Goal: Task Accomplishment & Management: Manage account settings

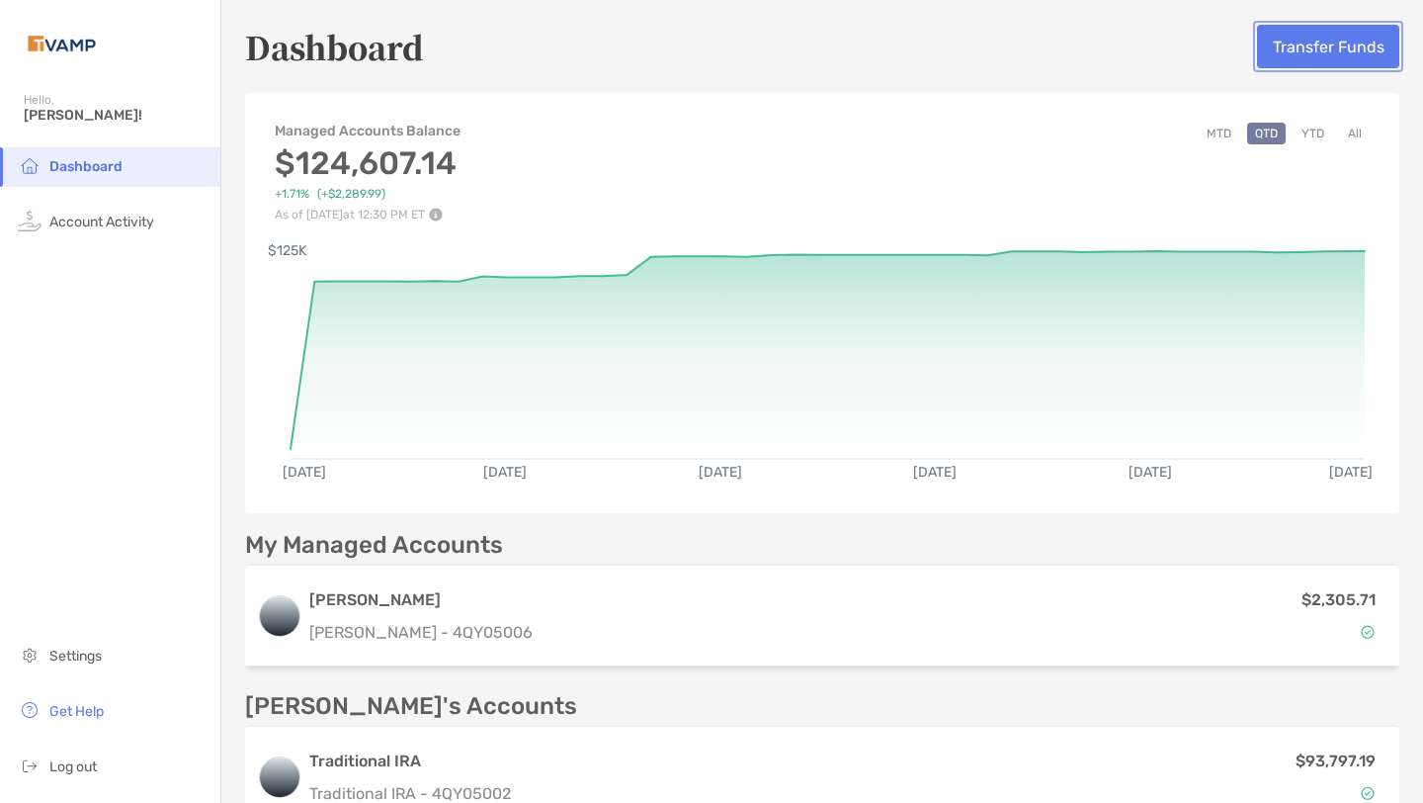
click at [1306, 49] on button "Transfer Funds" at bounding box center [1328, 46] width 142 height 43
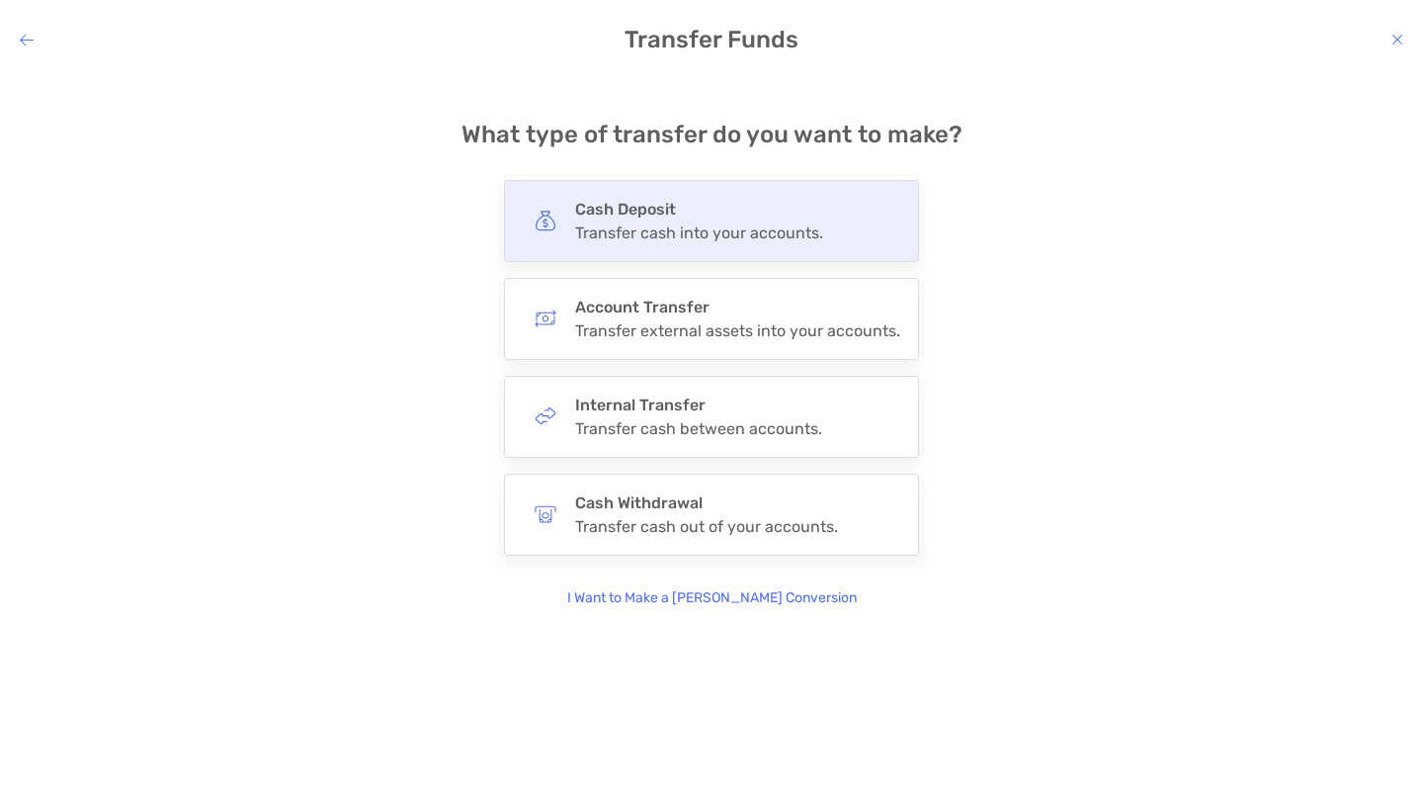
click at [788, 212] on h4 "Cash Deposit" at bounding box center [699, 209] width 248 height 19
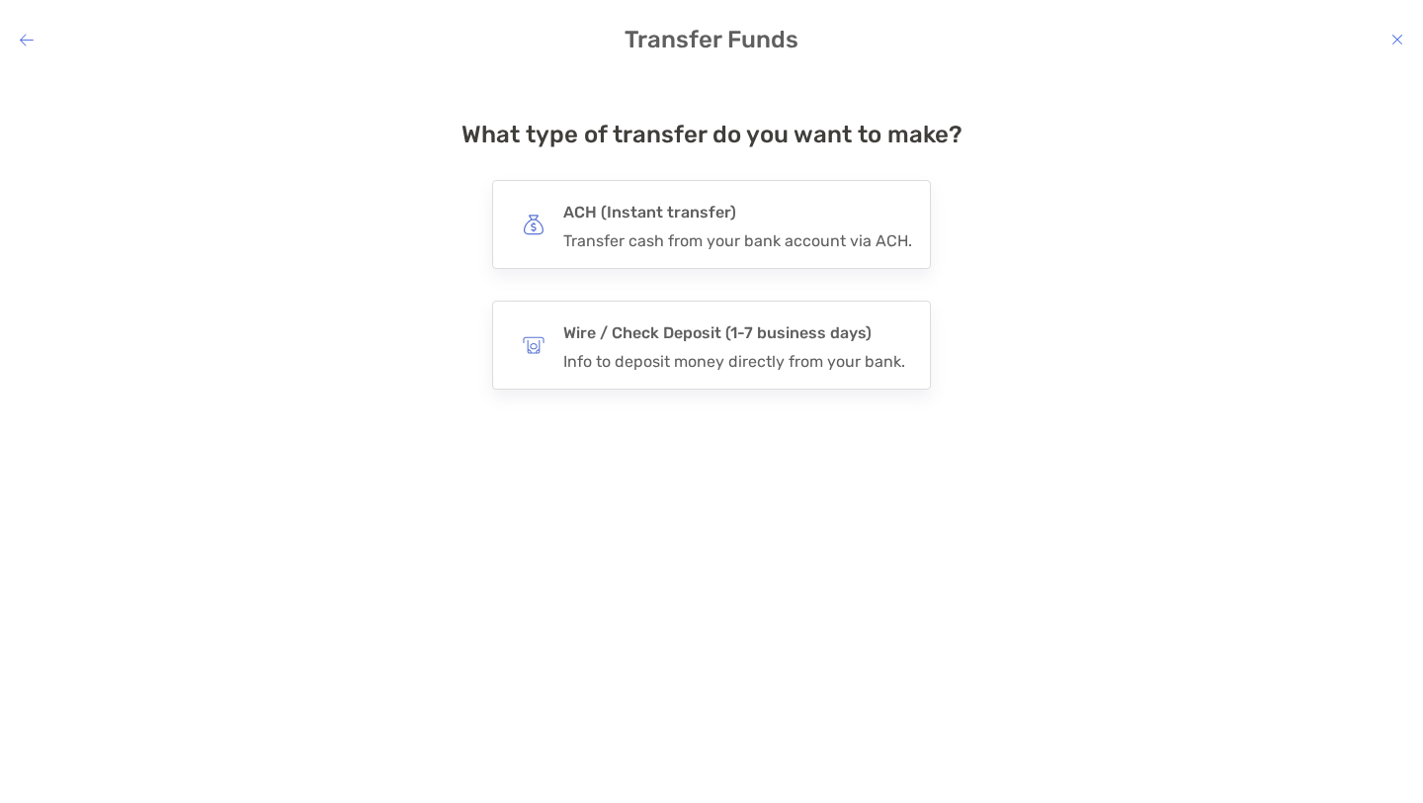
click at [788, 212] on h4 "ACH (Instant transfer)" at bounding box center [737, 213] width 349 height 28
click at [0, 0] on input "***" at bounding box center [0, 0] width 0 height 0
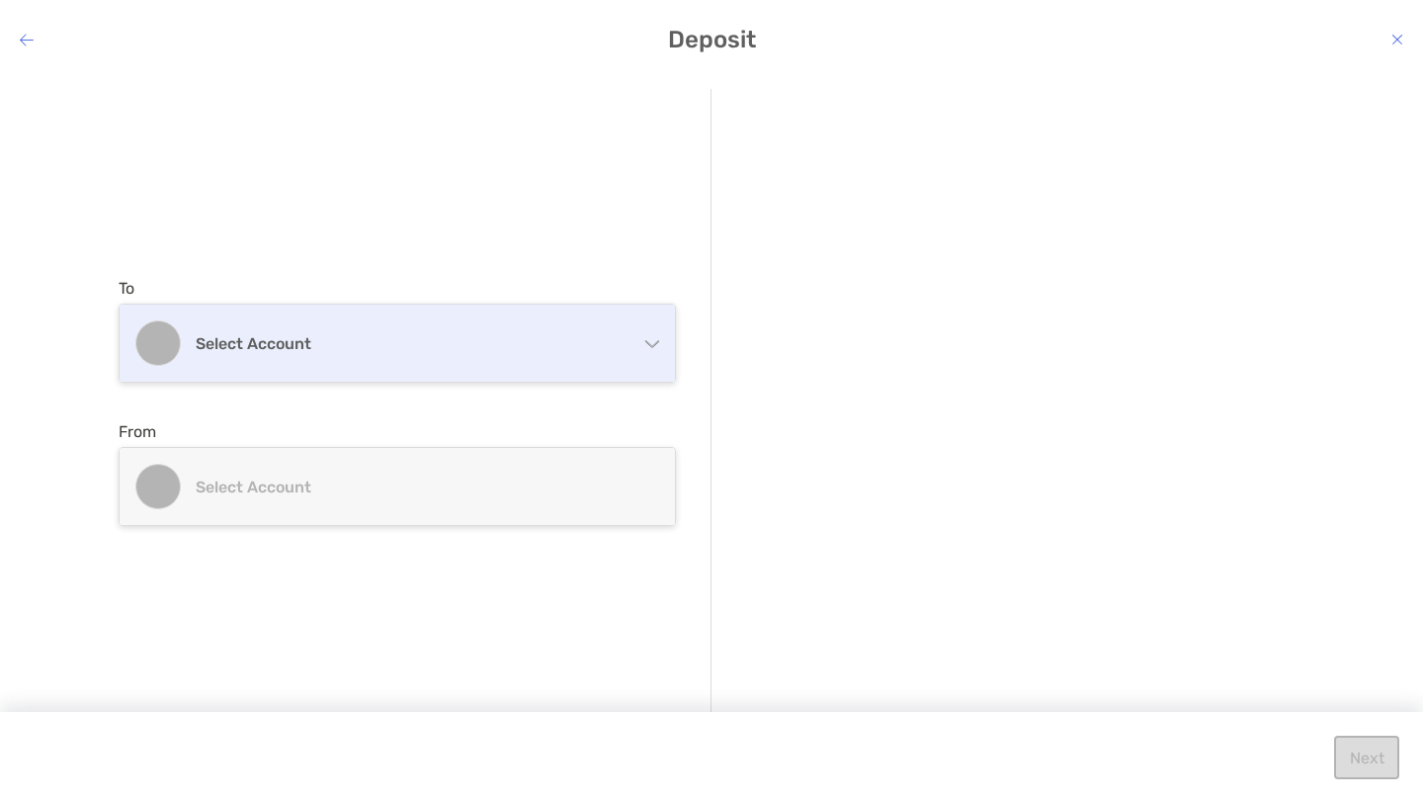
click at [583, 332] on div "Select account" at bounding box center [398, 342] width 556 height 77
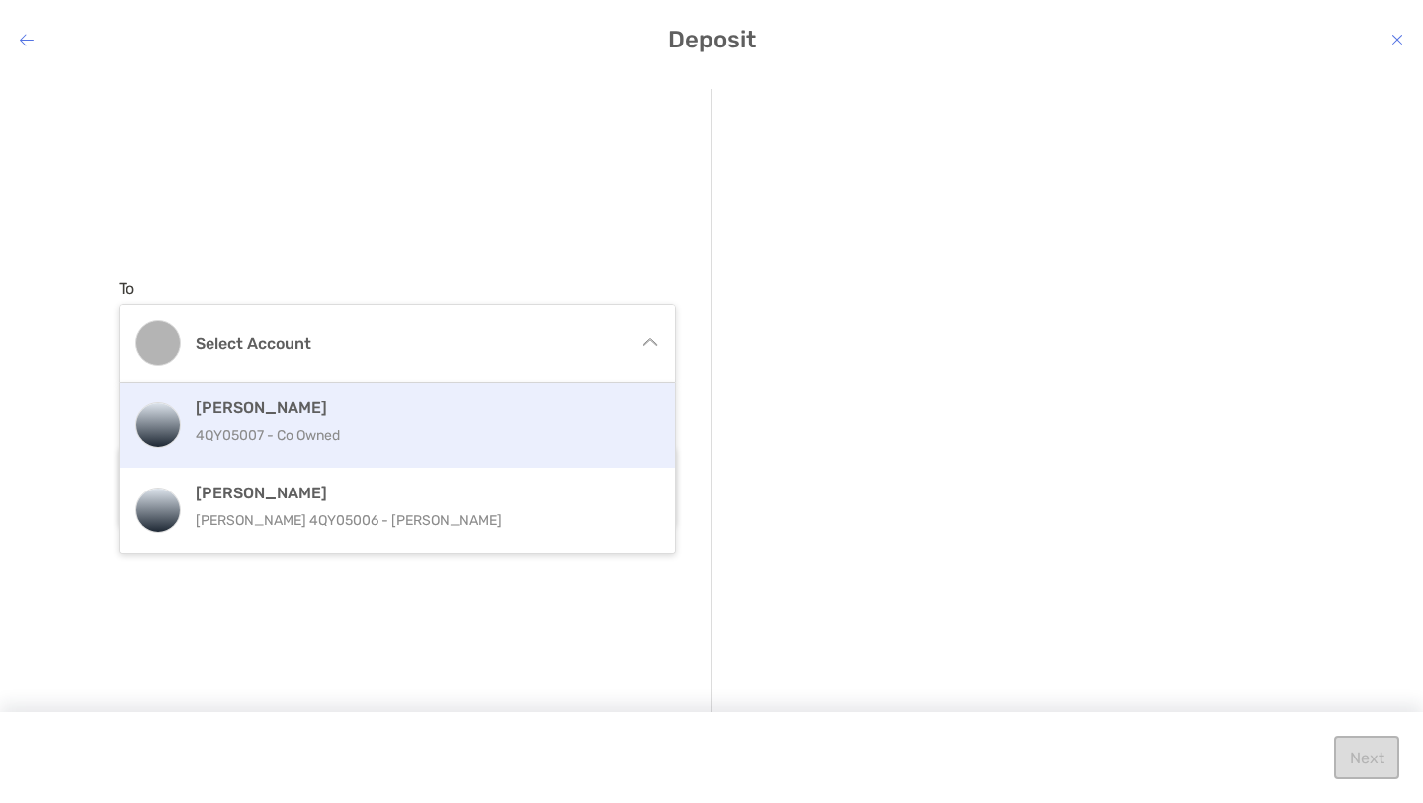
click at [489, 423] on p "4QY05007 - Co Owned" at bounding box center [419, 435] width 446 height 25
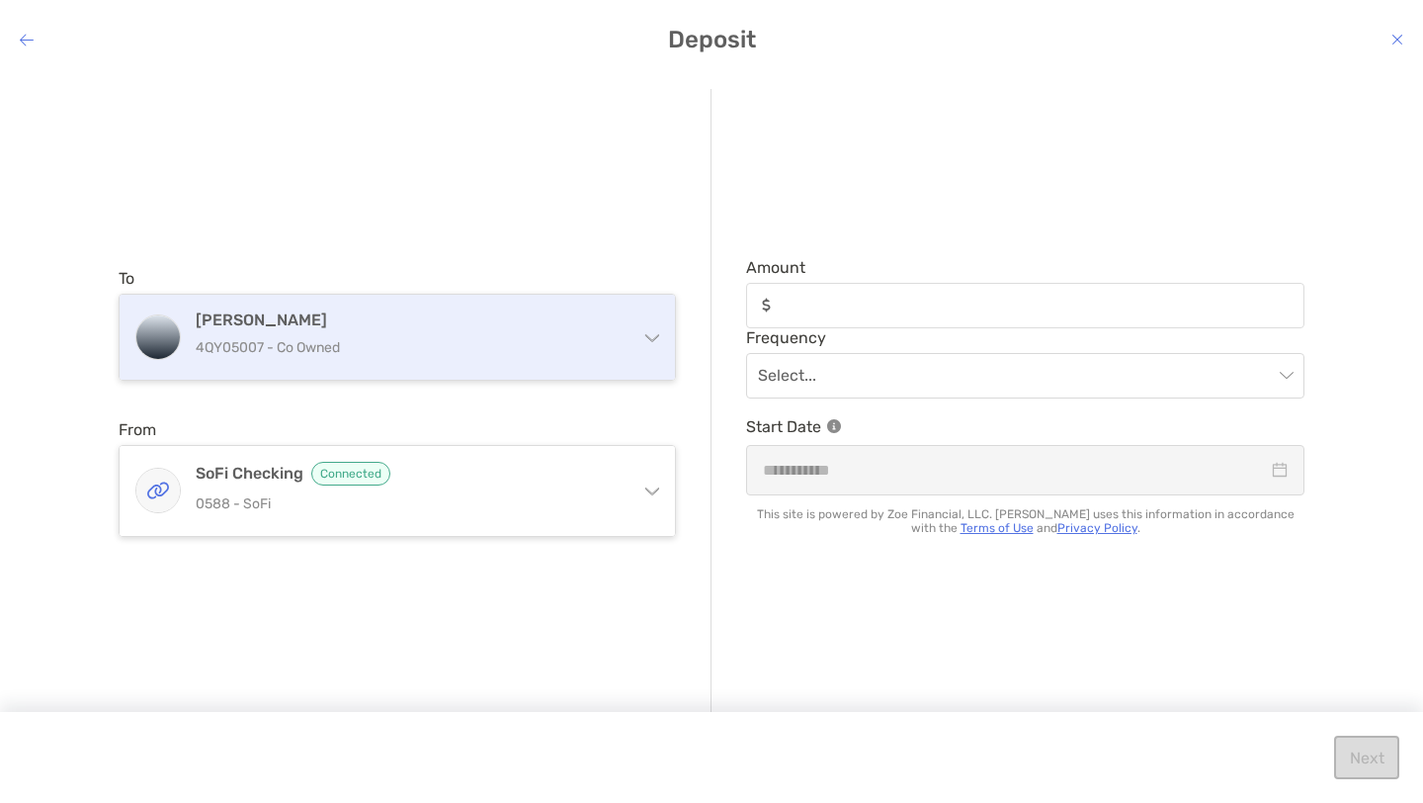
click at [486, 359] on p "4QY05007 - Co Owned" at bounding box center [409, 347] width 427 height 25
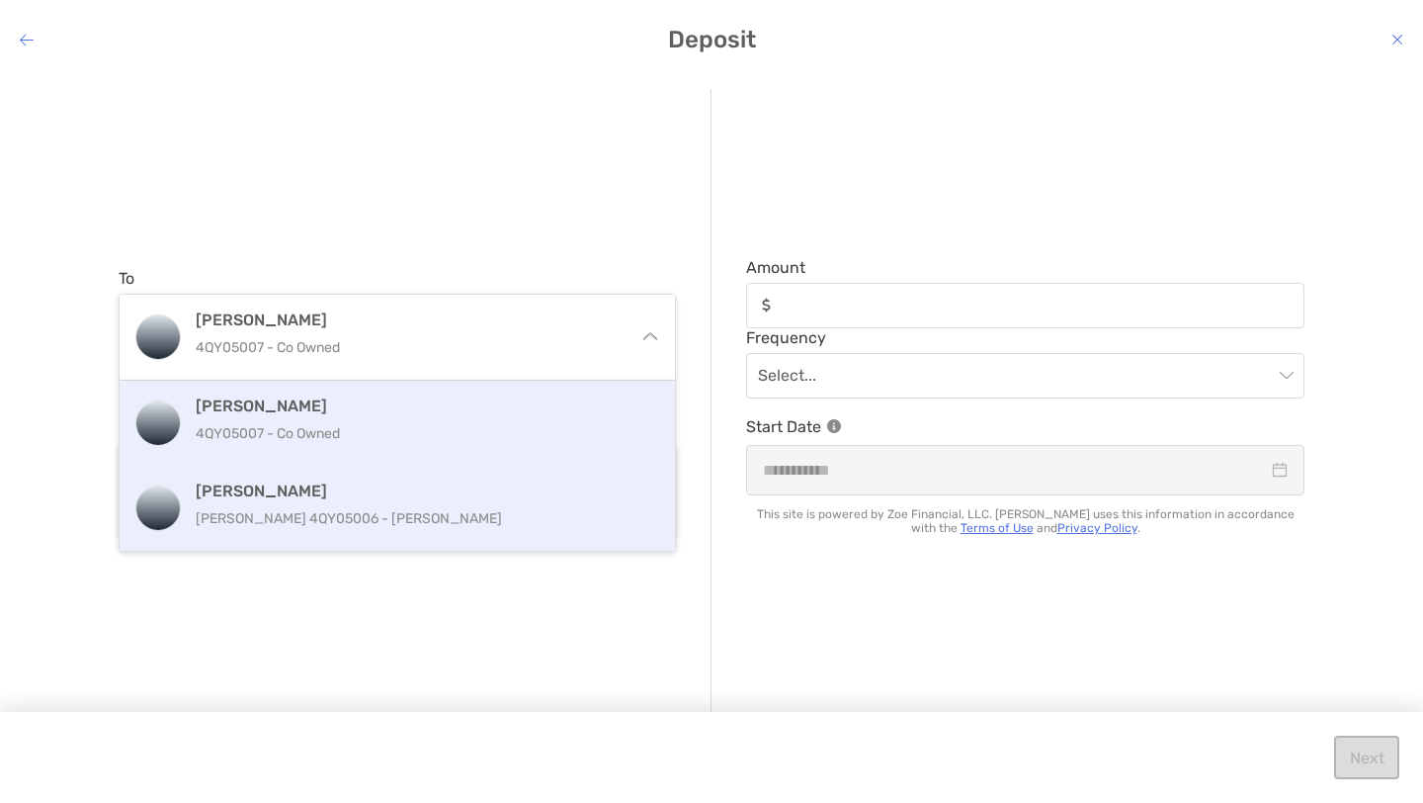
click at [469, 499] on h4 "[PERSON_NAME]" at bounding box center [419, 490] width 446 height 19
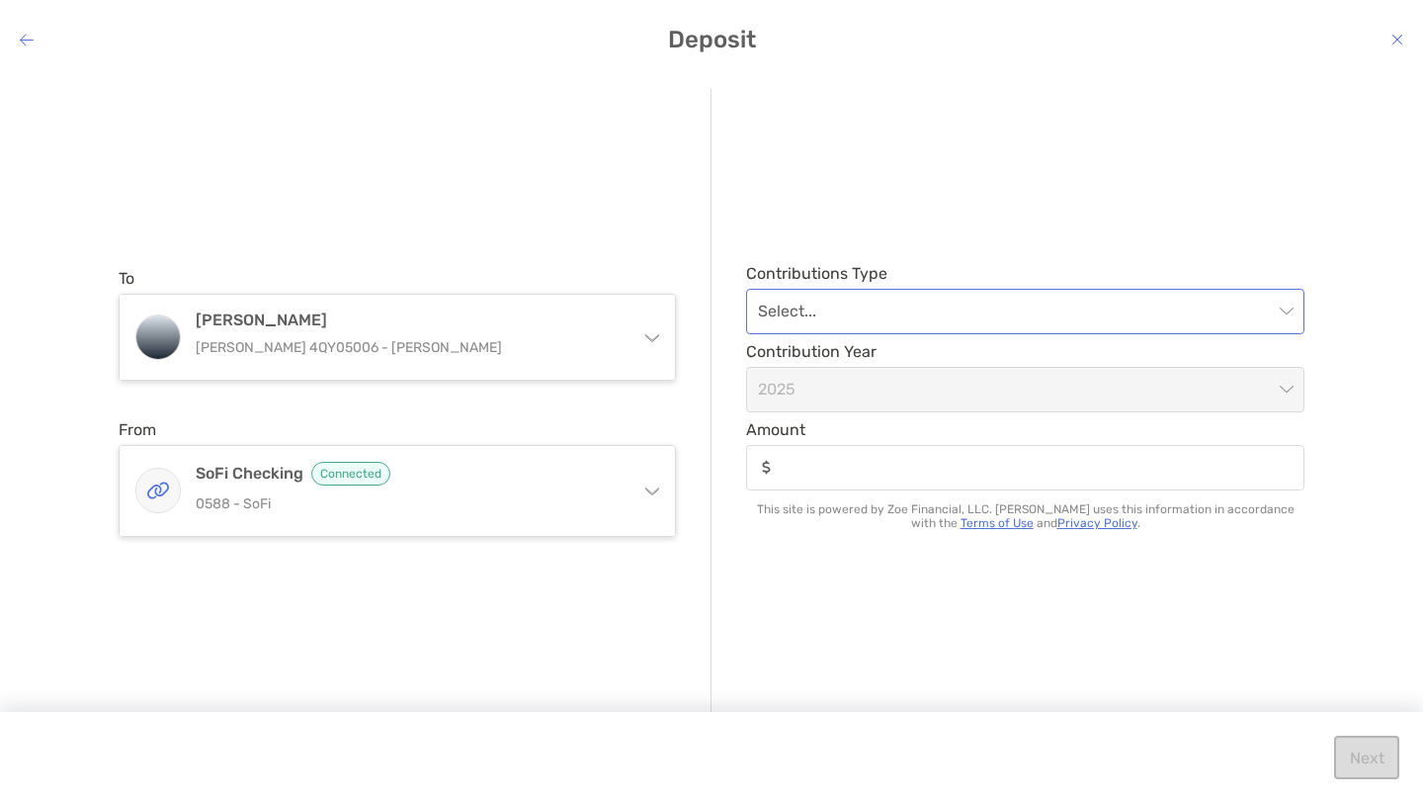
click at [932, 302] on input "modal" at bounding box center [1015, 311] width 515 height 43
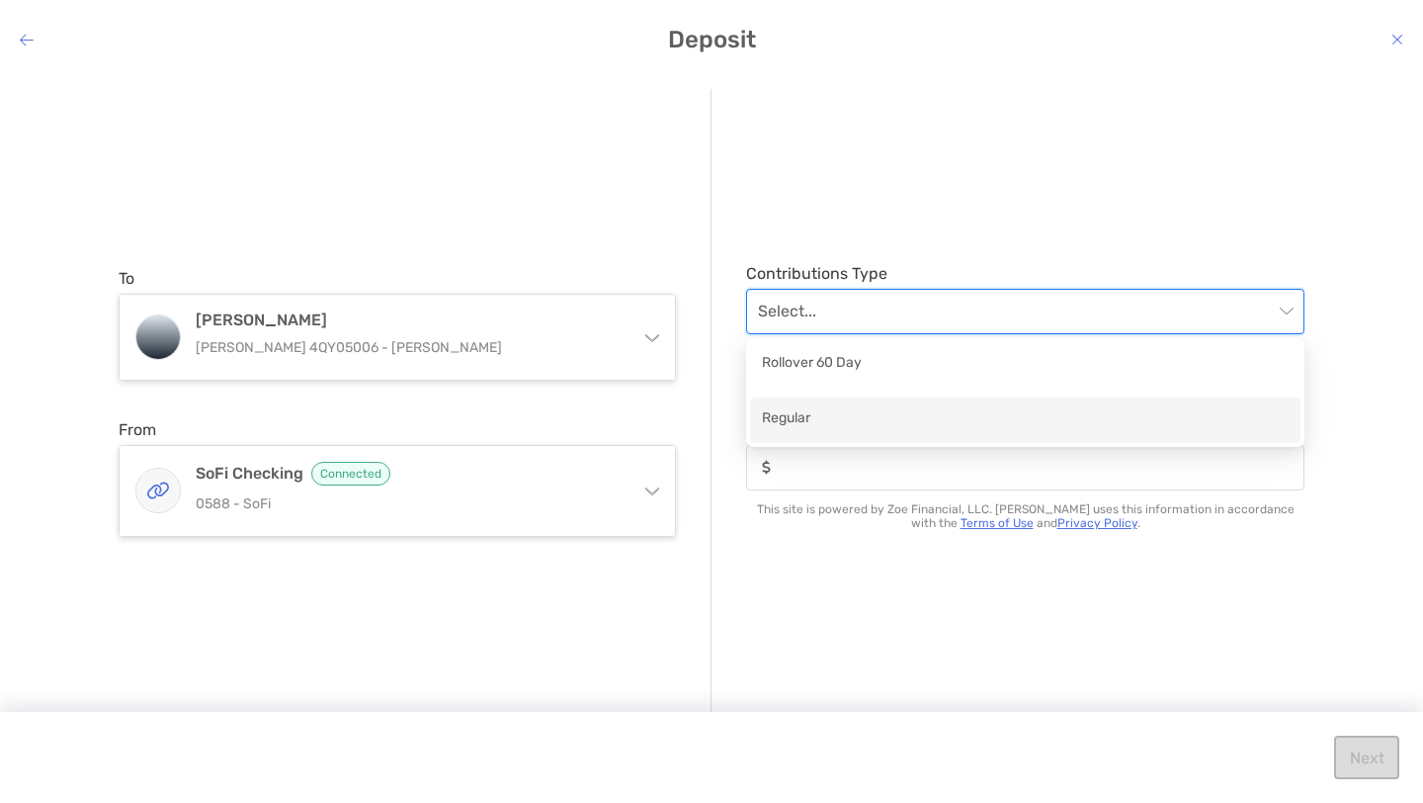
click at [874, 421] on div "Regular" at bounding box center [1025, 419] width 527 height 25
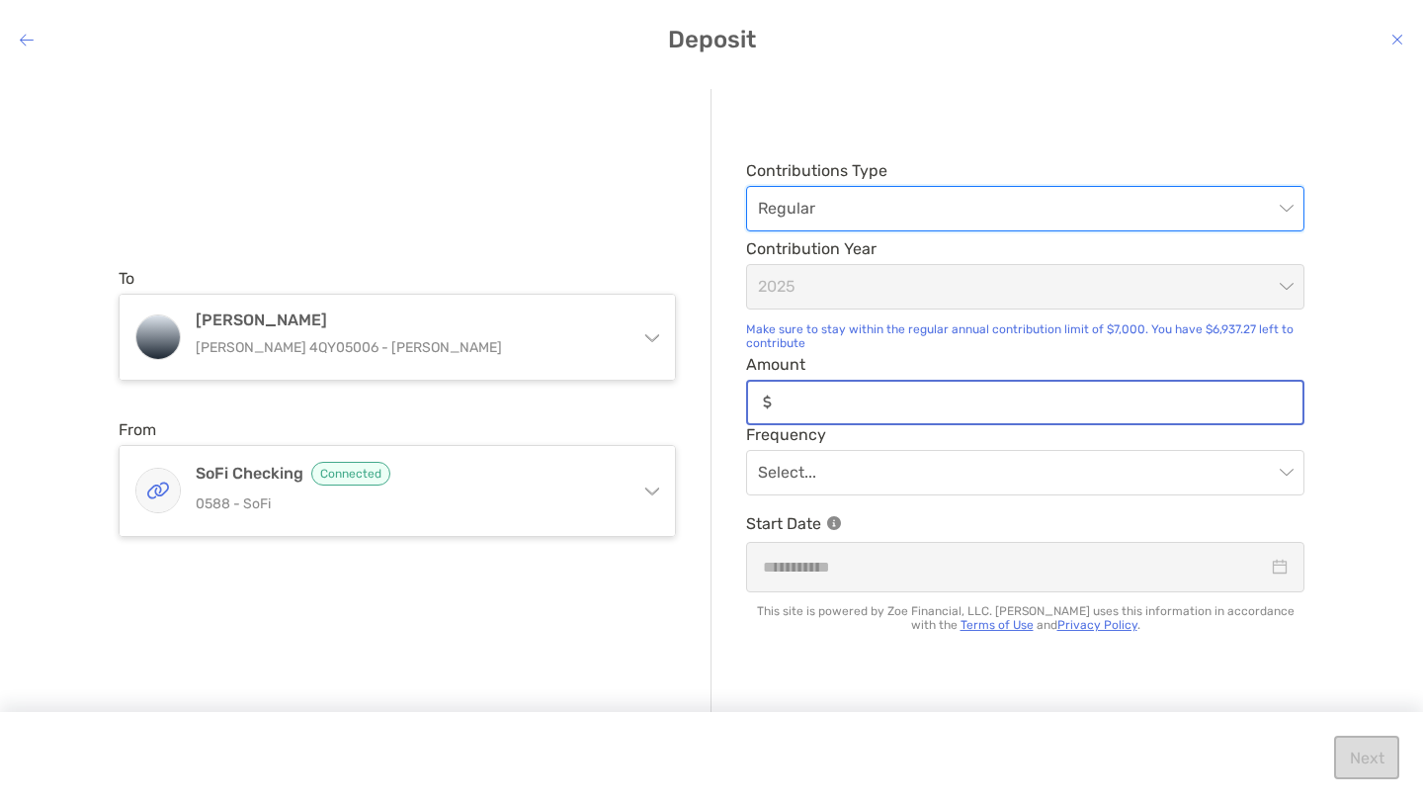
click at [859, 397] on input "Amount" at bounding box center [1041, 401] width 523 height 17
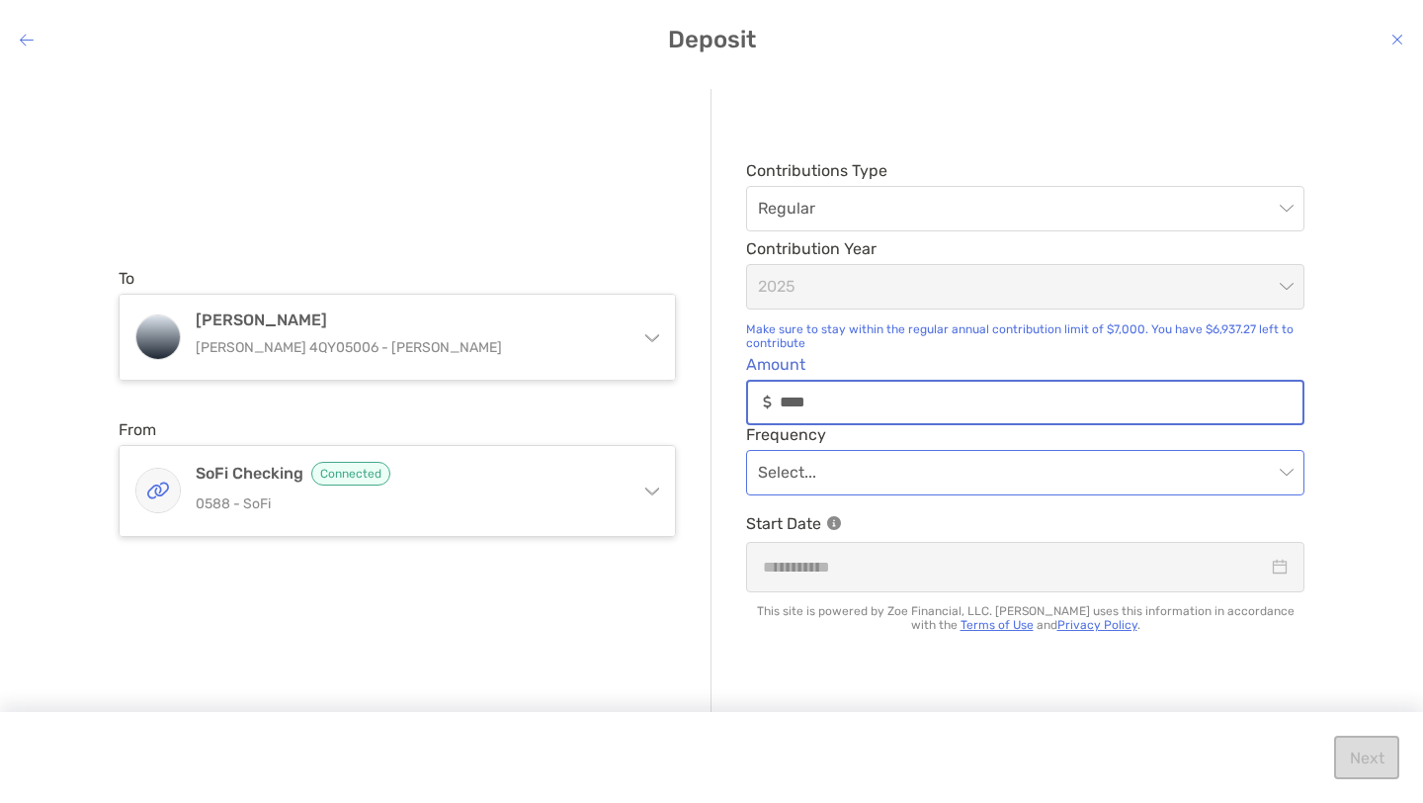
type input "****"
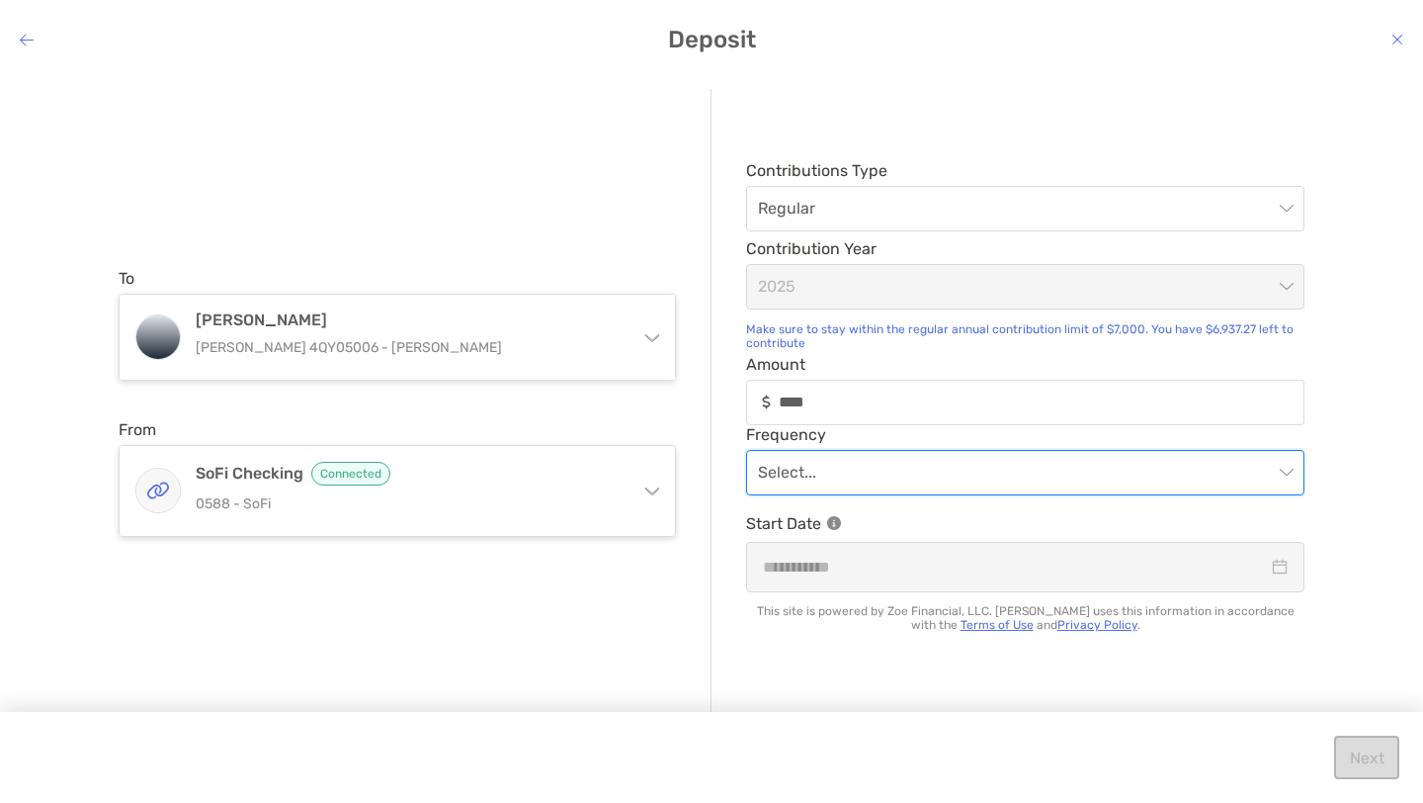
click at [900, 483] on input "modal" at bounding box center [1015, 472] width 515 height 43
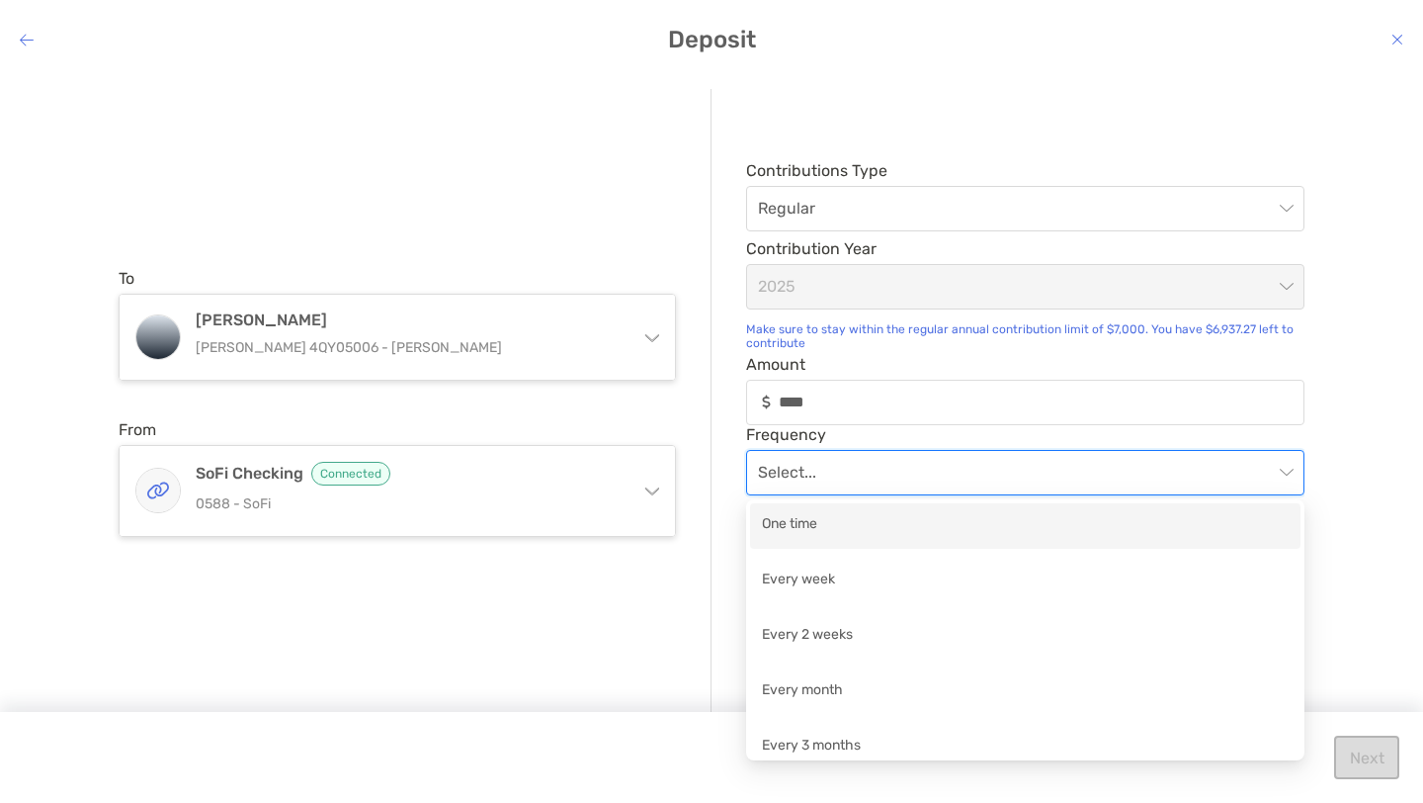
click at [846, 527] on div "One time" at bounding box center [1025, 525] width 527 height 25
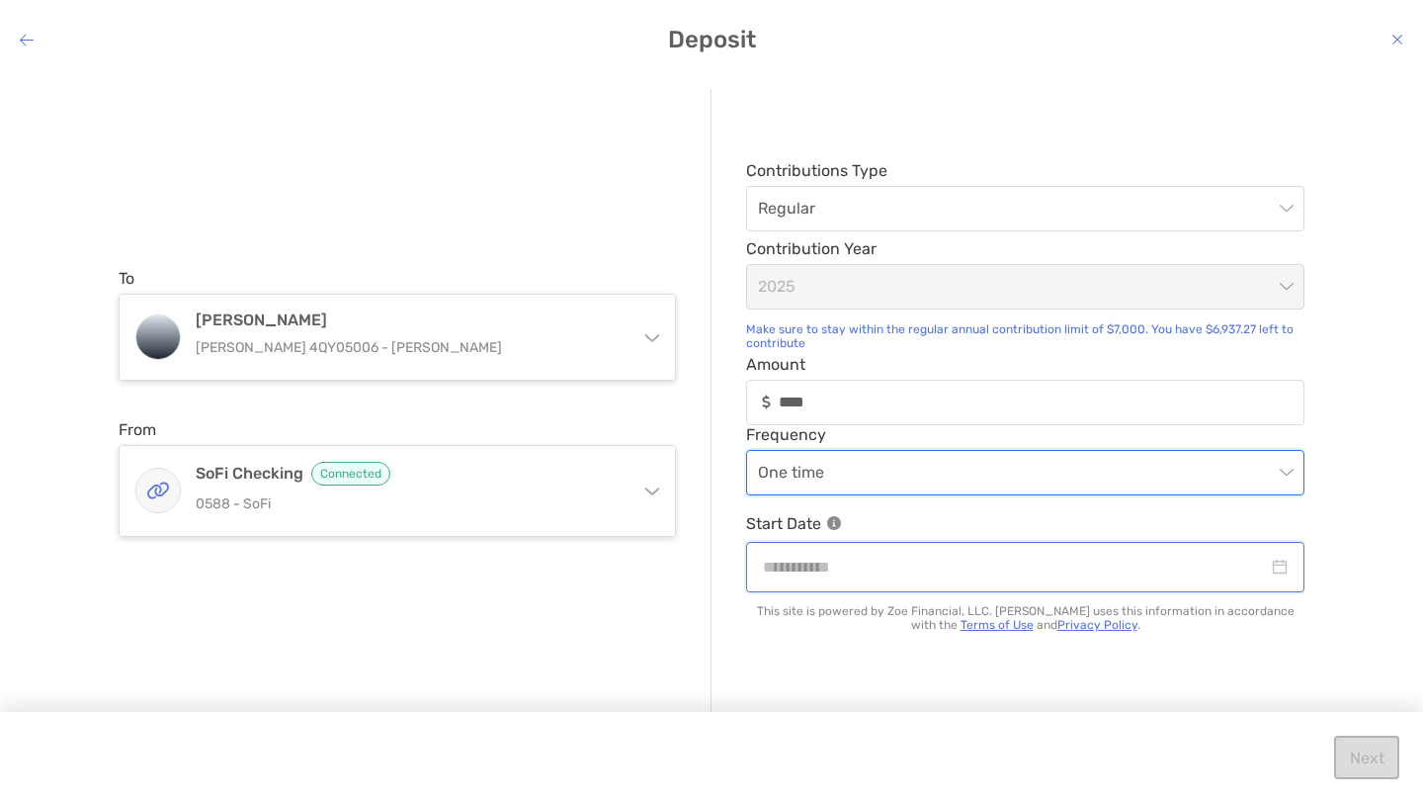
click at [878, 562] on input "modal" at bounding box center [1015, 567] width 505 height 25
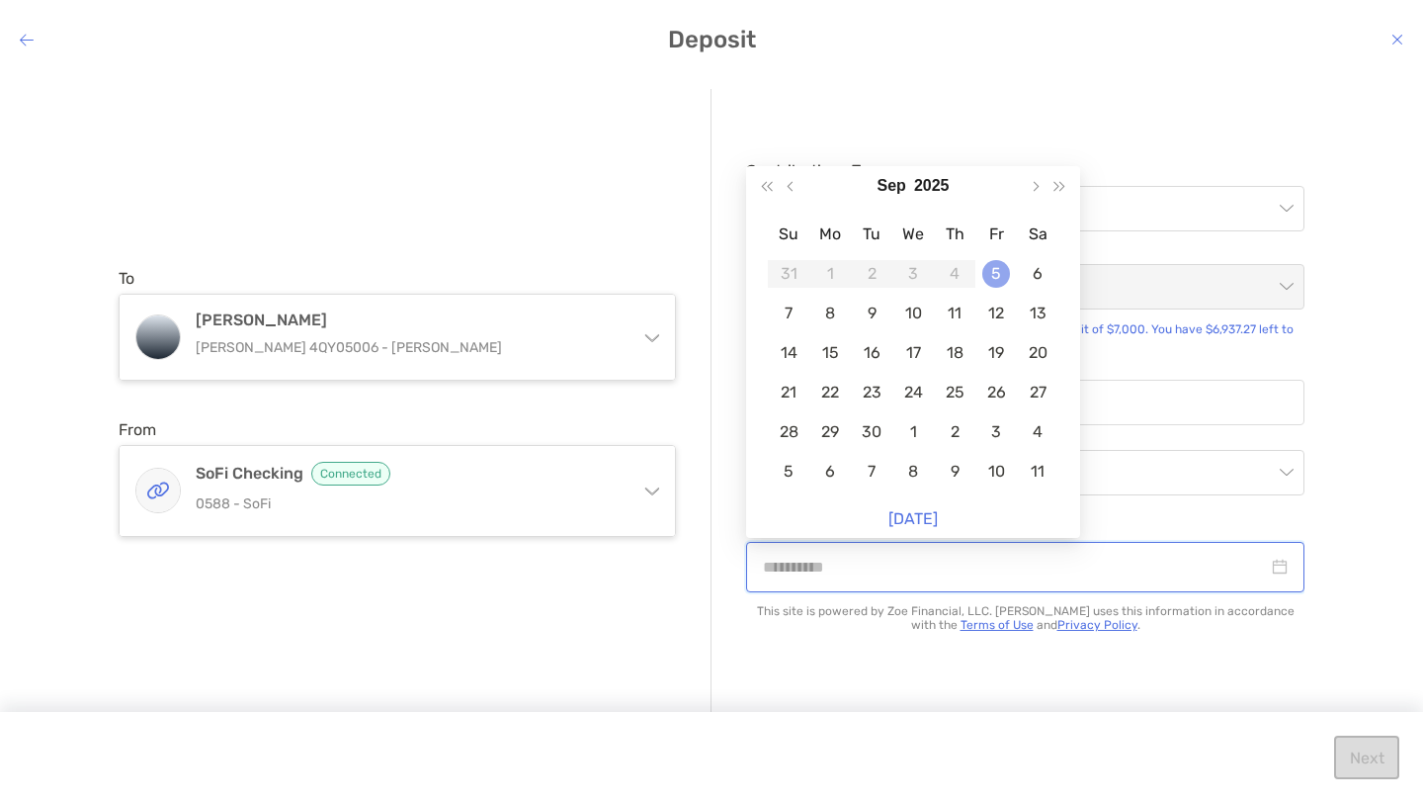
type input "**********"
click at [1001, 275] on div "5" at bounding box center [997, 274] width 28 height 28
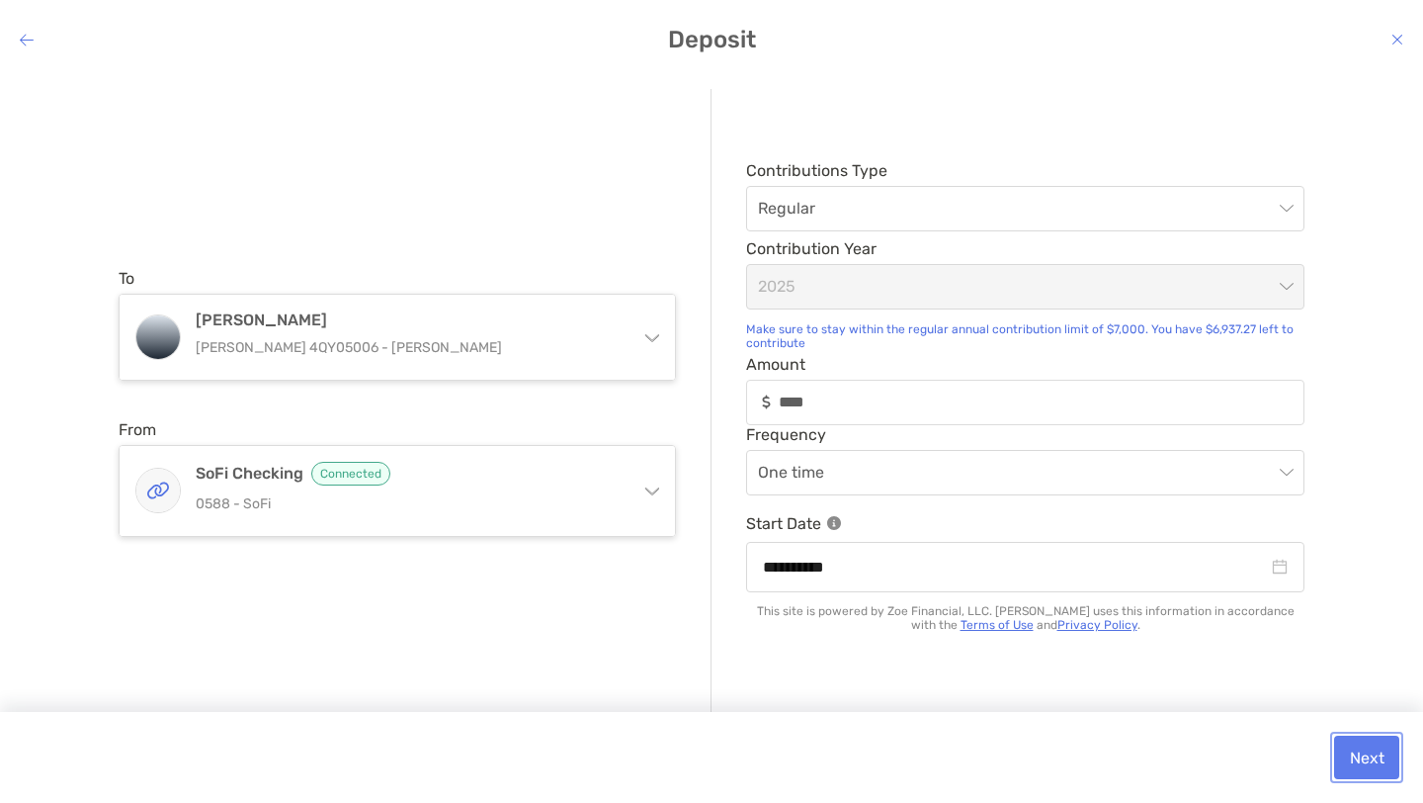
click at [1383, 760] on button "Next" at bounding box center [1366, 756] width 65 height 43
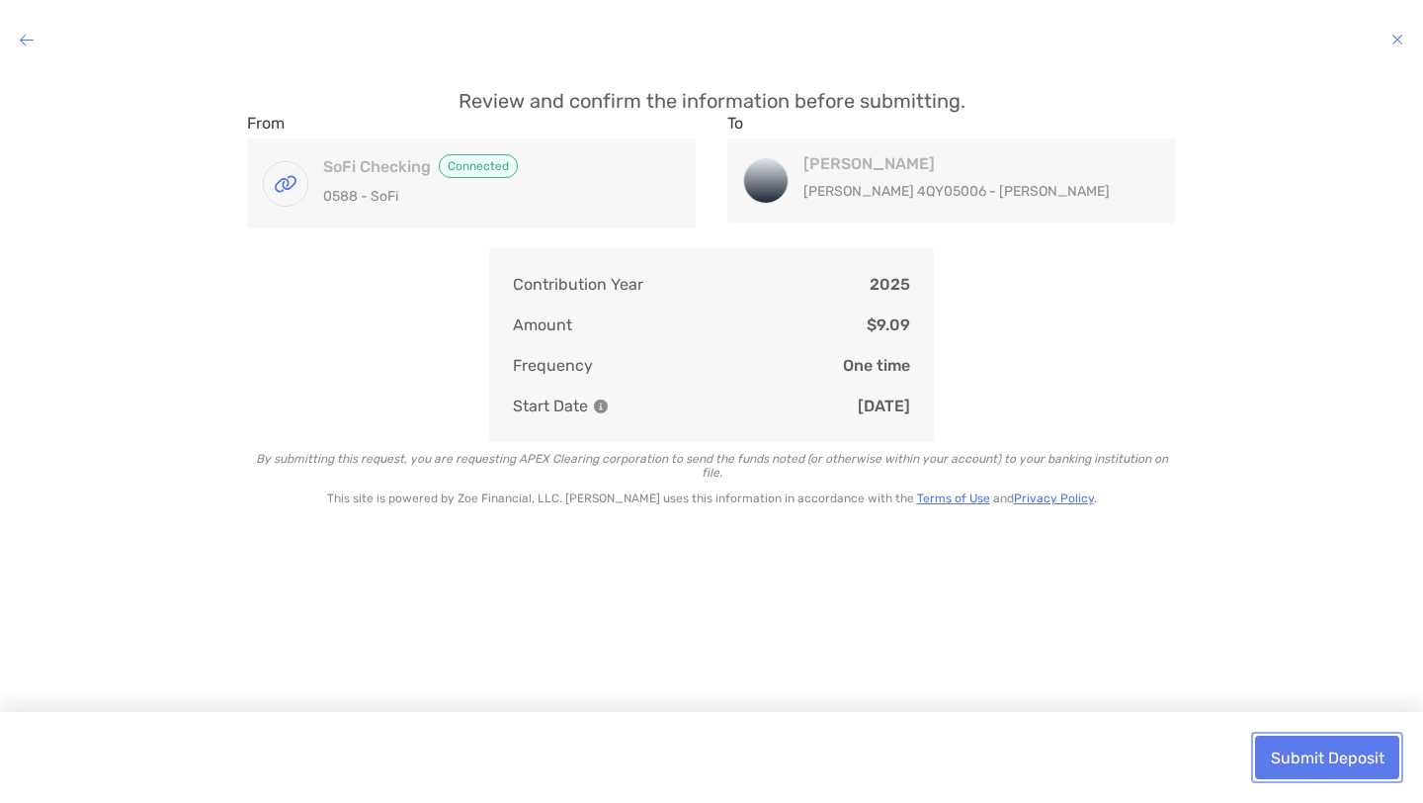
click at [1363, 762] on button "Submit Deposit" at bounding box center [1327, 756] width 144 height 43
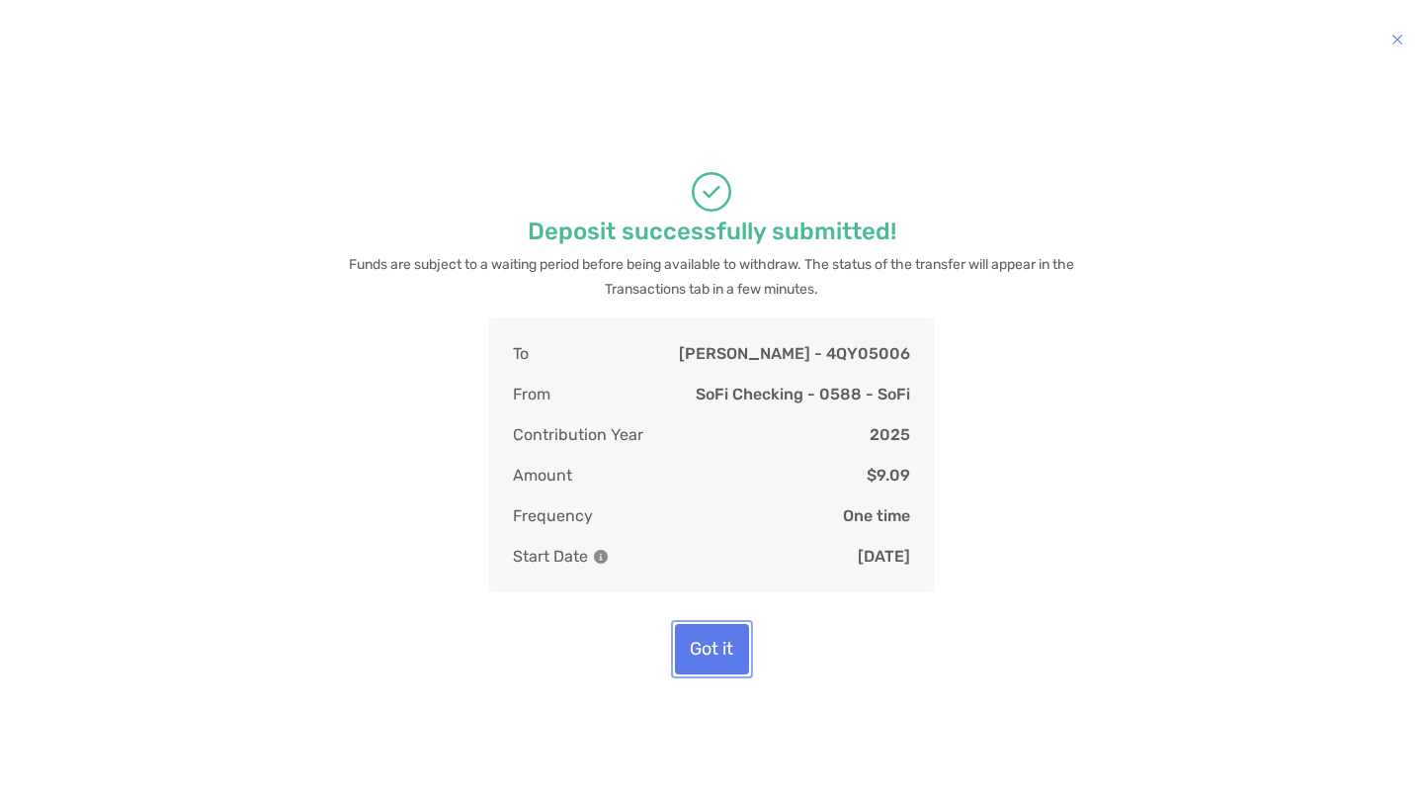
click at [730, 652] on button "Got it" at bounding box center [712, 649] width 74 height 50
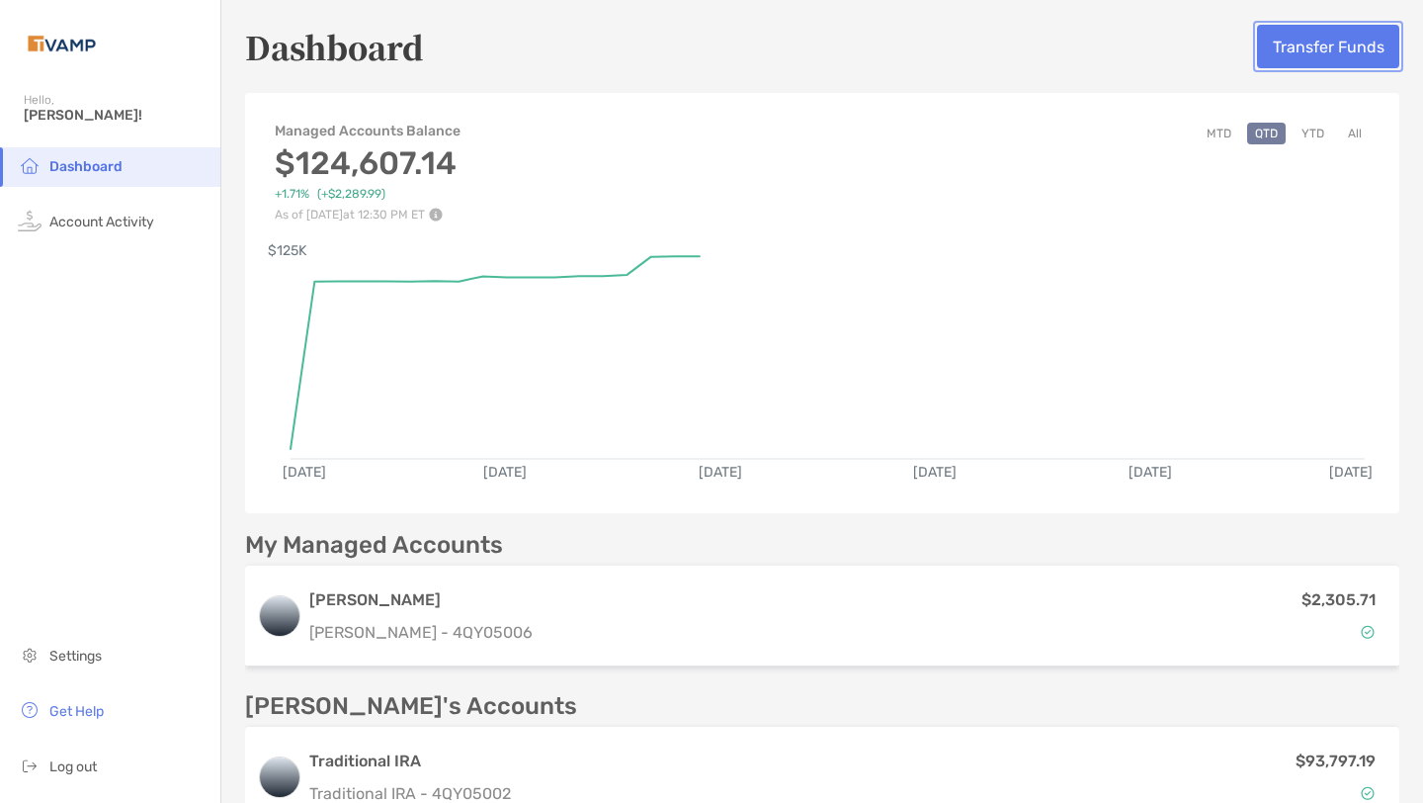
click at [1318, 50] on button "Transfer Funds" at bounding box center [1328, 46] width 142 height 43
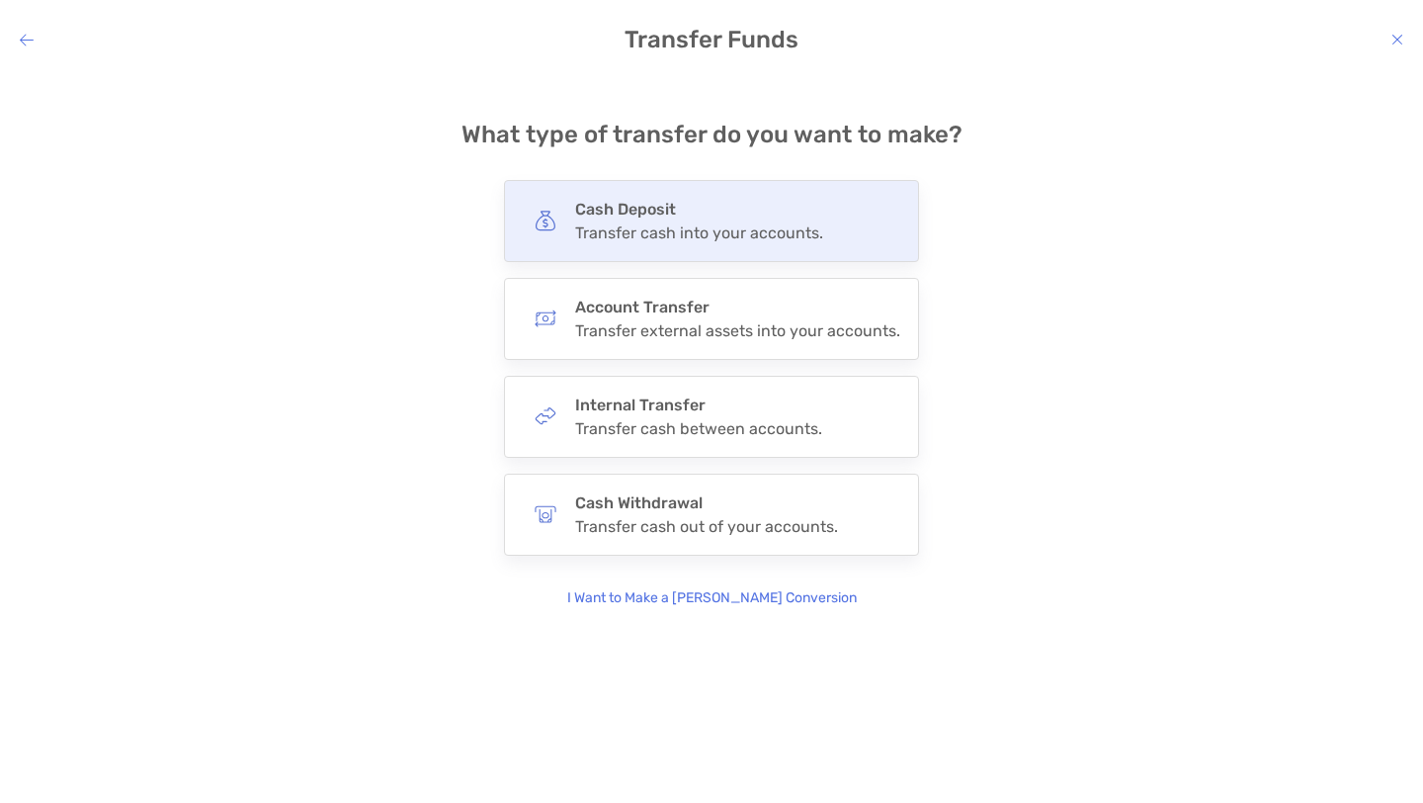
click at [833, 225] on div "Cash Deposit Transfer cash into your accounts." at bounding box center [711, 221] width 415 height 82
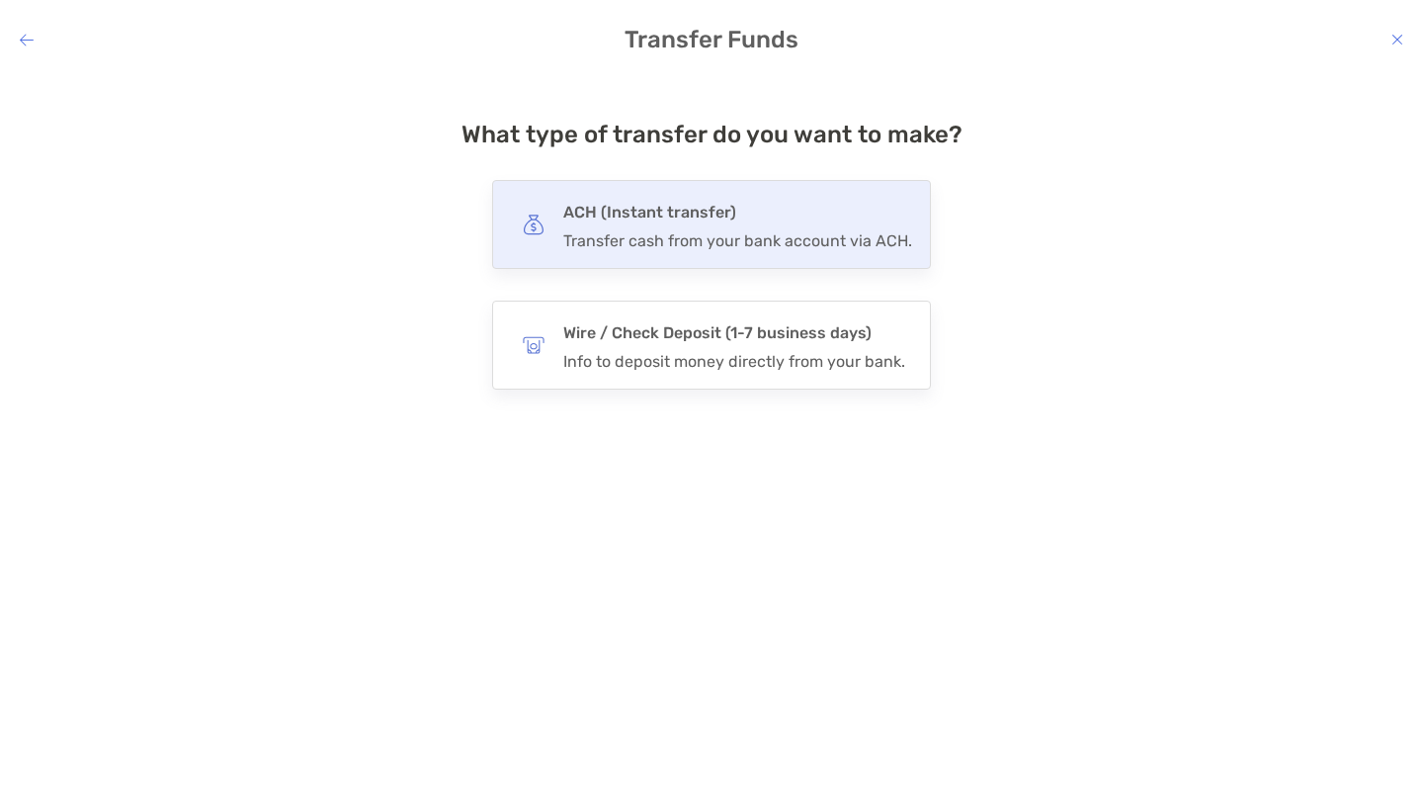
click at [751, 228] on div "ACH (Instant transfer) Transfer cash from your bank account via ACH." at bounding box center [737, 224] width 349 height 51
click at [0, 0] on input "***" at bounding box center [0, 0] width 0 height 0
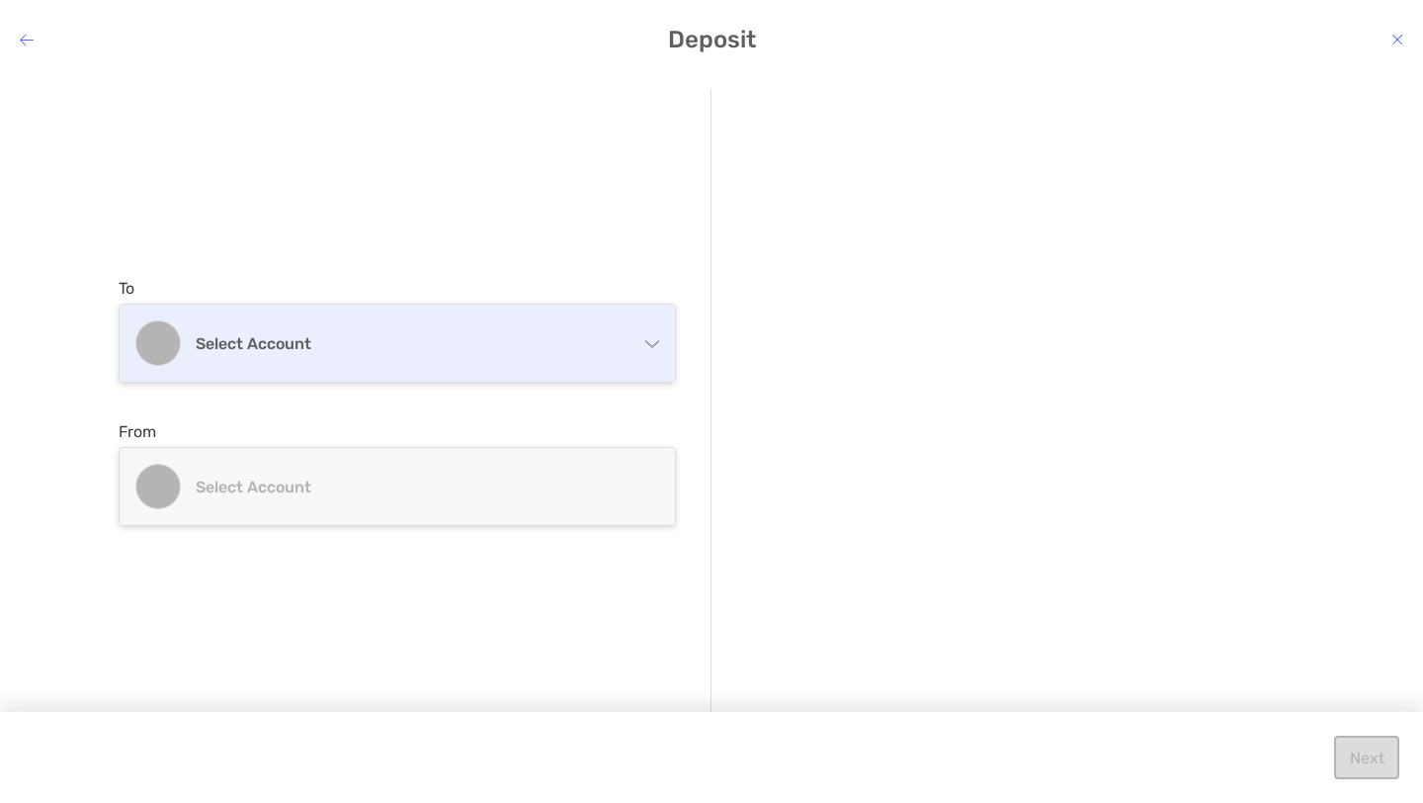
click at [529, 347] on h4 "Select account" at bounding box center [409, 343] width 427 height 19
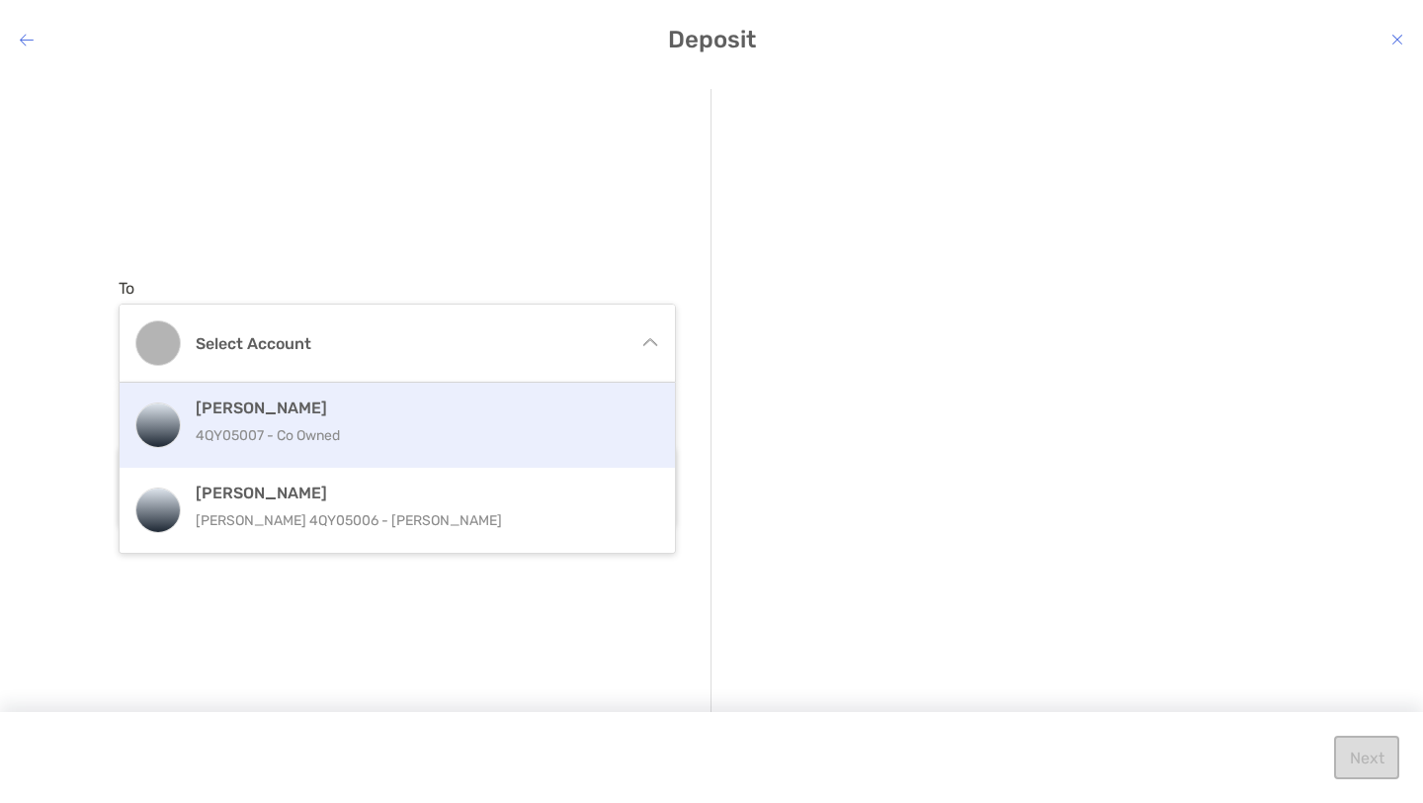
click at [481, 431] on p "4QY05007 - Co Owned" at bounding box center [419, 435] width 446 height 25
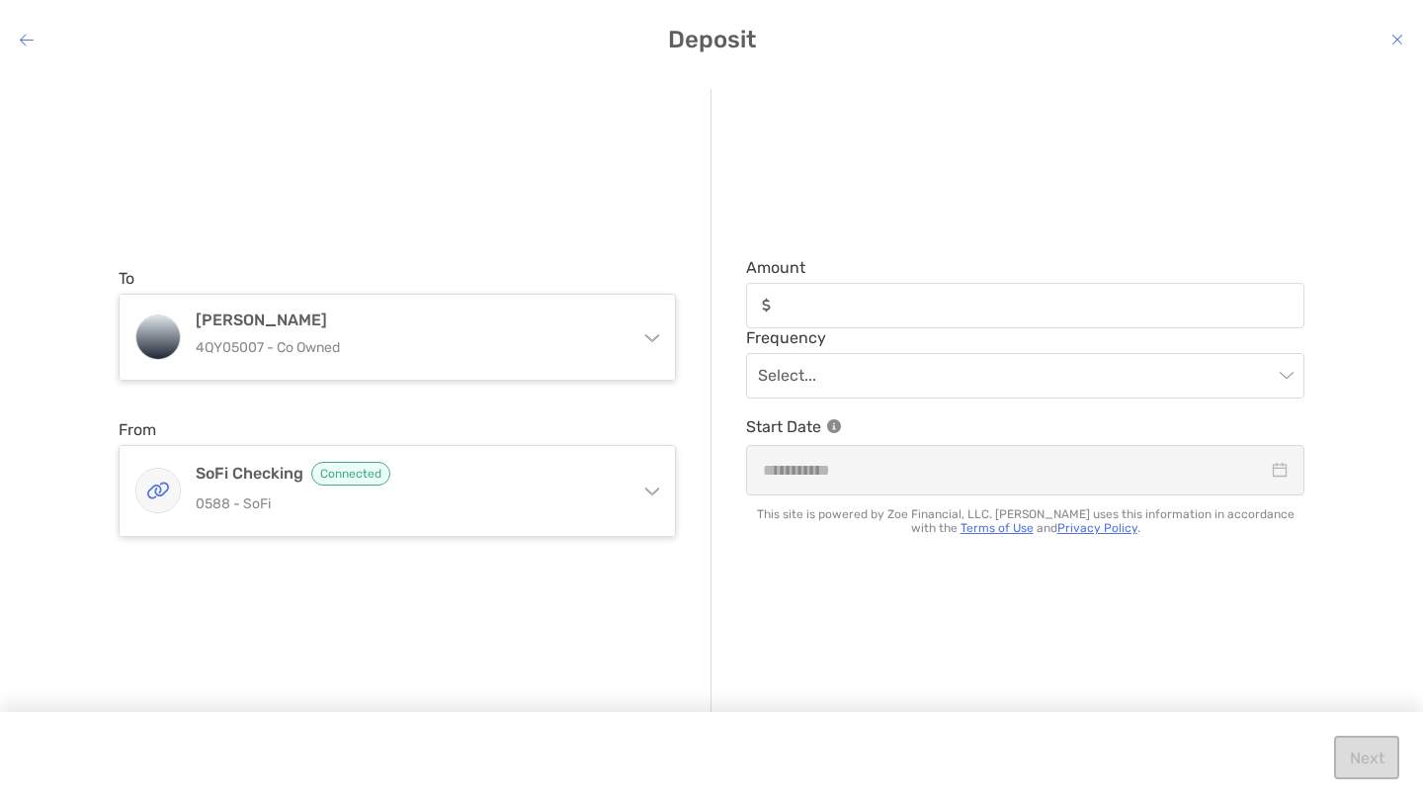
click at [866, 315] on div "modal" at bounding box center [1025, 305] width 558 height 45
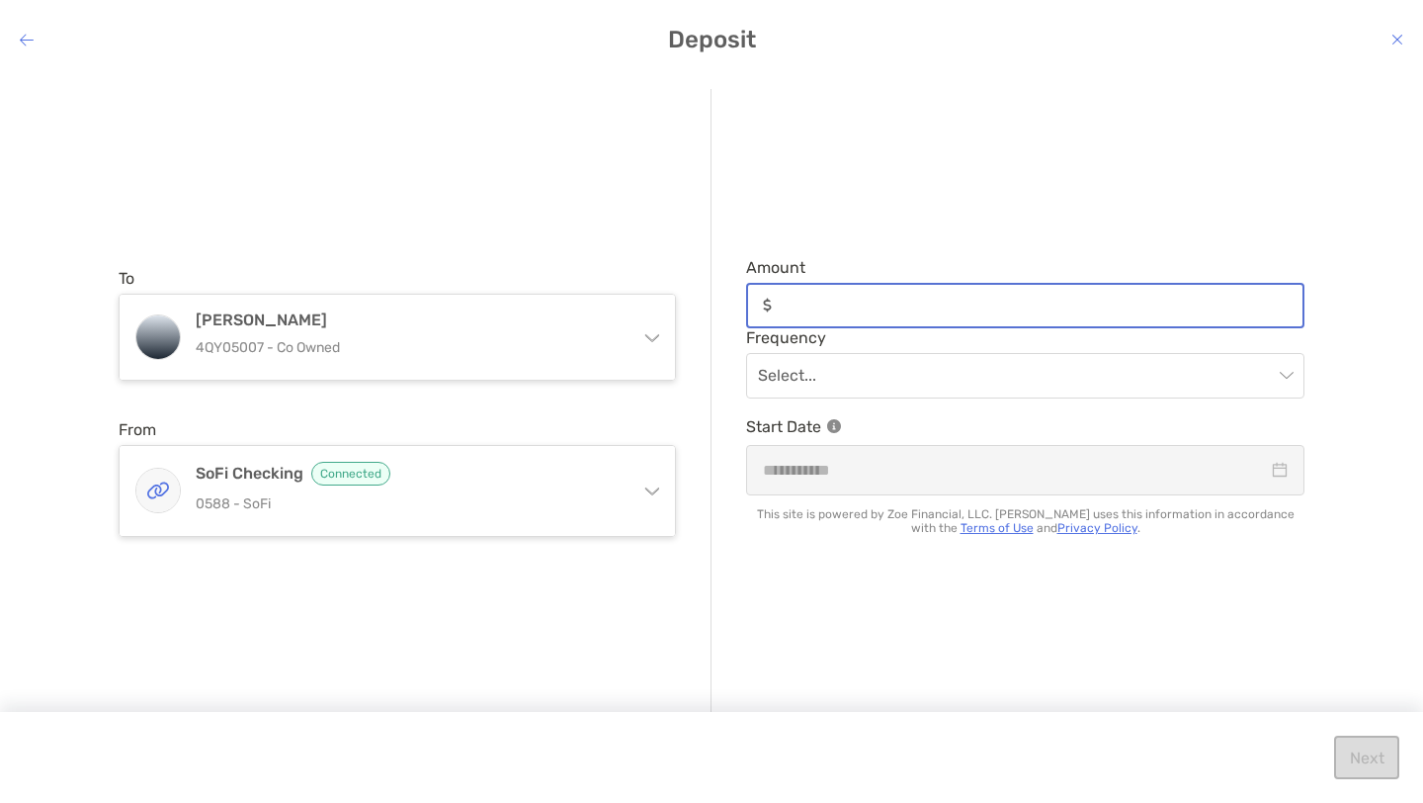
click at [866, 313] on input "Amount" at bounding box center [1041, 305] width 523 height 17
type input "*****"
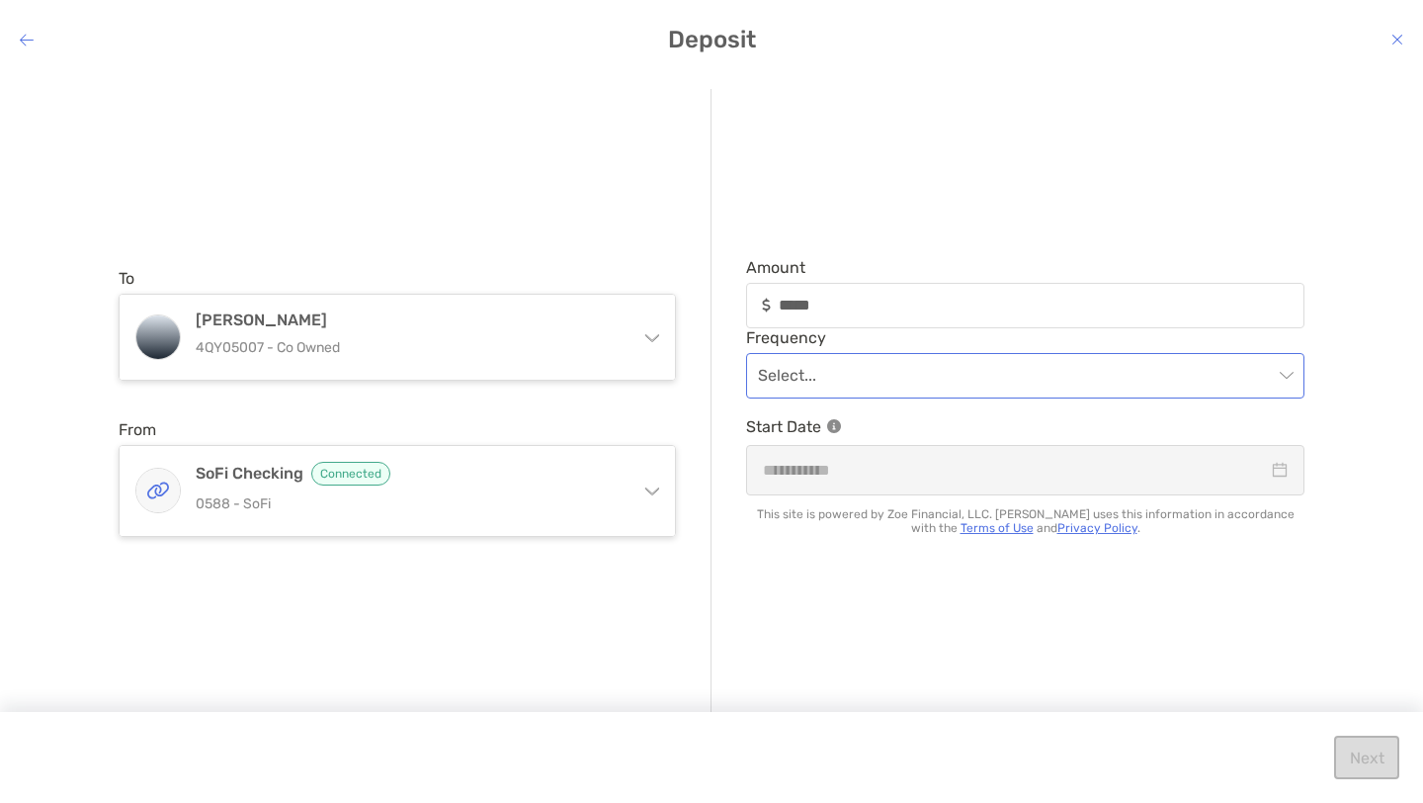
click at [822, 383] on input "modal" at bounding box center [1015, 375] width 515 height 43
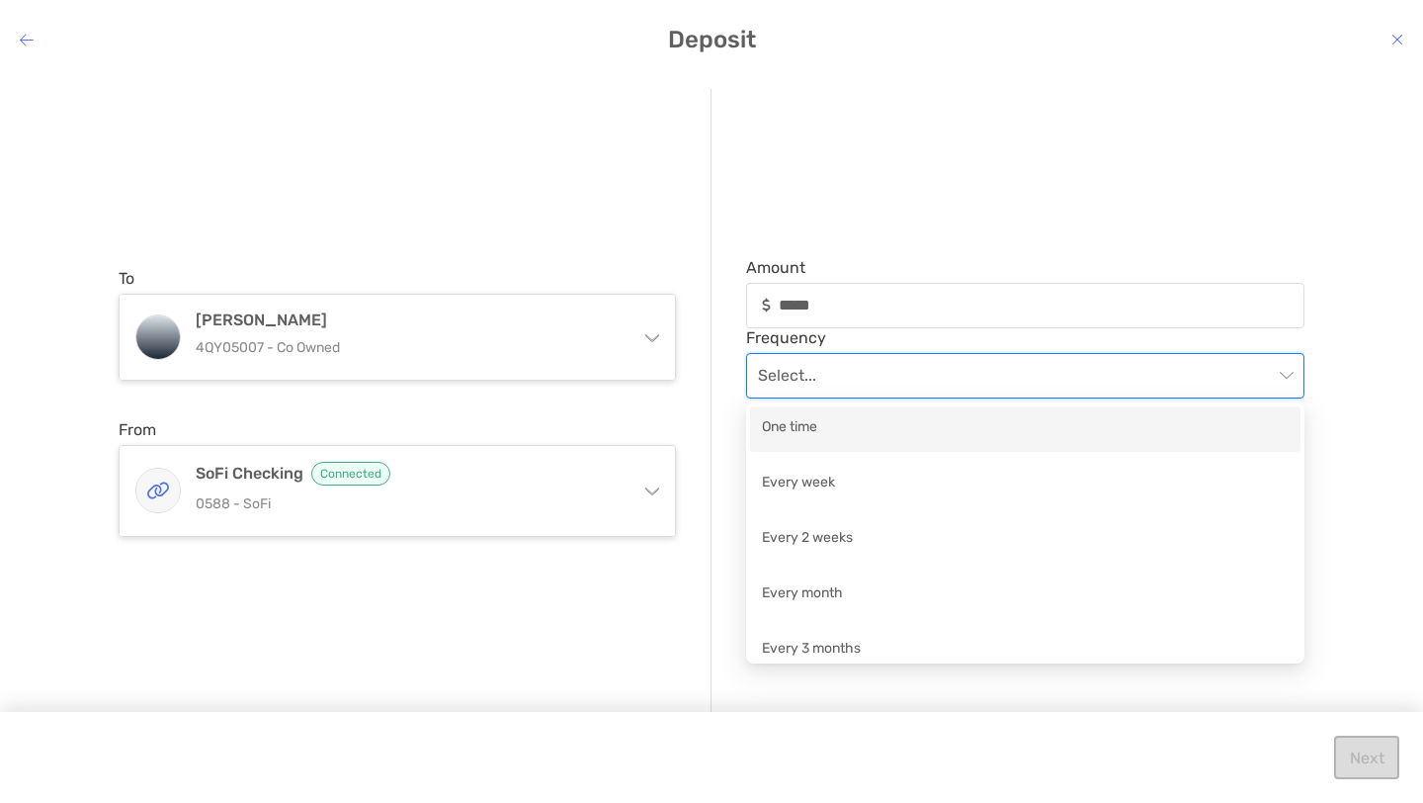
click at [819, 429] on div "One time" at bounding box center [1025, 428] width 527 height 25
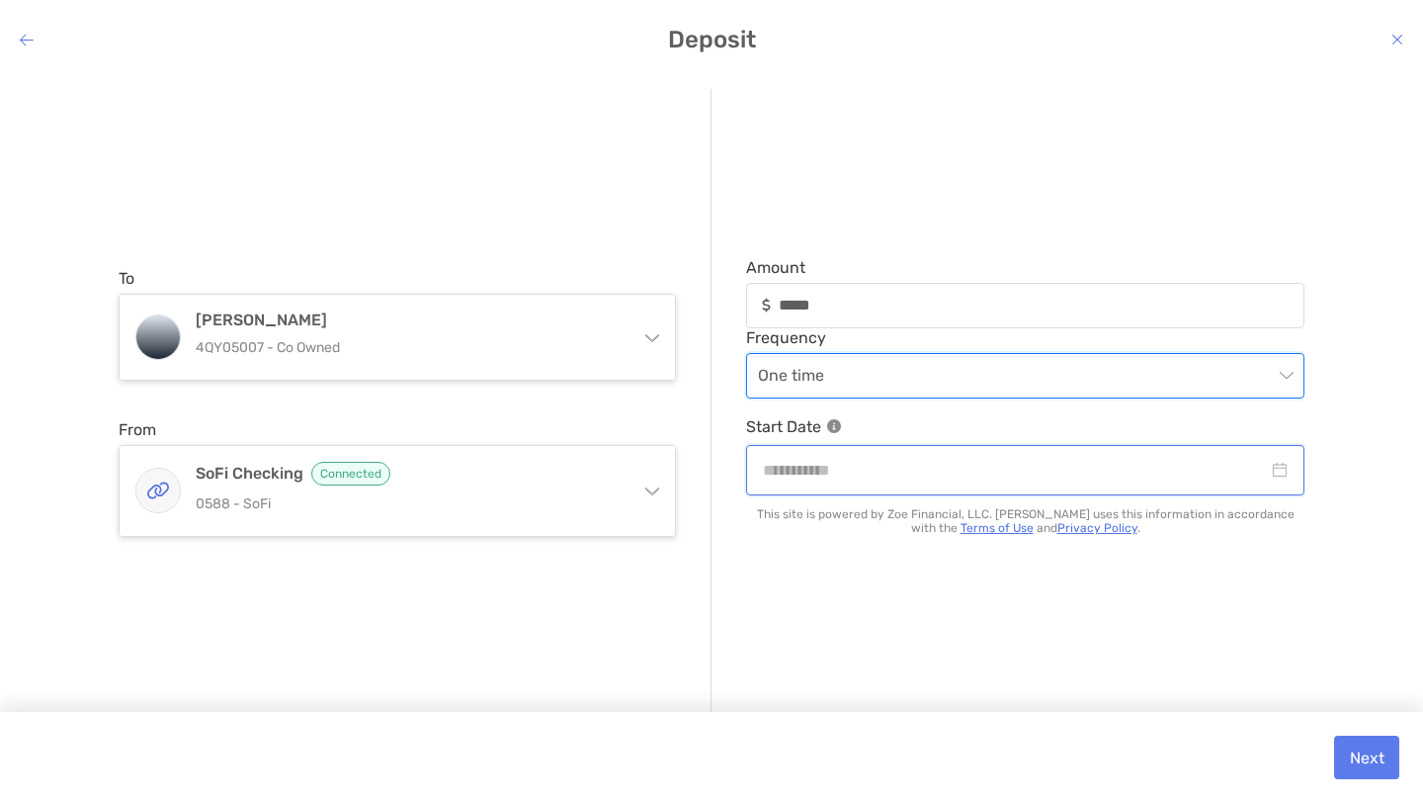
click at [880, 467] on input "modal" at bounding box center [1015, 470] width 505 height 25
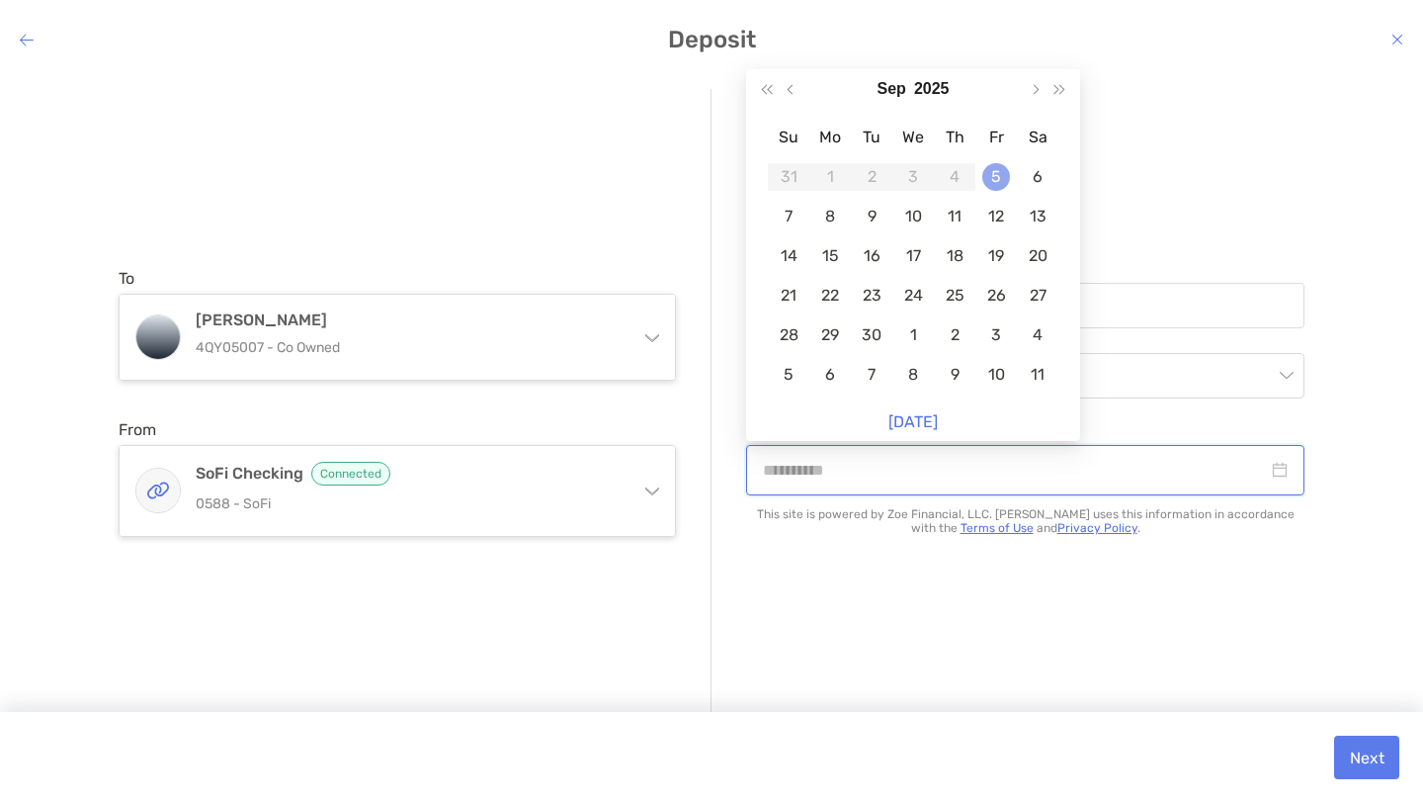
type input "**********"
click at [1000, 185] on div "5" at bounding box center [997, 177] width 28 height 28
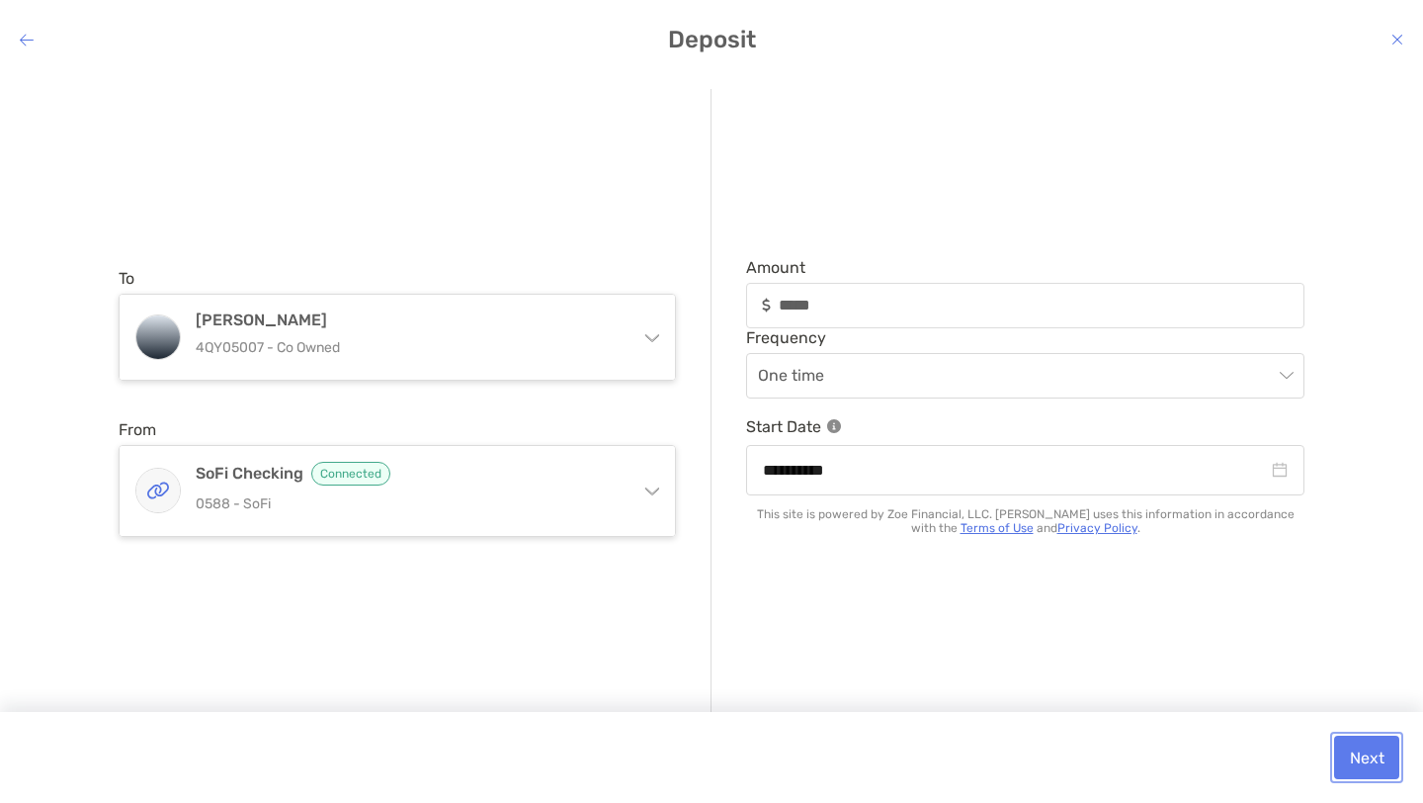
click at [1375, 770] on button "Next" at bounding box center [1366, 756] width 65 height 43
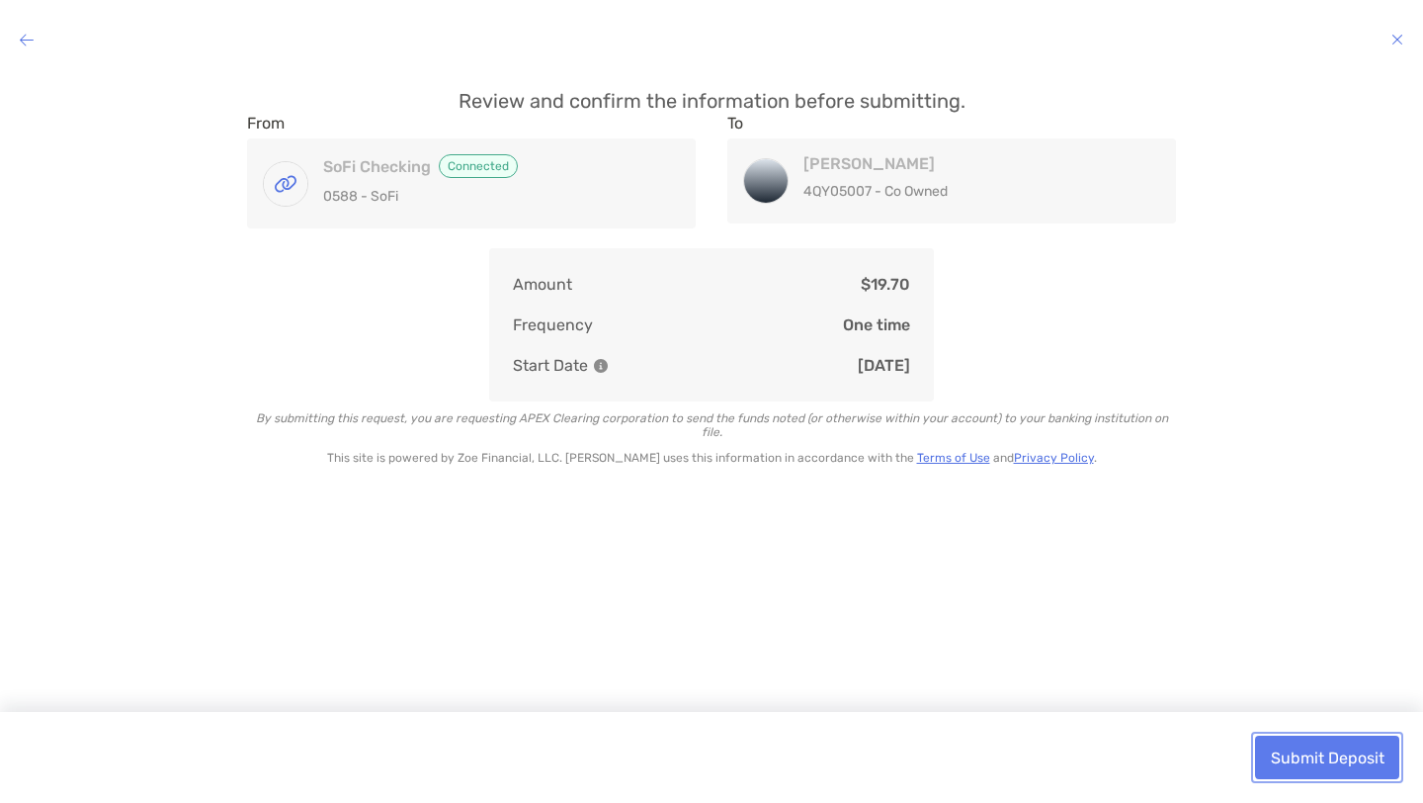
click at [1359, 765] on button "Submit Deposit" at bounding box center [1327, 756] width 144 height 43
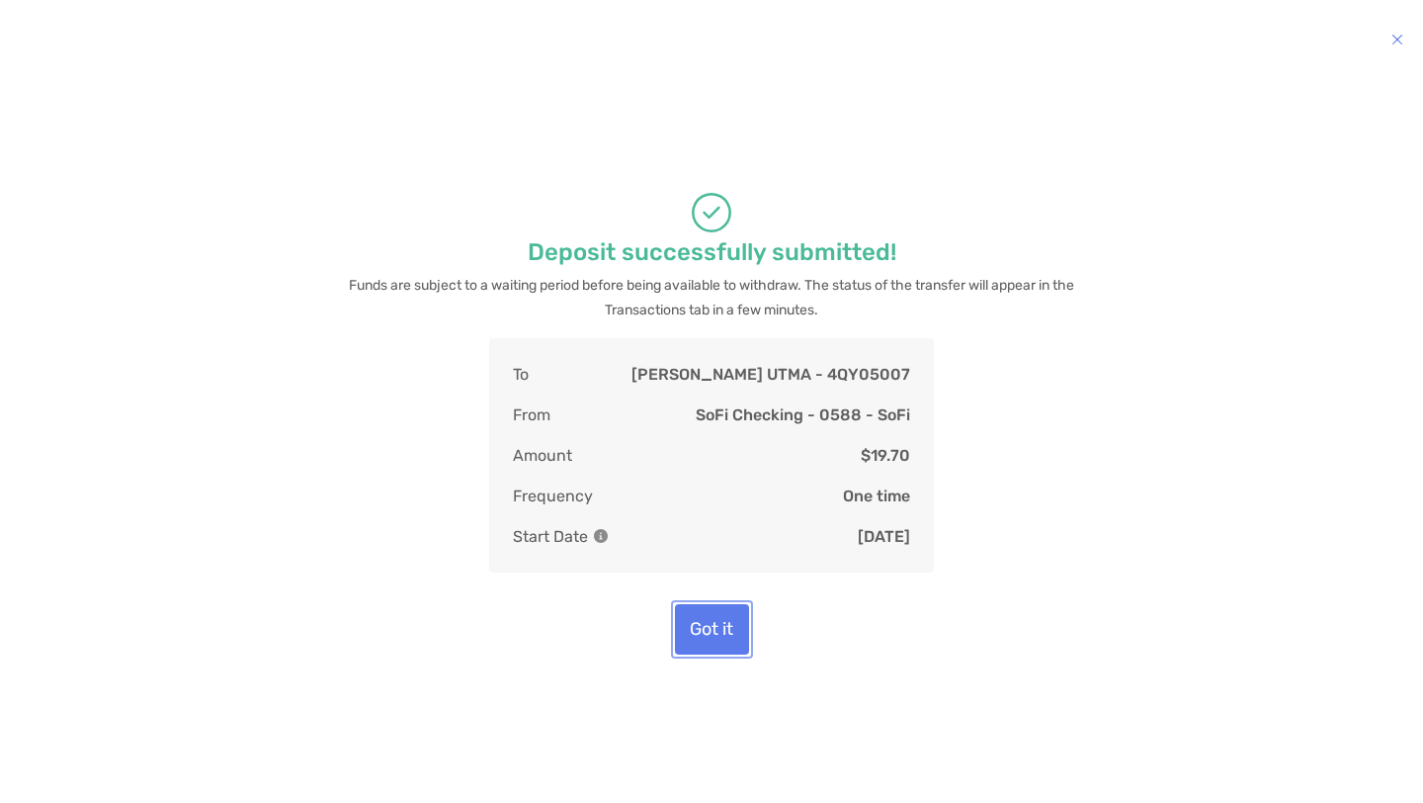
click at [717, 642] on button "Got it" at bounding box center [712, 629] width 74 height 50
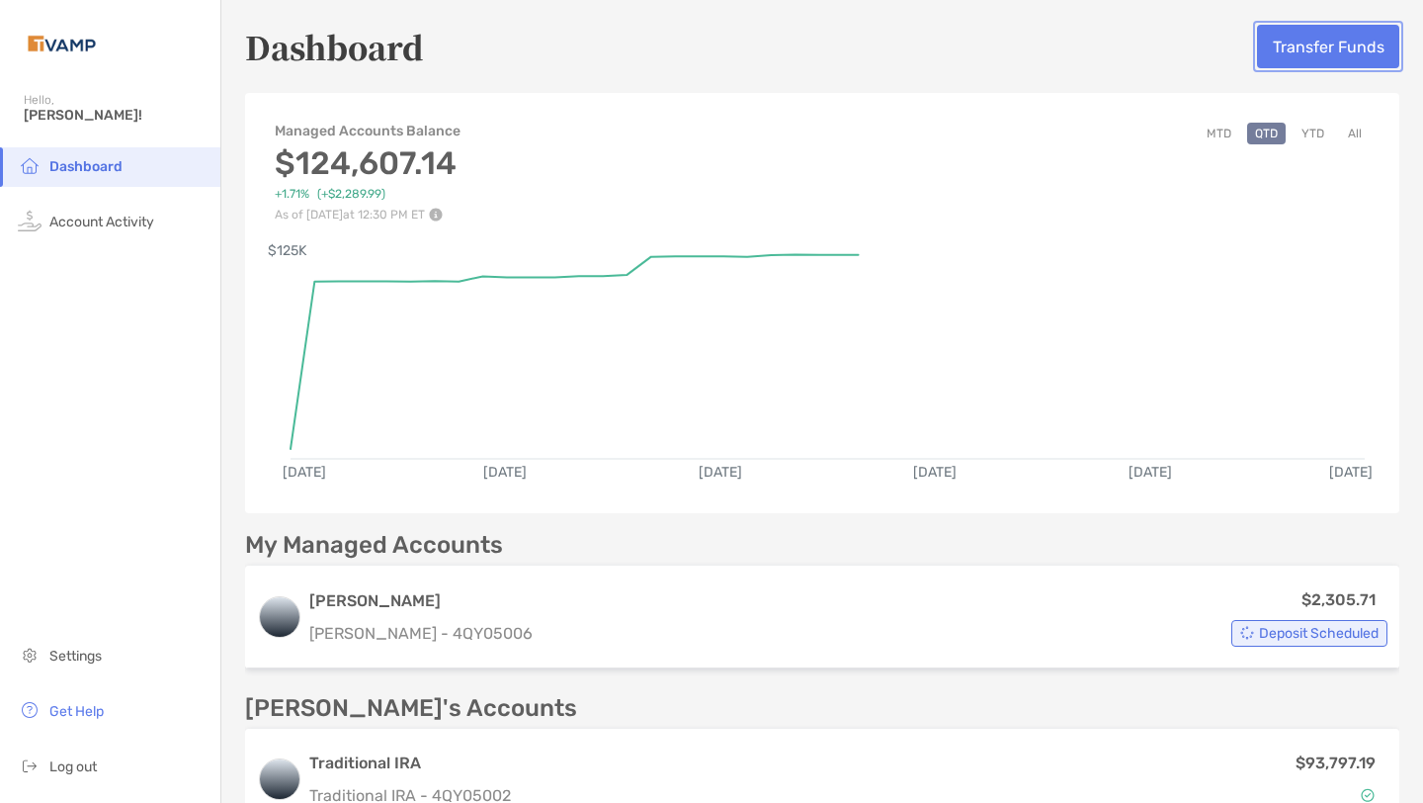
click at [1340, 39] on button "Transfer Funds" at bounding box center [1328, 46] width 142 height 43
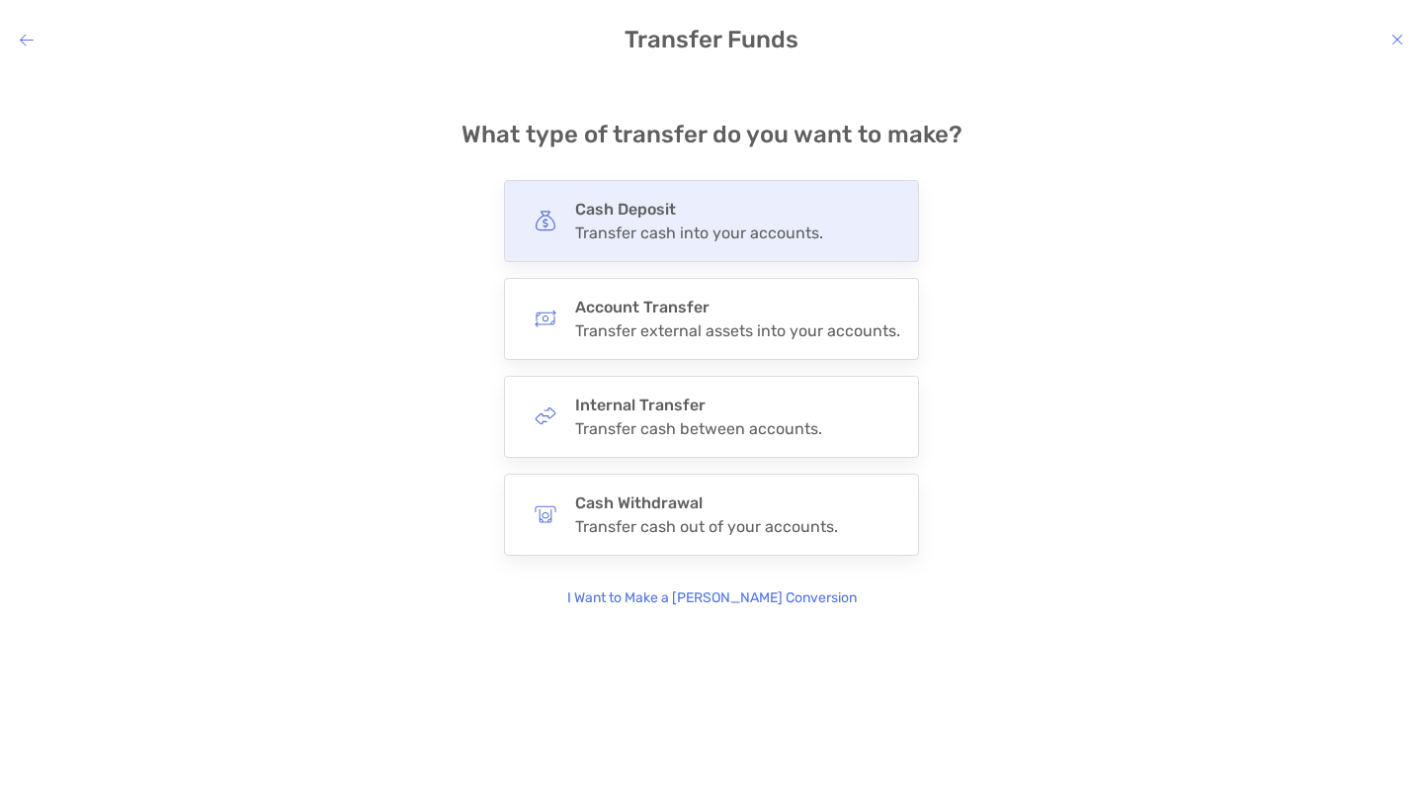
click at [808, 202] on h4 "Cash Deposit" at bounding box center [699, 209] width 248 height 19
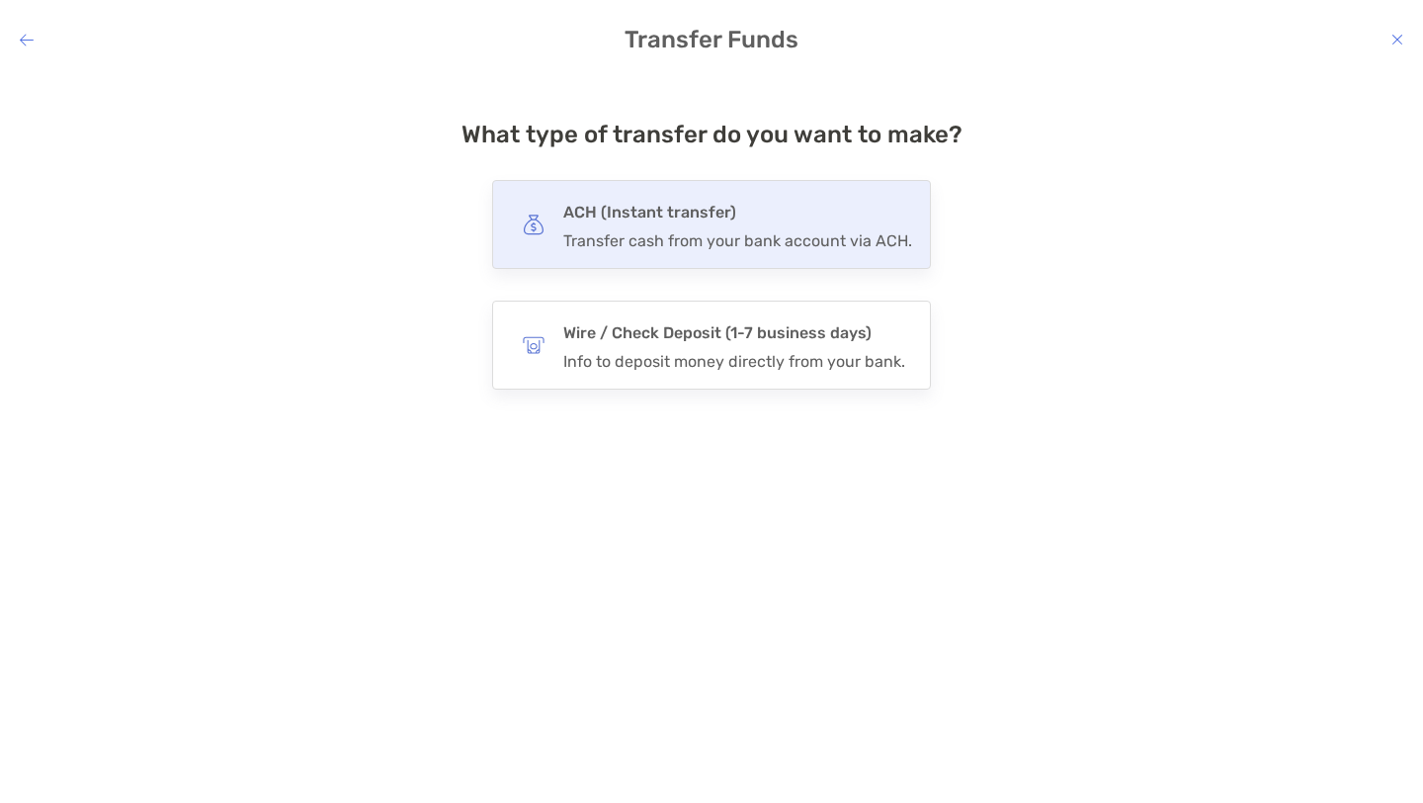
click at [780, 226] on div "ACH (Instant transfer) Transfer cash from your bank account via ACH." at bounding box center [737, 224] width 349 height 51
click at [0, 0] on input "***" at bounding box center [0, 0] width 0 height 0
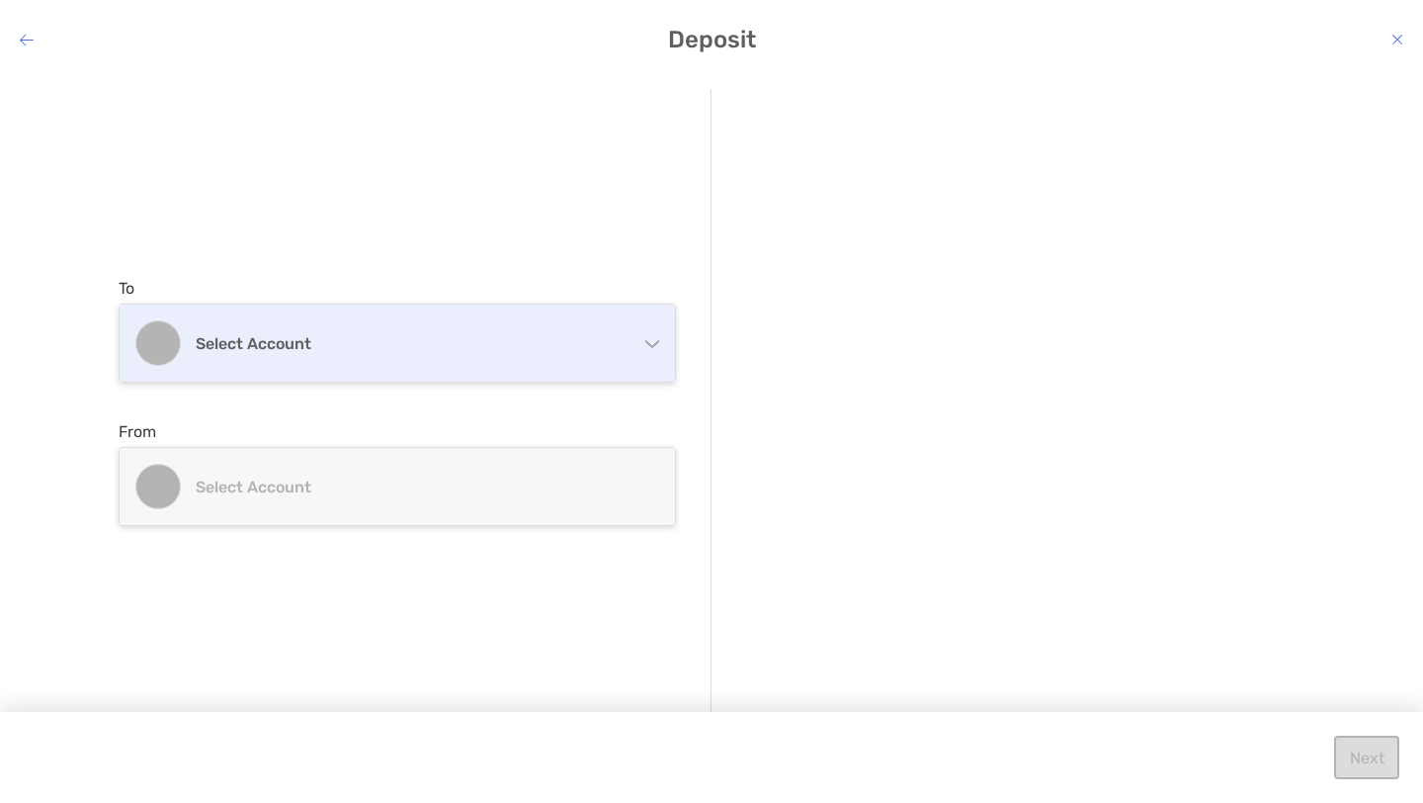
click at [454, 340] on h4 "Select account" at bounding box center [409, 343] width 427 height 19
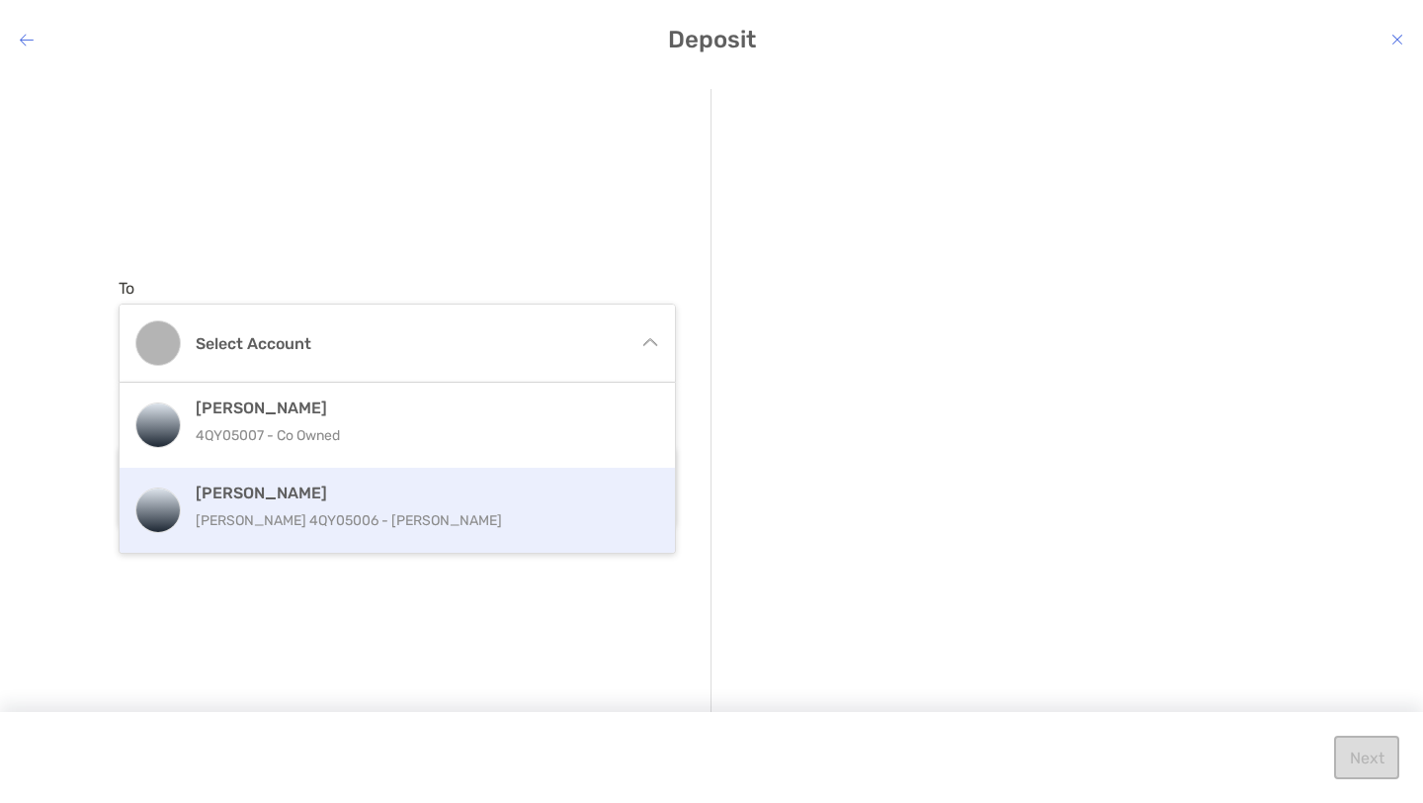
click at [351, 498] on h4 "[PERSON_NAME]" at bounding box center [419, 492] width 446 height 19
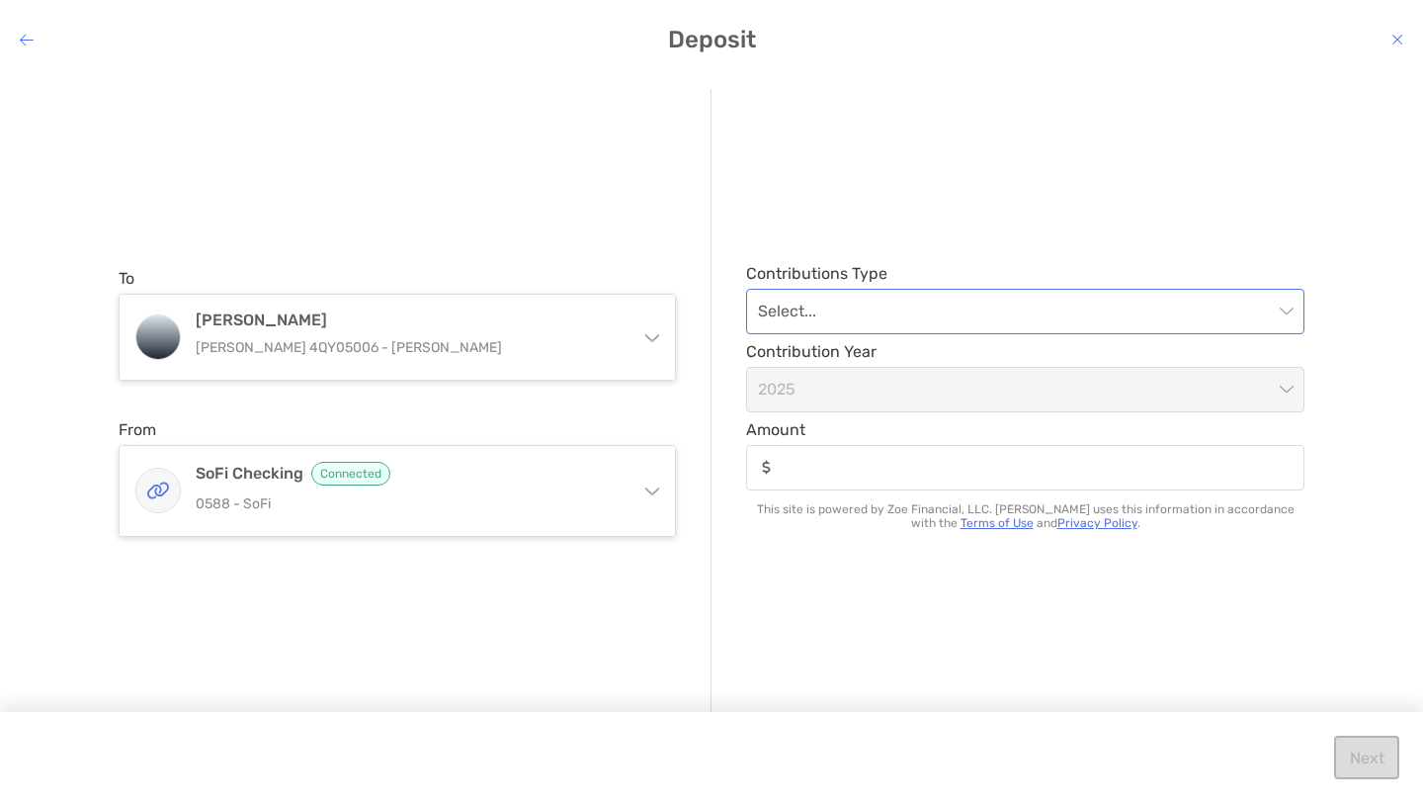
click at [867, 315] on input "modal" at bounding box center [1015, 311] width 515 height 43
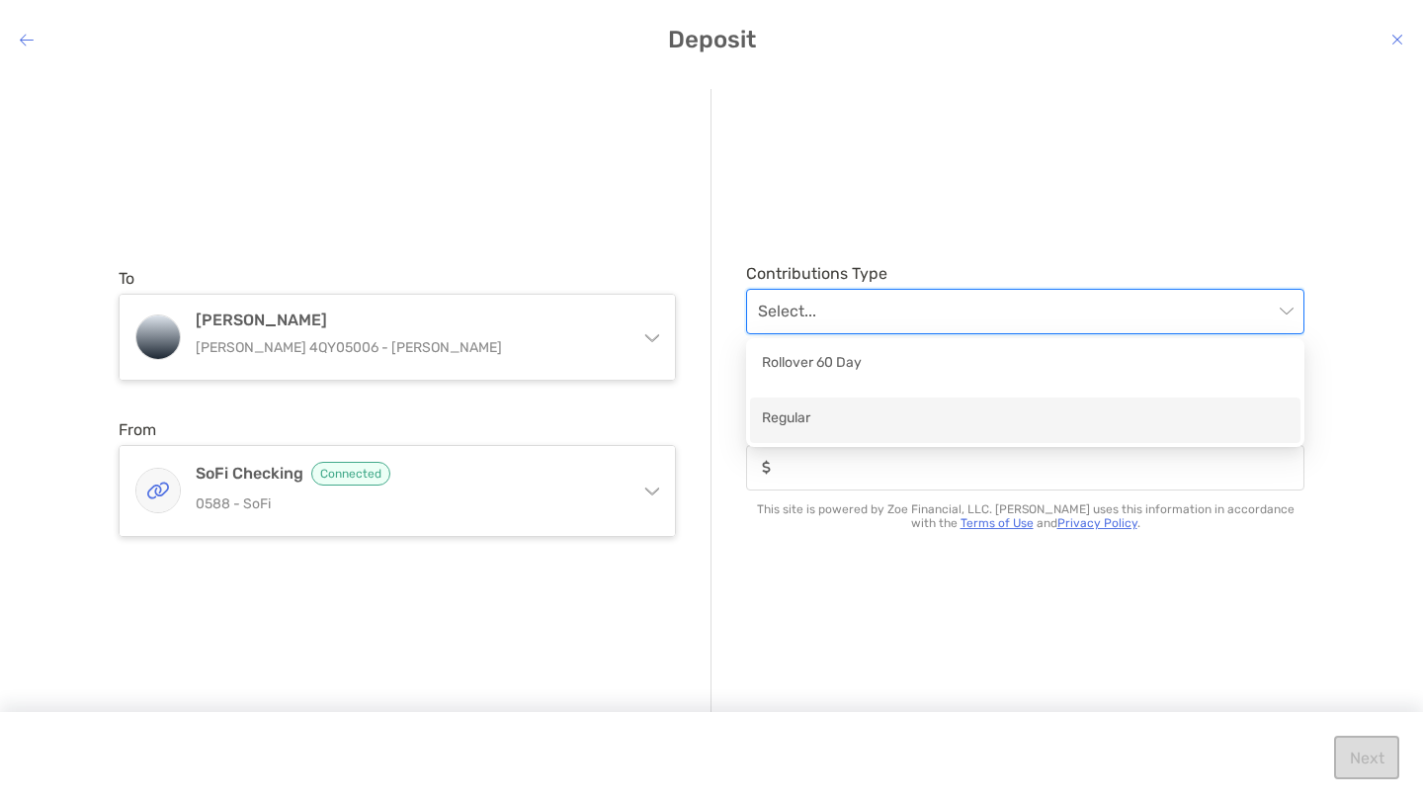
click at [833, 422] on div "Regular" at bounding box center [1025, 419] width 527 height 25
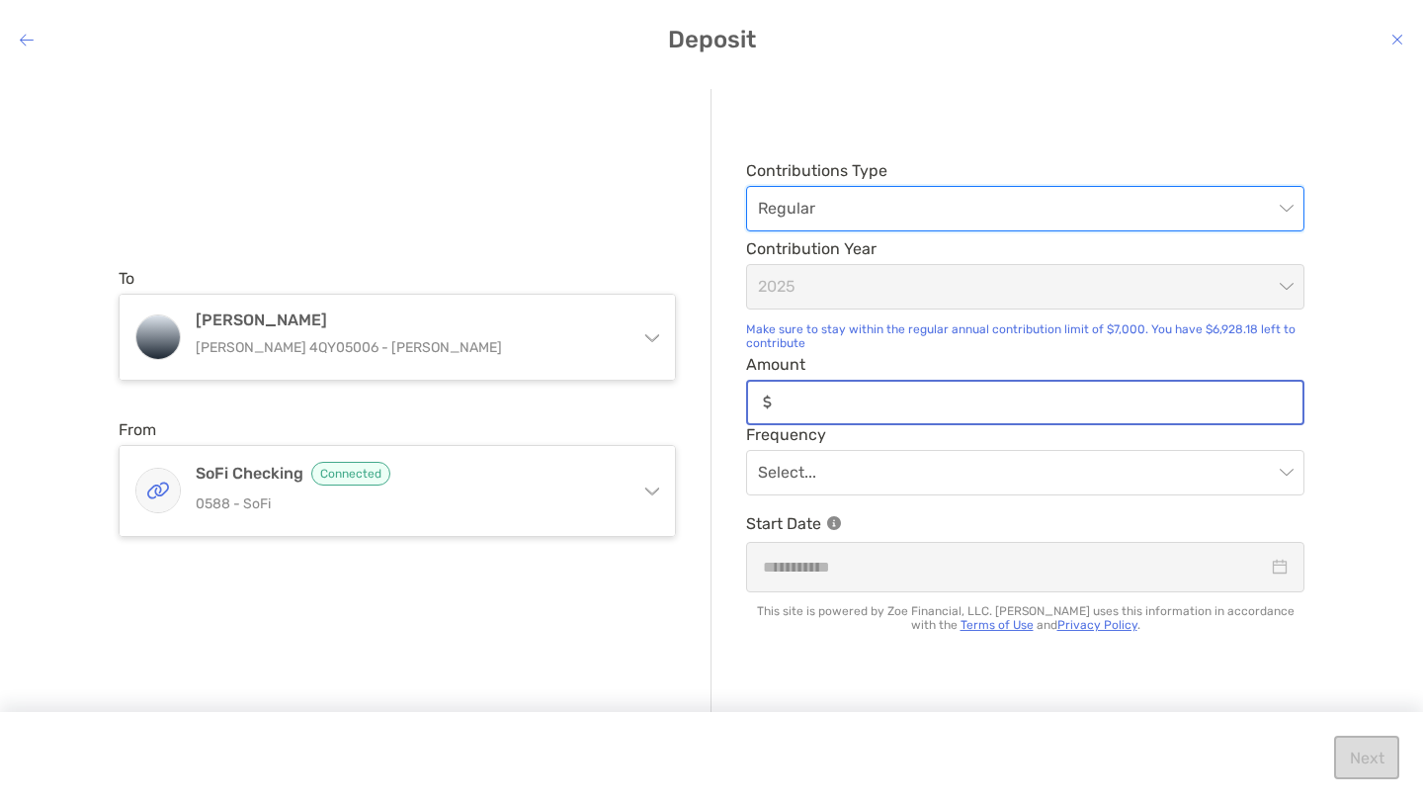
click at [862, 399] on input "Amount" at bounding box center [1041, 401] width 523 height 17
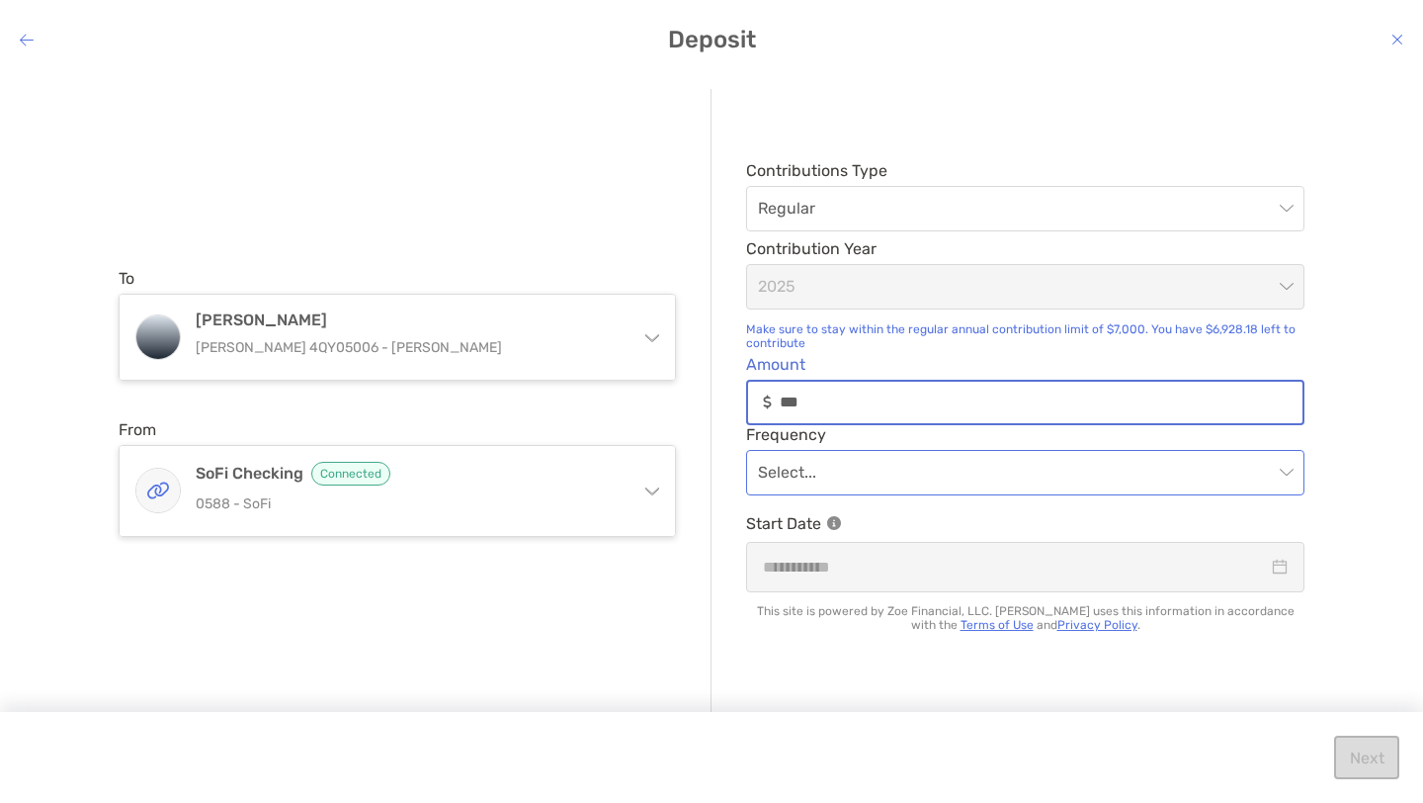
type input "***"
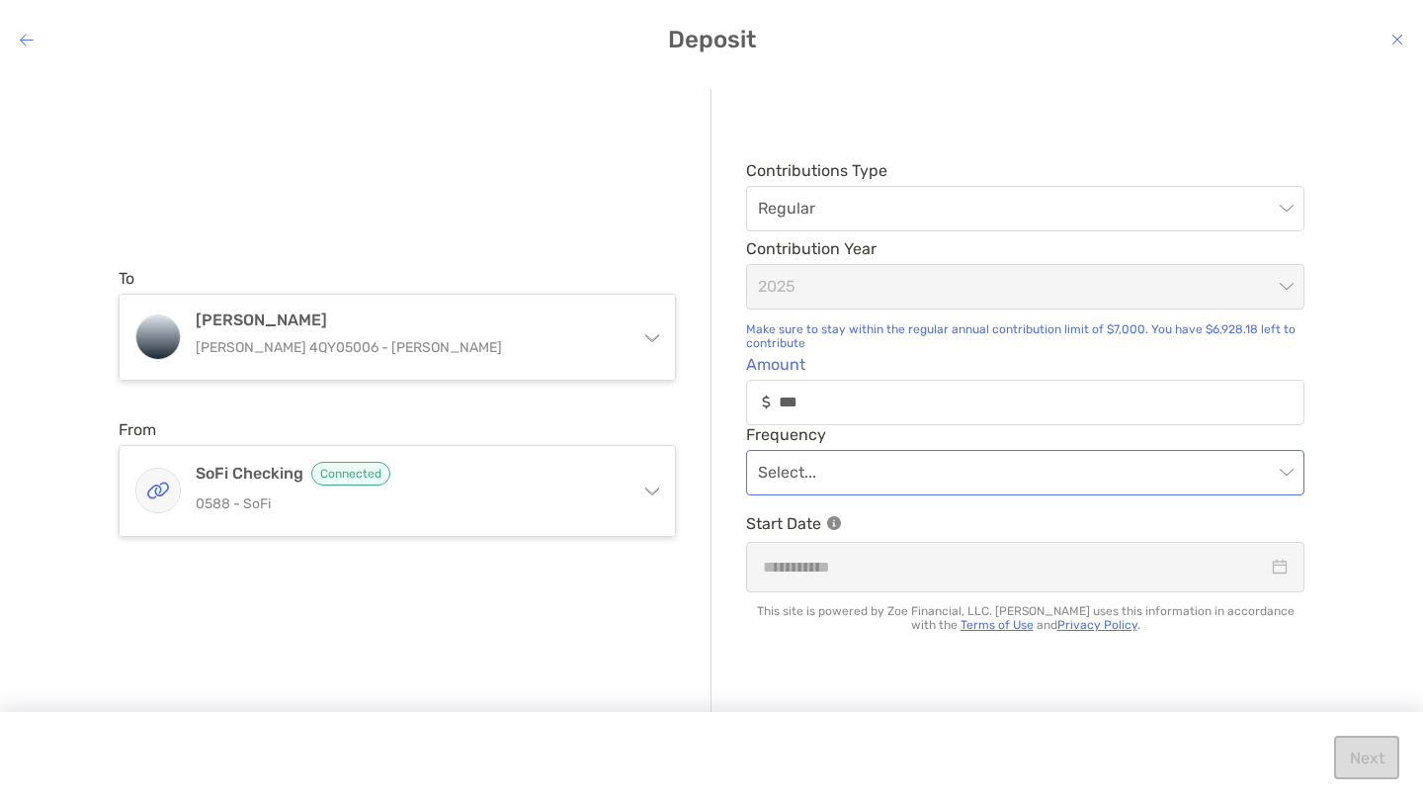
click at [855, 479] on input "modal" at bounding box center [1015, 472] width 515 height 43
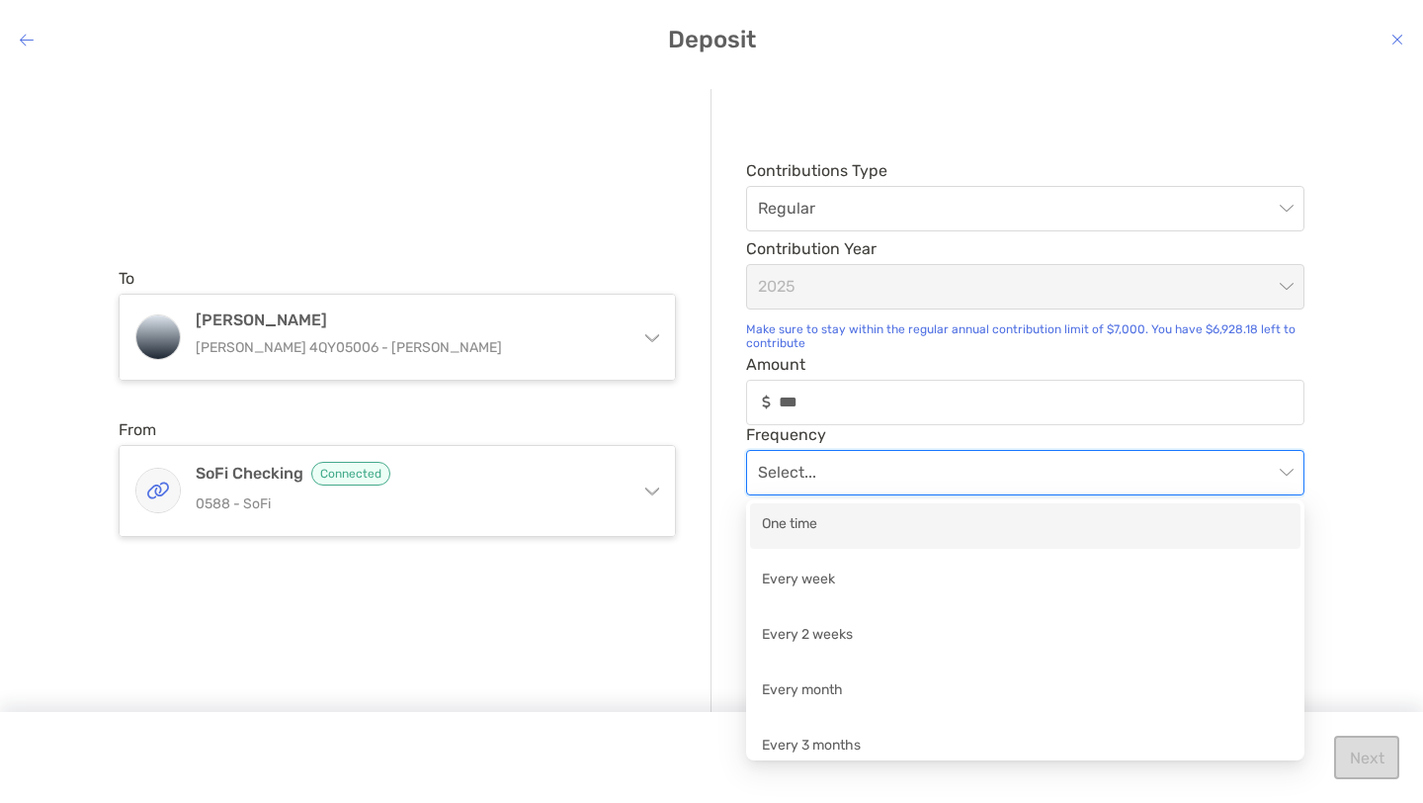
click at [827, 529] on div "One time" at bounding box center [1025, 525] width 527 height 25
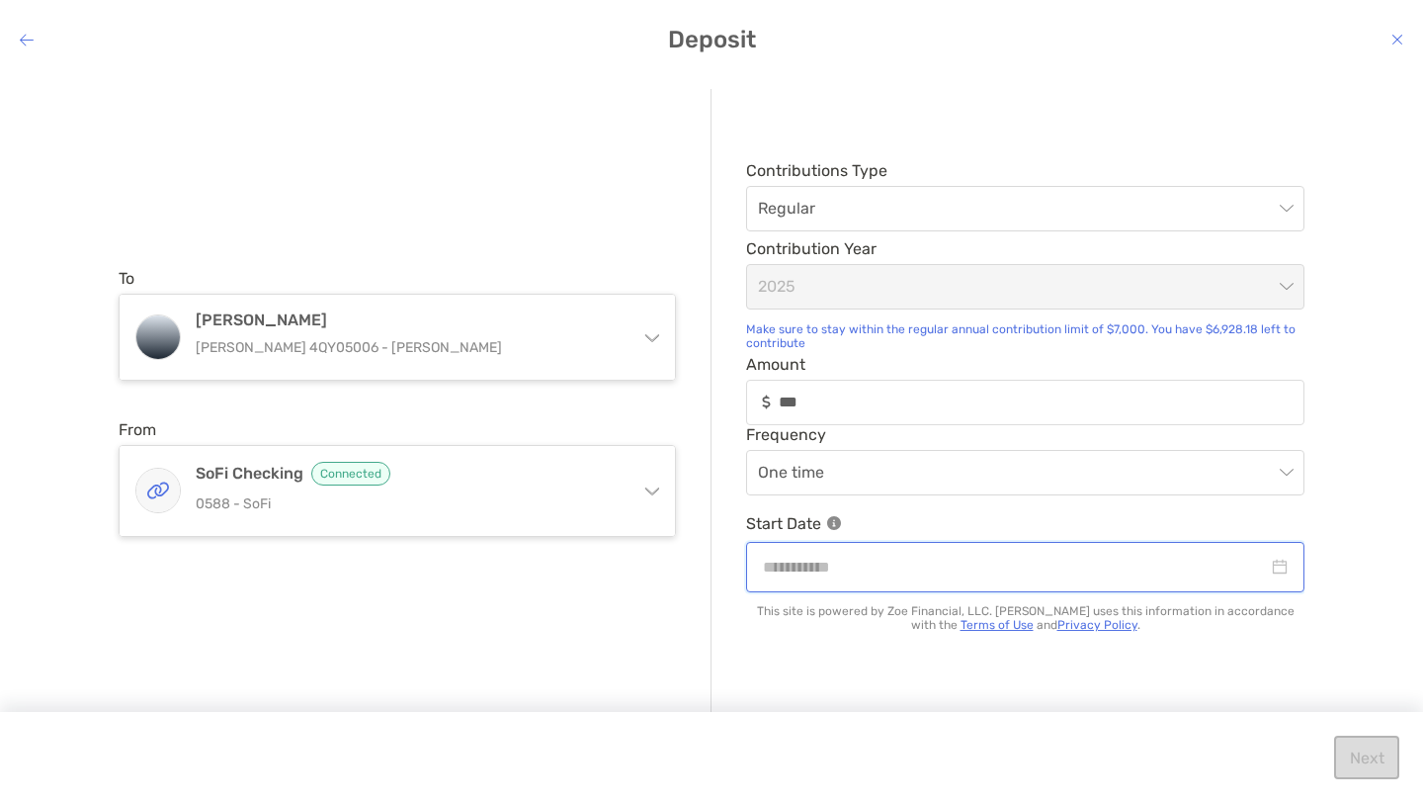
click at [934, 569] on input "modal" at bounding box center [1015, 567] width 505 height 25
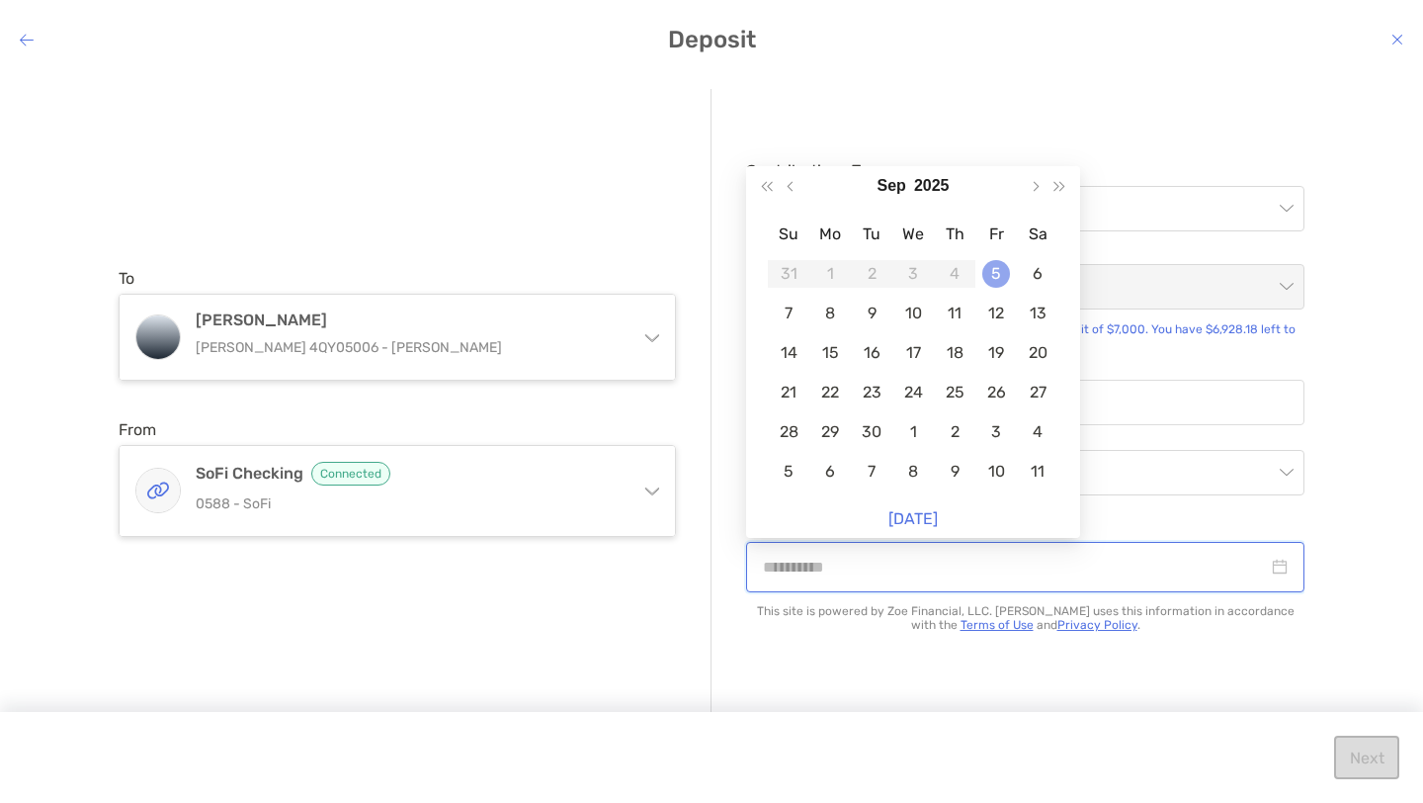
type input "**********"
click at [991, 273] on div "5" at bounding box center [997, 274] width 28 height 28
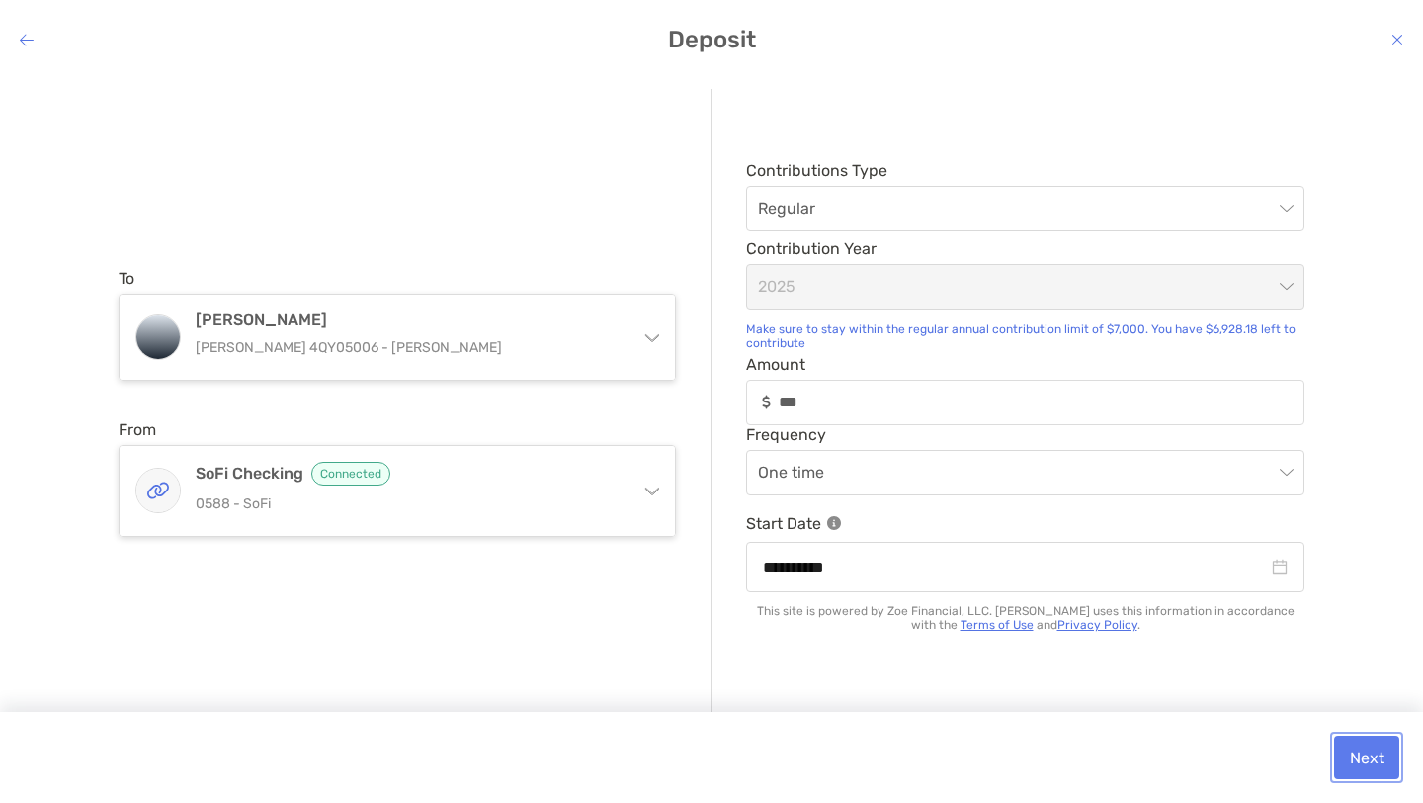
click at [1357, 765] on button "Next" at bounding box center [1366, 756] width 65 height 43
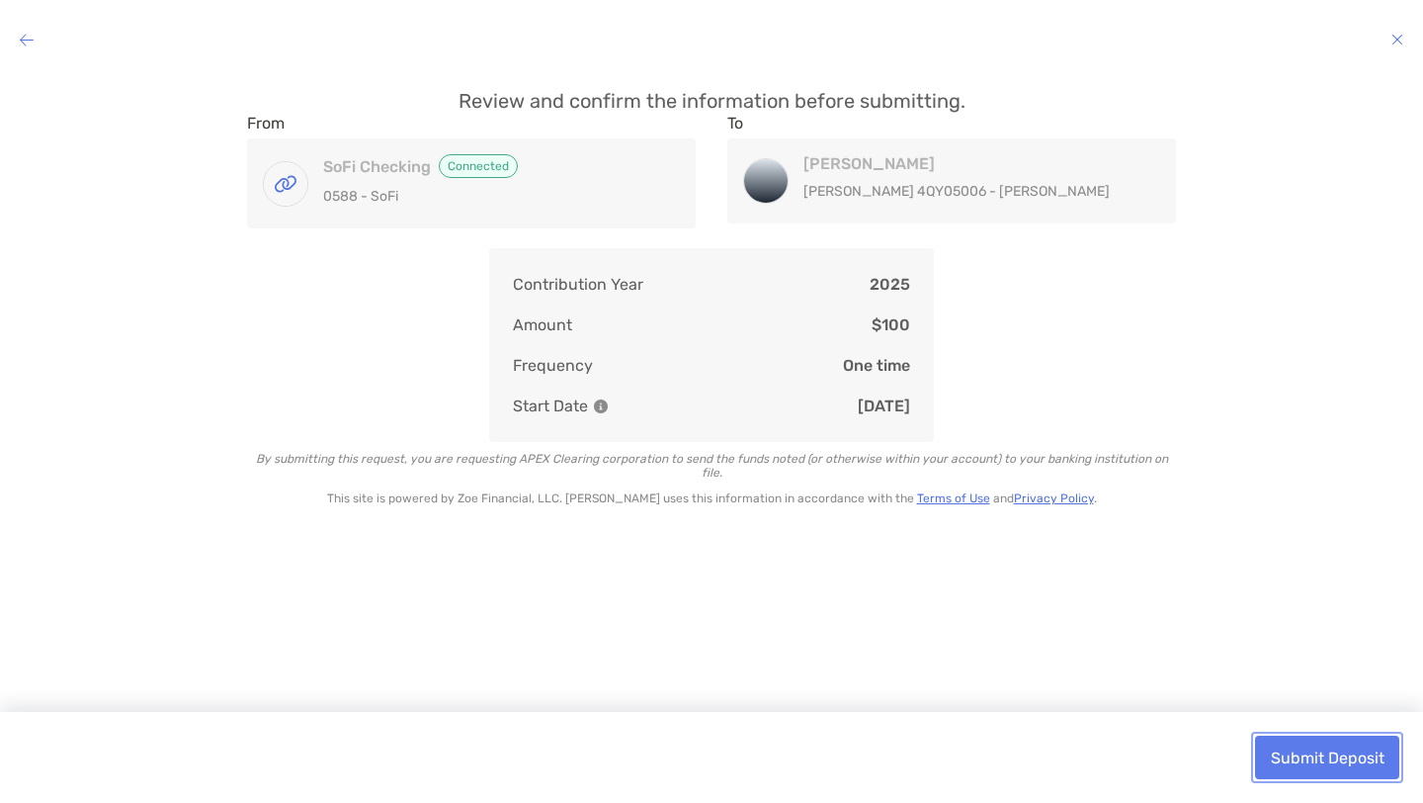
click at [1316, 751] on button "Submit Deposit" at bounding box center [1327, 756] width 144 height 43
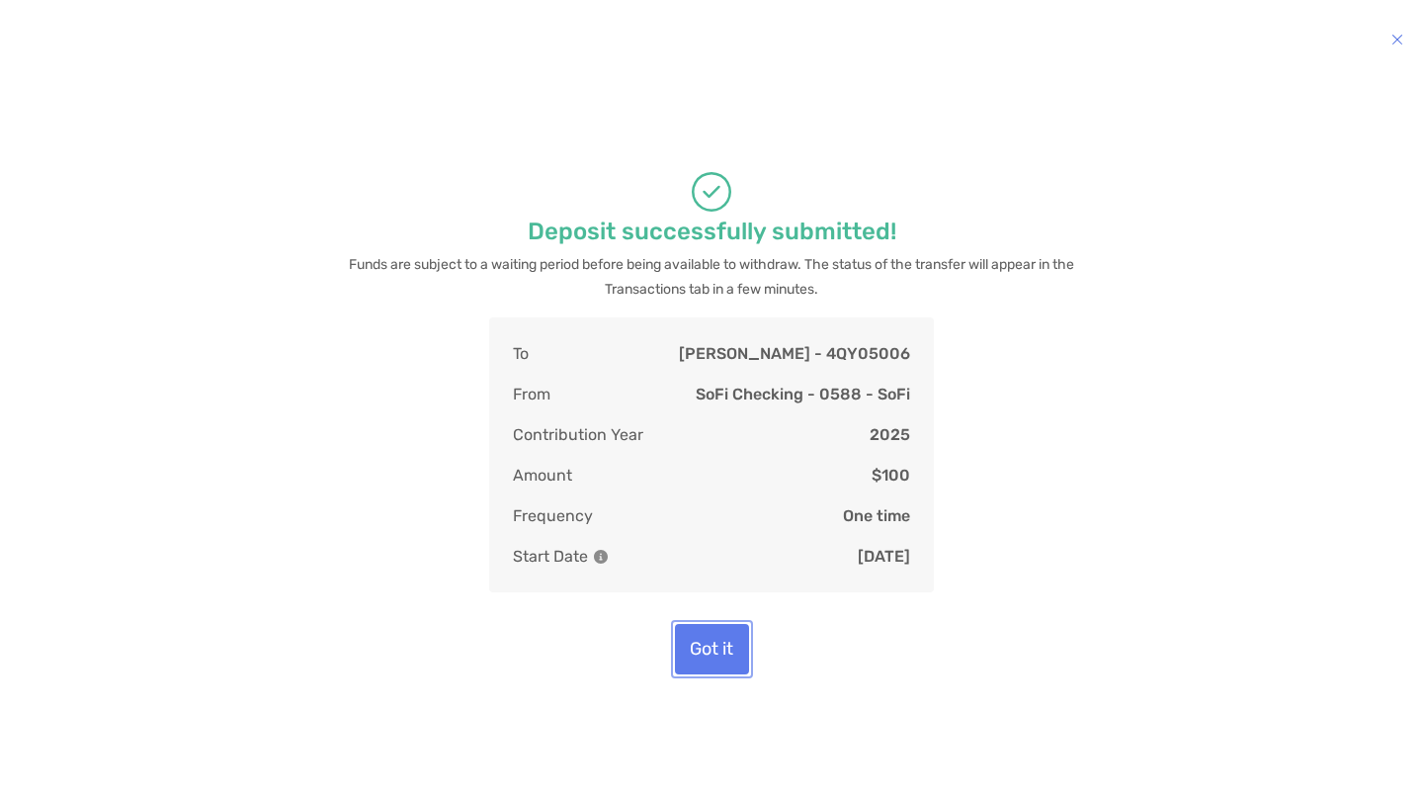
click at [699, 659] on button "Got it" at bounding box center [712, 649] width 74 height 50
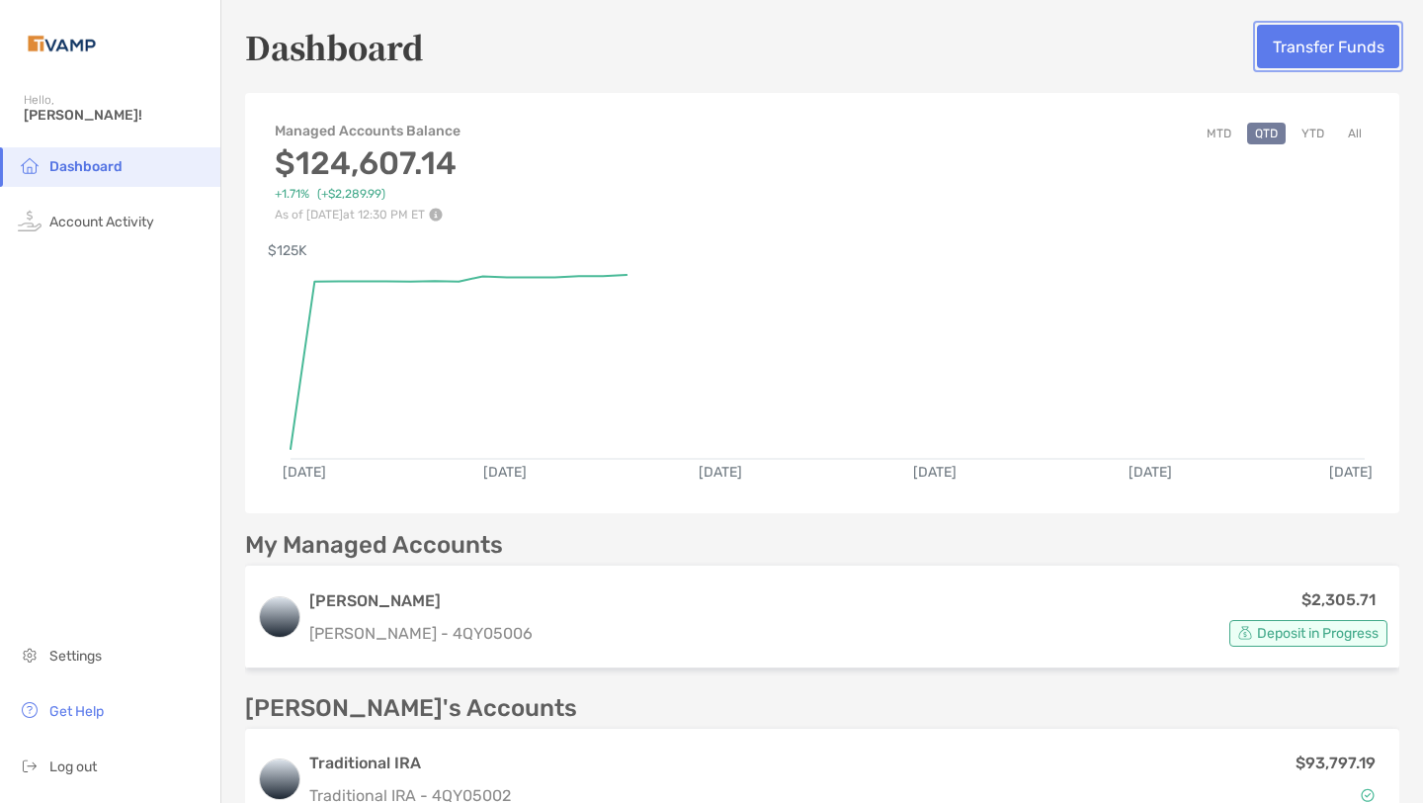
click at [1303, 58] on button "Transfer Funds" at bounding box center [1328, 46] width 142 height 43
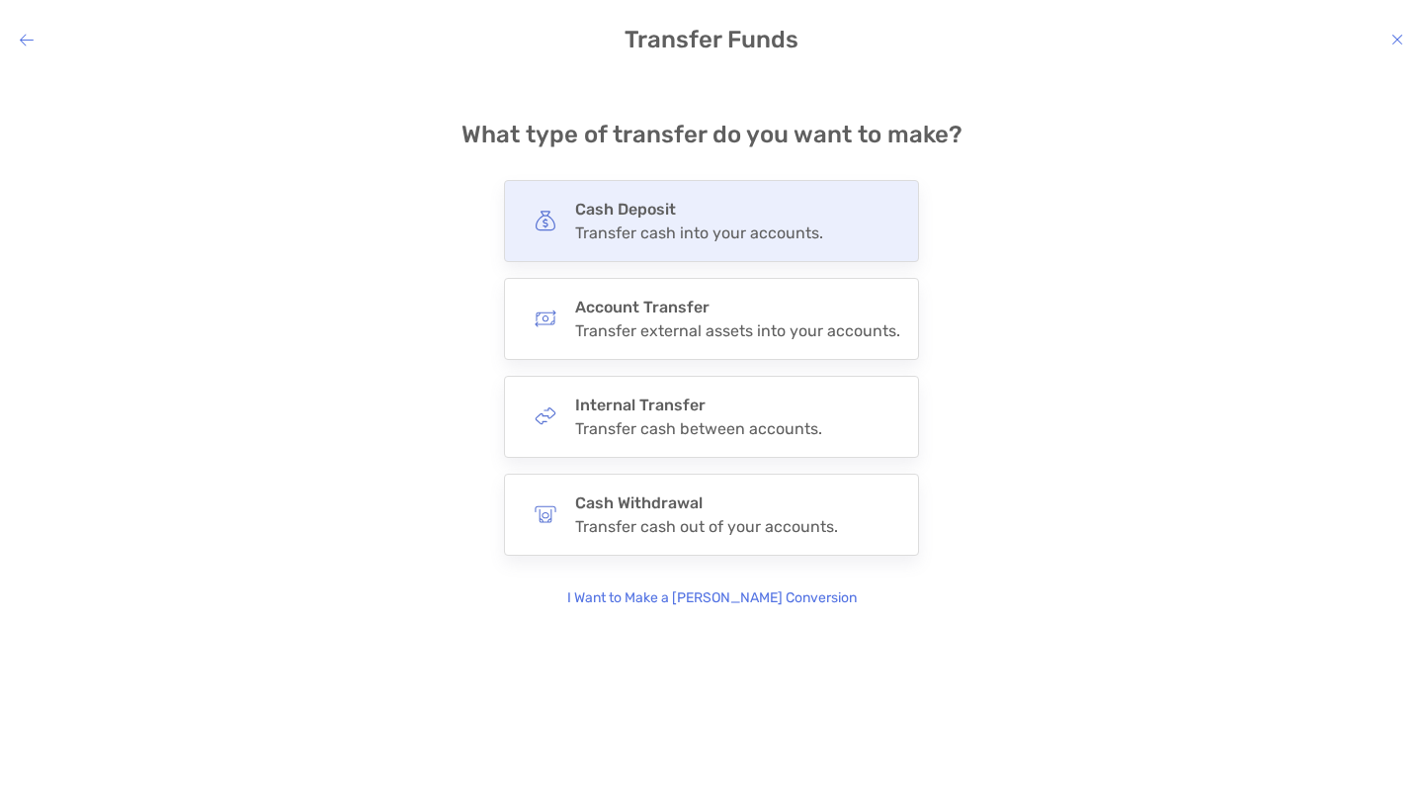
click at [790, 252] on div "Cash Deposit Transfer cash into your accounts." at bounding box center [711, 221] width 415 height 82
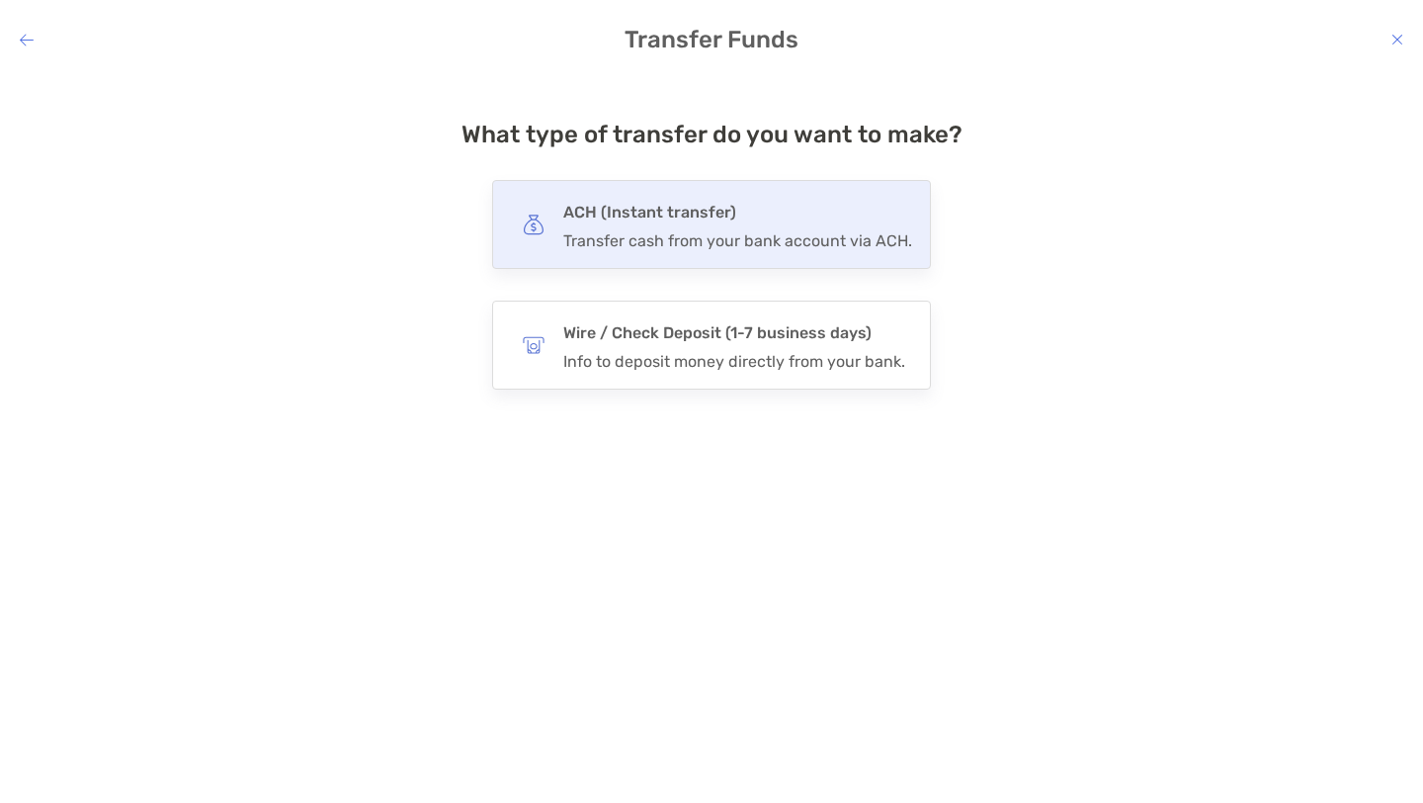
click at [774, 226] on div "ACH (Instant transfer) Transfer cash from your bank account via ACH." at bounding box center [737, 224] width 349 height 51
click at [0, 0] on input "***" at bounding box center [0, 0] width 0 height 0
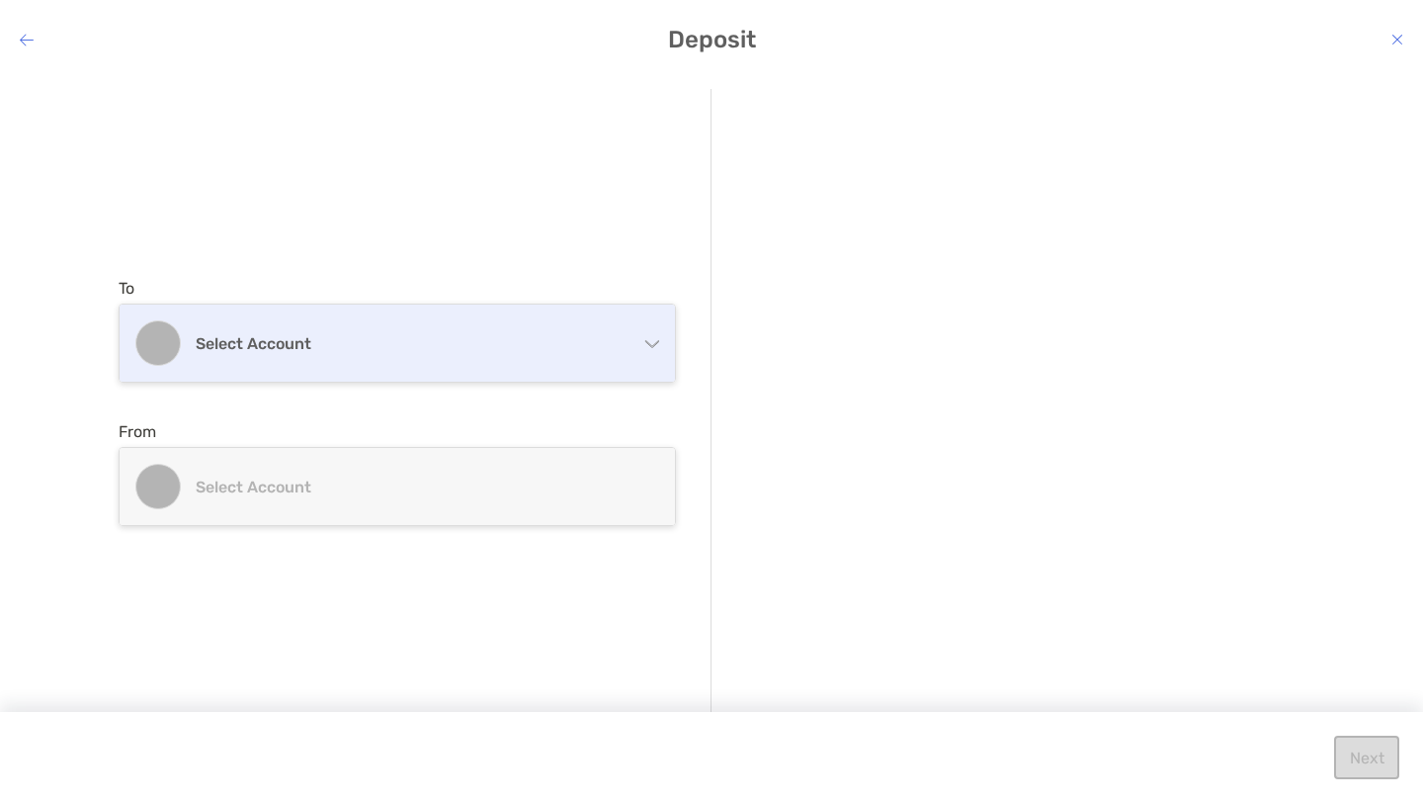
click at [559, 355] on div "Select account" at bounding box center [398, 342] width 556 height 77
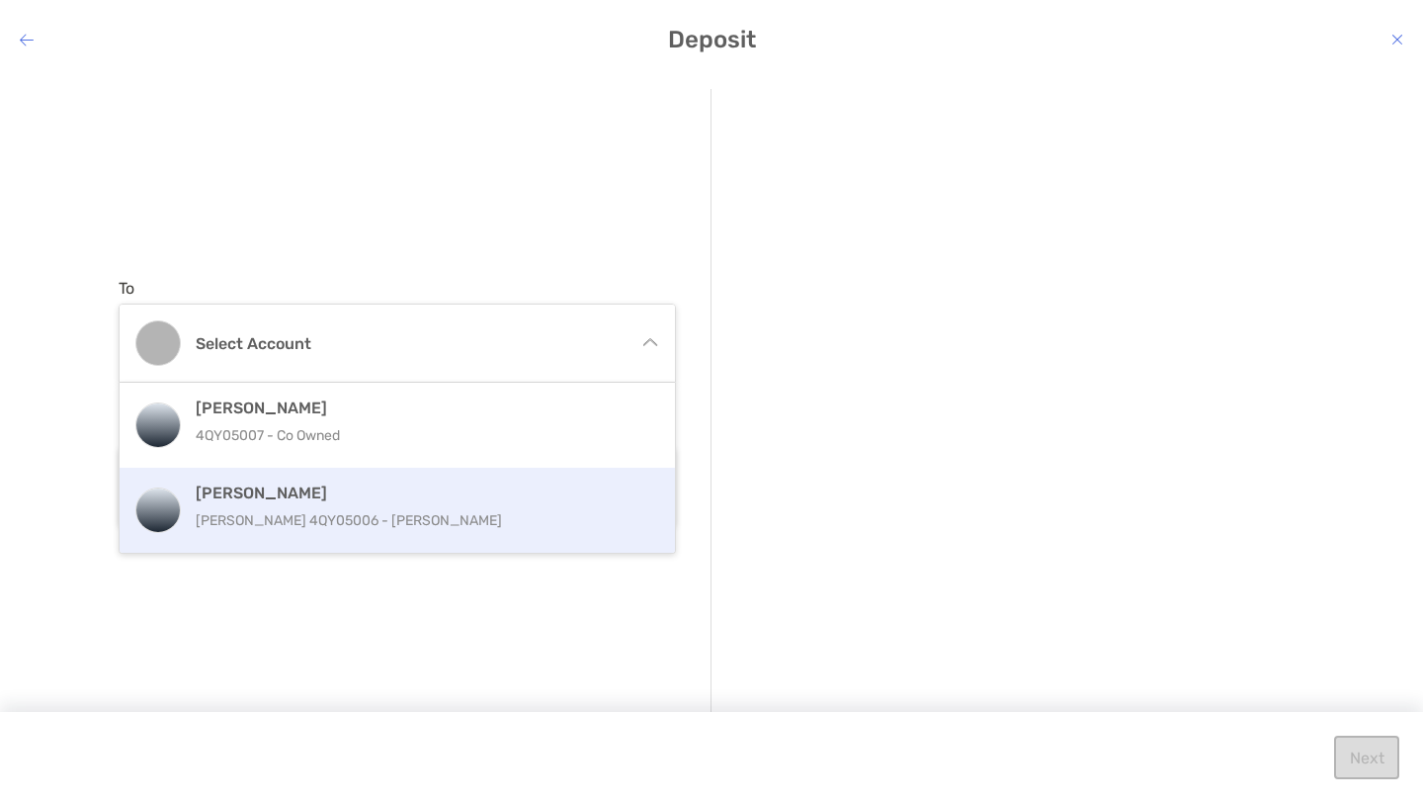
click at [452, 501] on h4 "[PERSON_NAME]" at bounding box center [419, 492] width 446 height 19
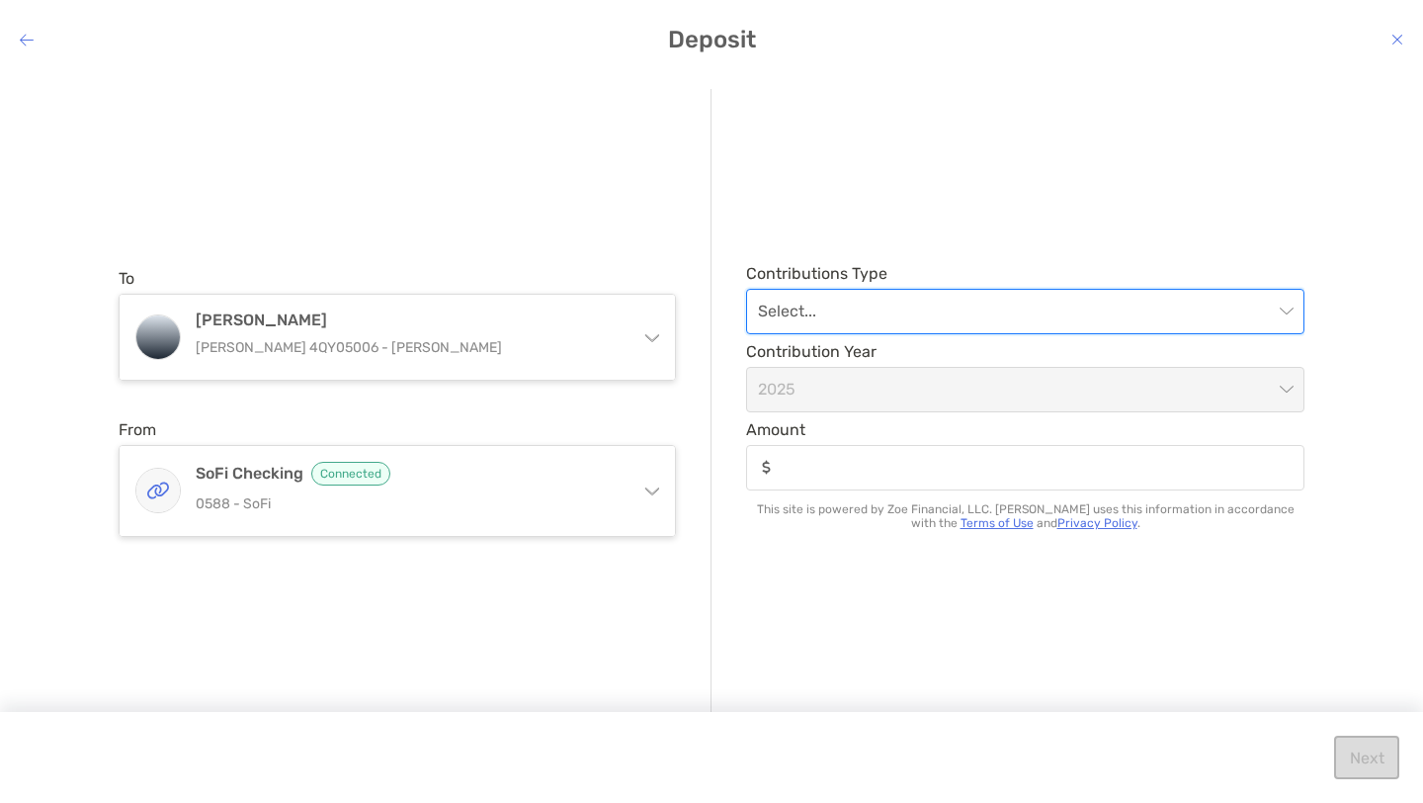
click at [868, 311] on input "modal" at bounding box center [1015, 311] width 515 height 43
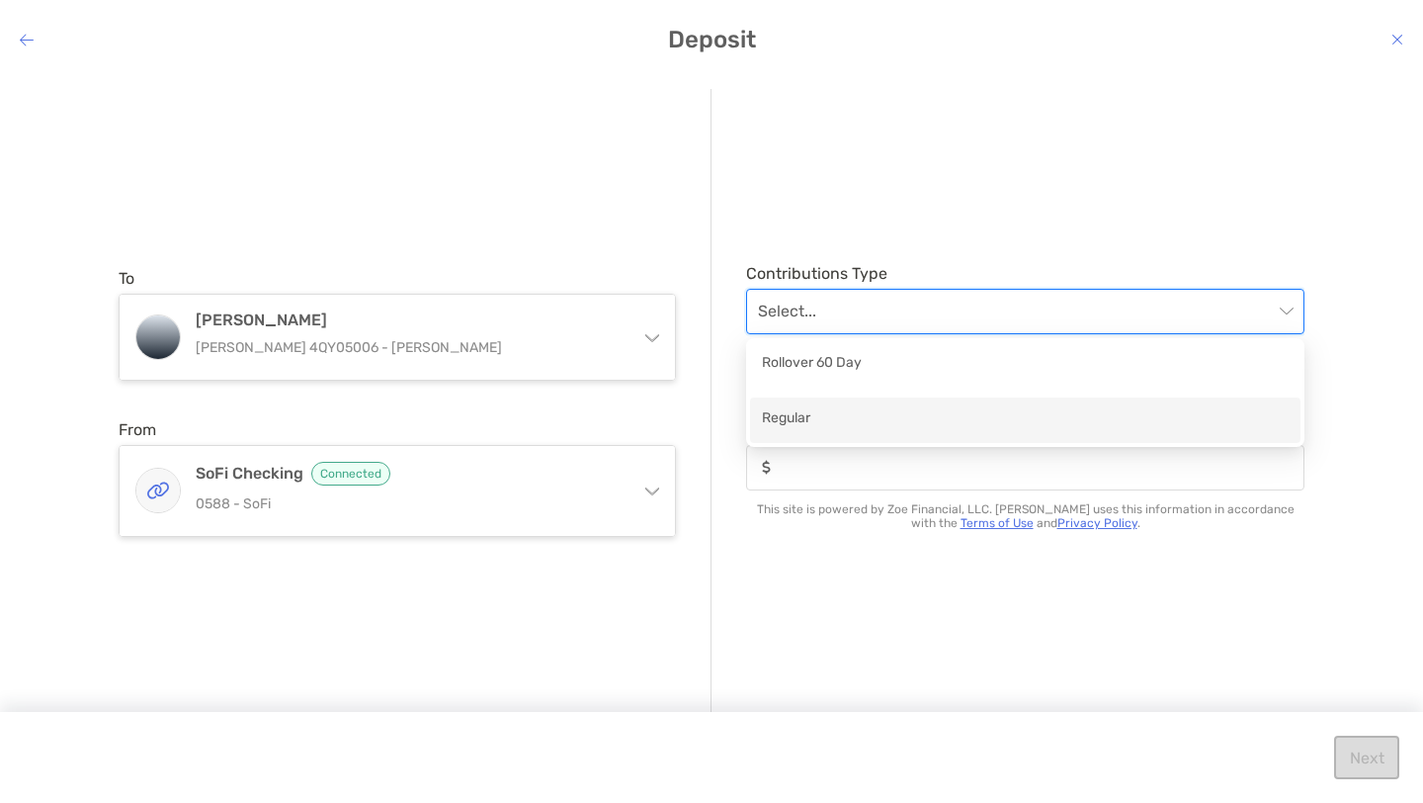
click at [851, 414] on div "Regular" at bounding box center [1025, 419] width 527 height 25
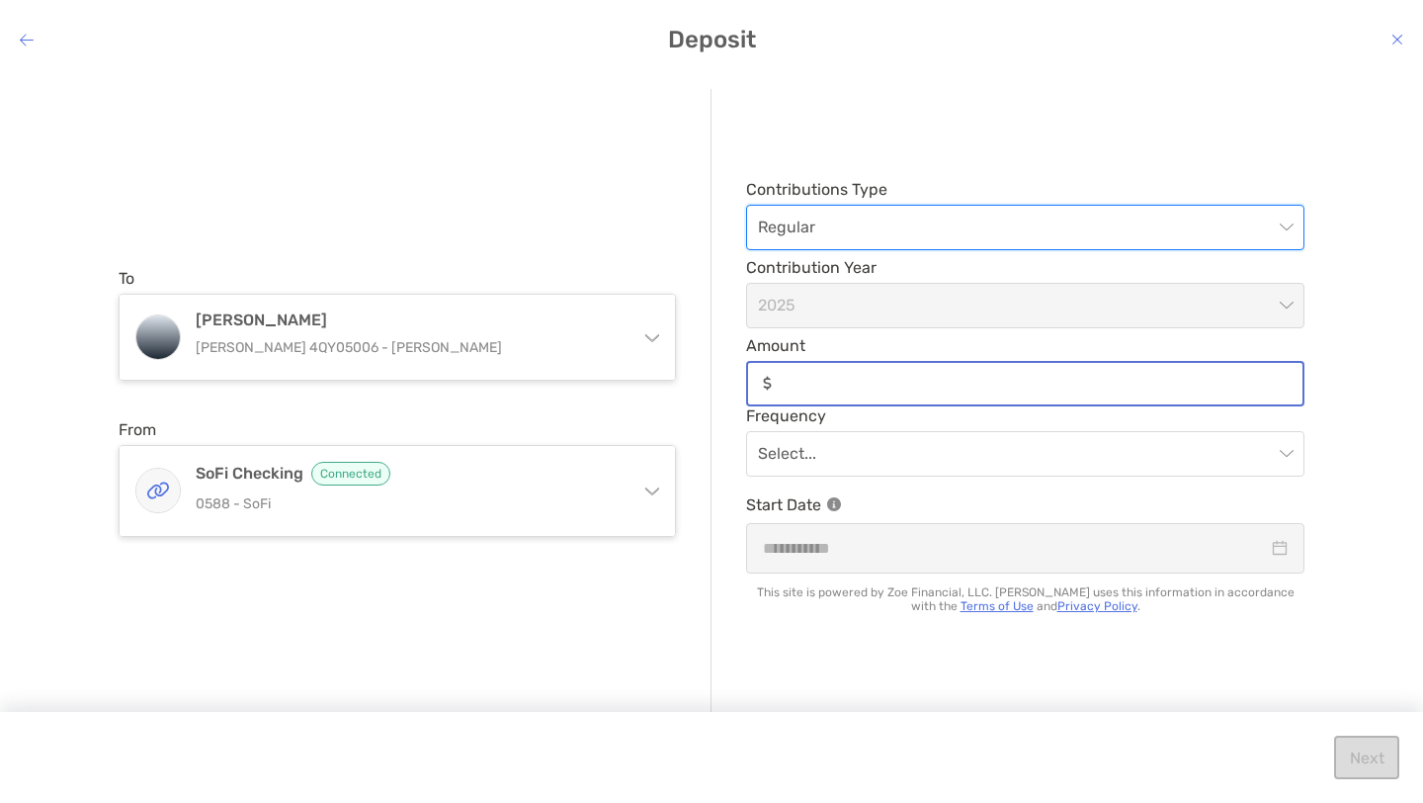
click at [849, 386] on input "Amount" at bounding box center [1041, 383] width 523 height 17
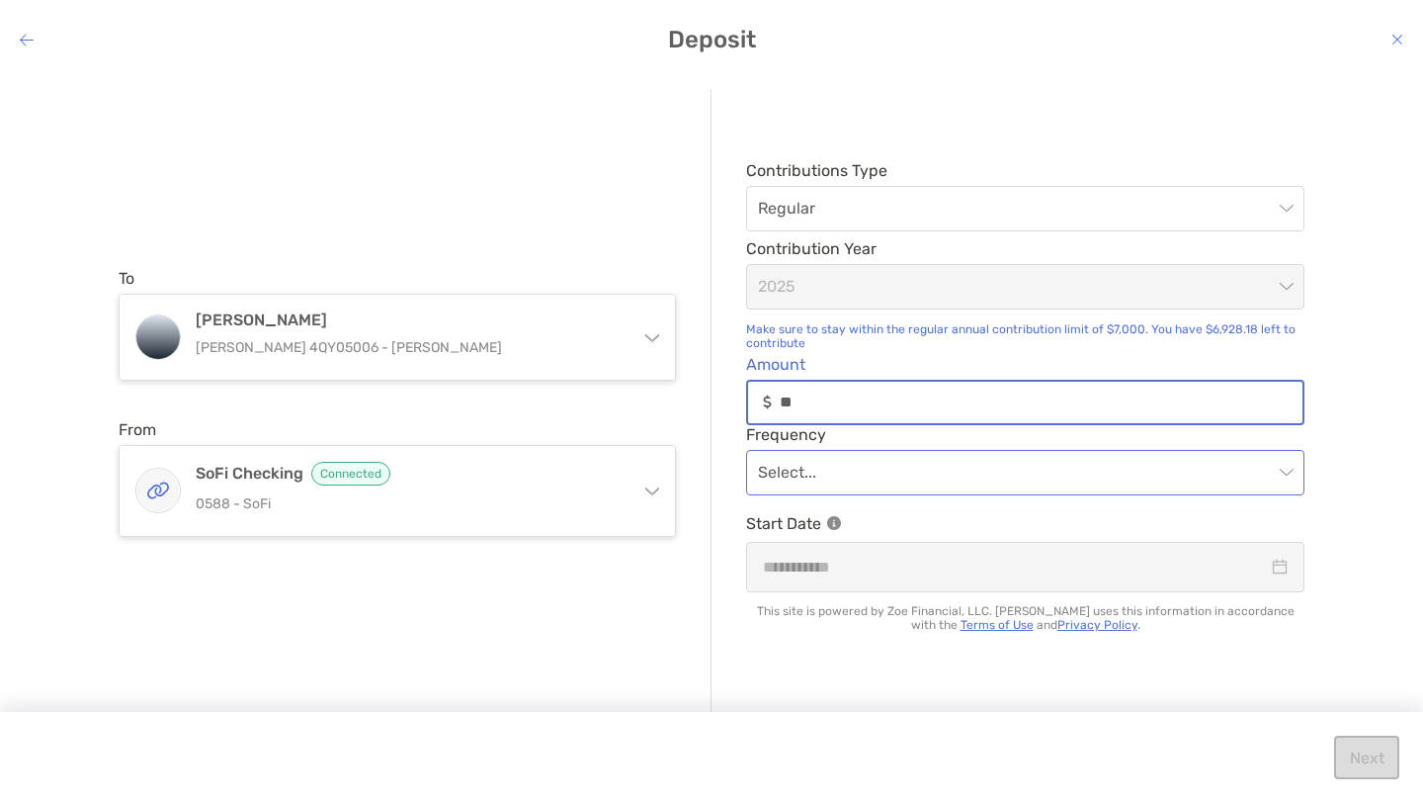
type input "**"
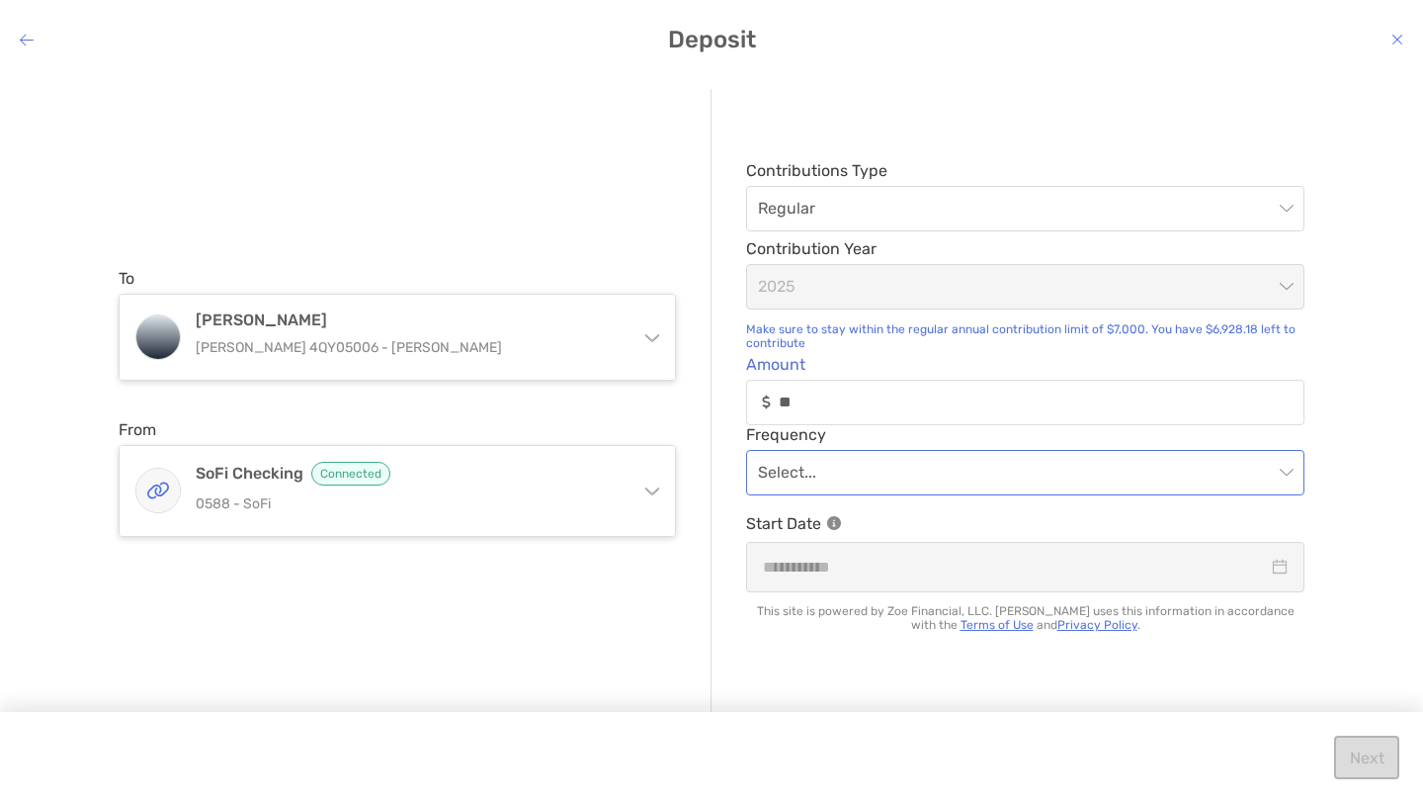
click at [883, 469] on input "modal" at bounding box center [1015, 472] width 515 height 43
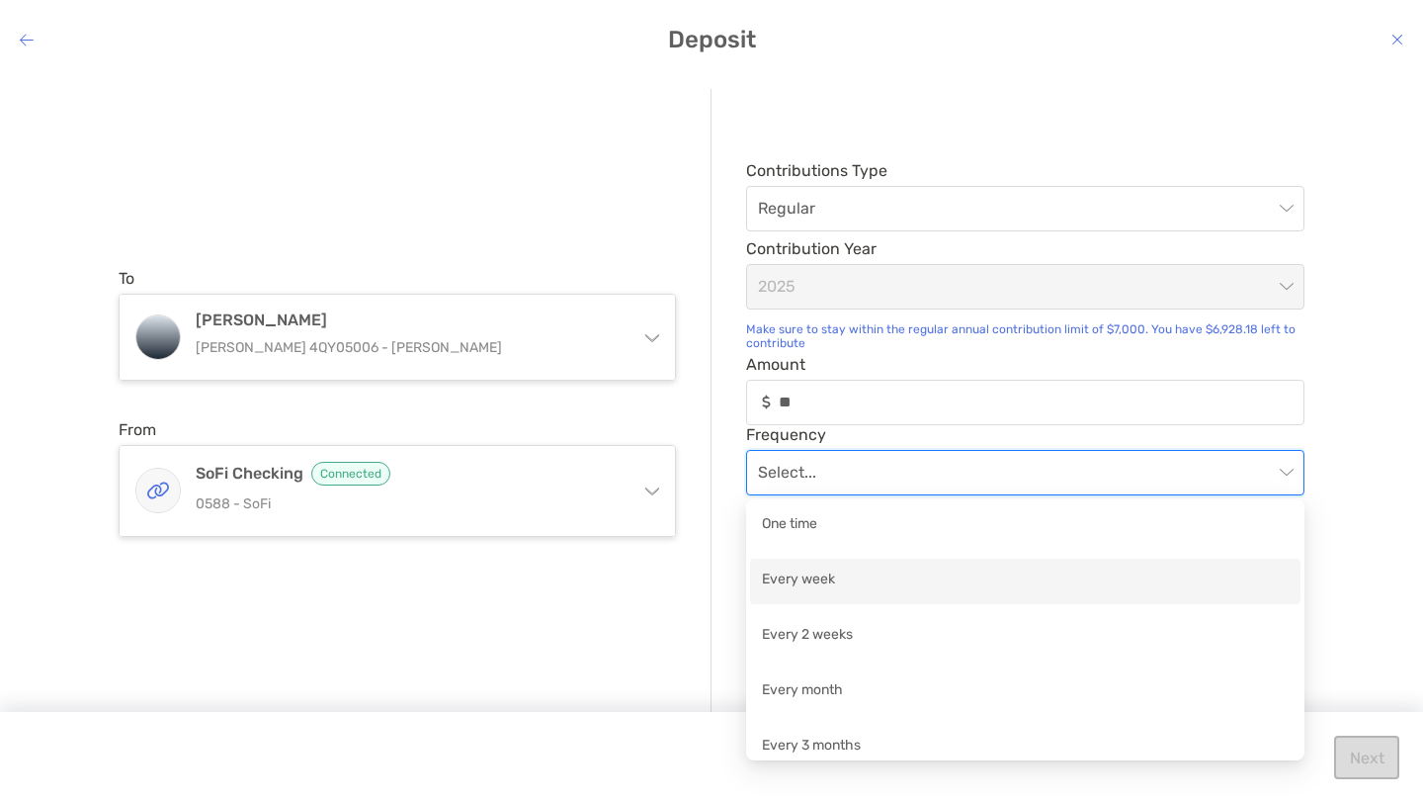
click at [839, 583] on div "Every week" at bounding box center [1025, 580] width 527 height 25
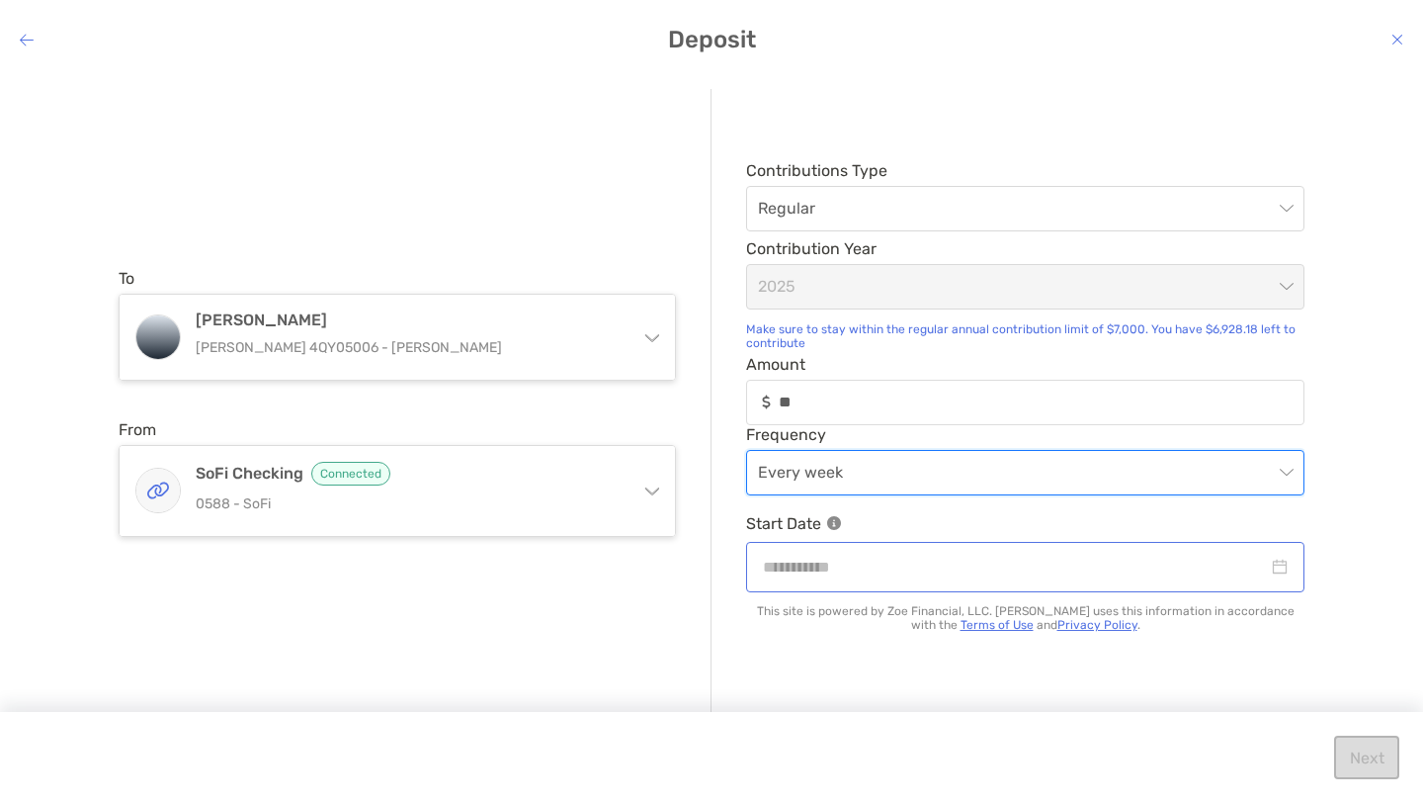
click at [1282, 567] on div "modal" at bounding box center [1025, 567] width 525 height 25
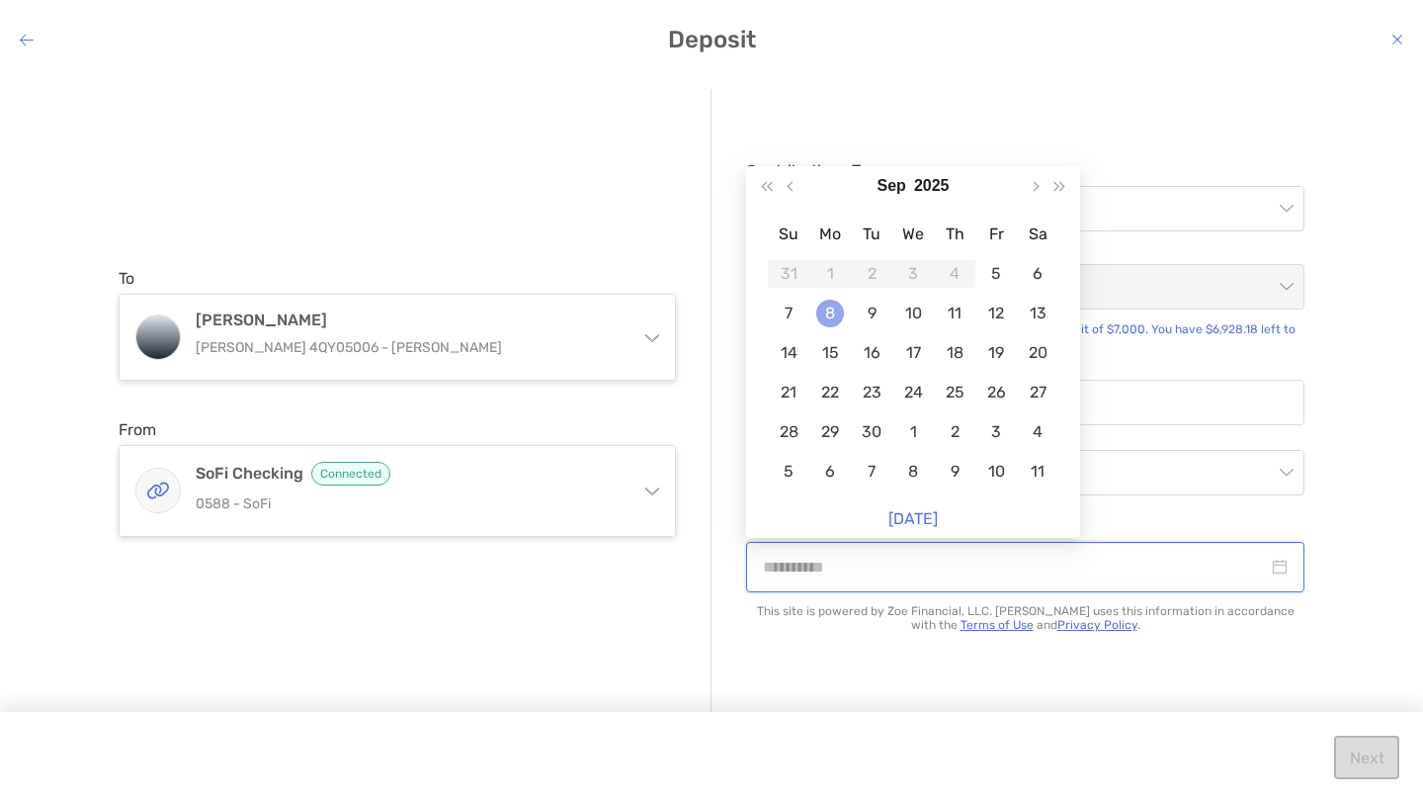
type input "**********"
click at [829, 317] on div "8" at bounding box center [830, 314] width 28 height 28
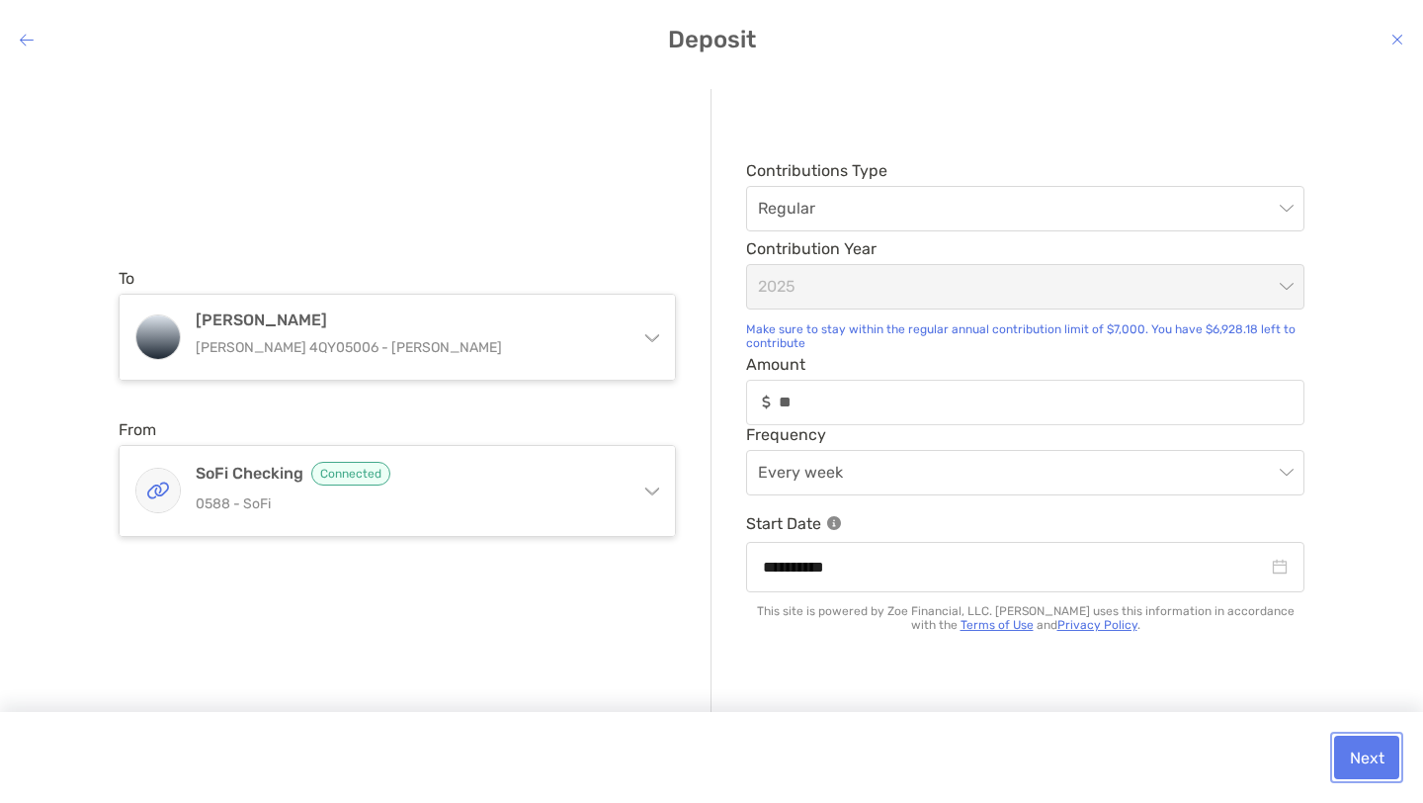
click at [1365, 761] on button "Next" at bounding box center [1366, 756] width 65 height 43
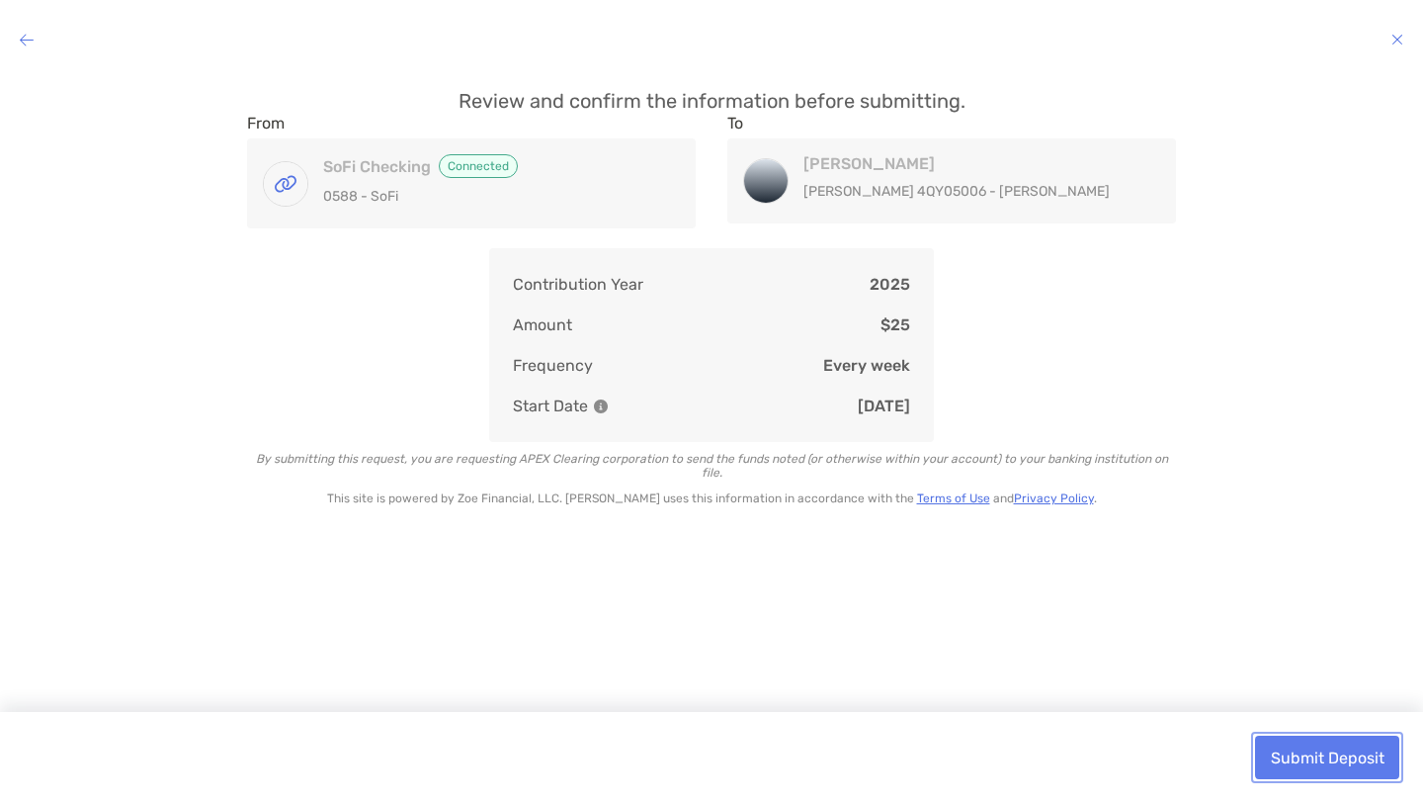
click at [1351, 759] on button "Submit Deposit" at bounding box center [1327, 756] width 144 height 43
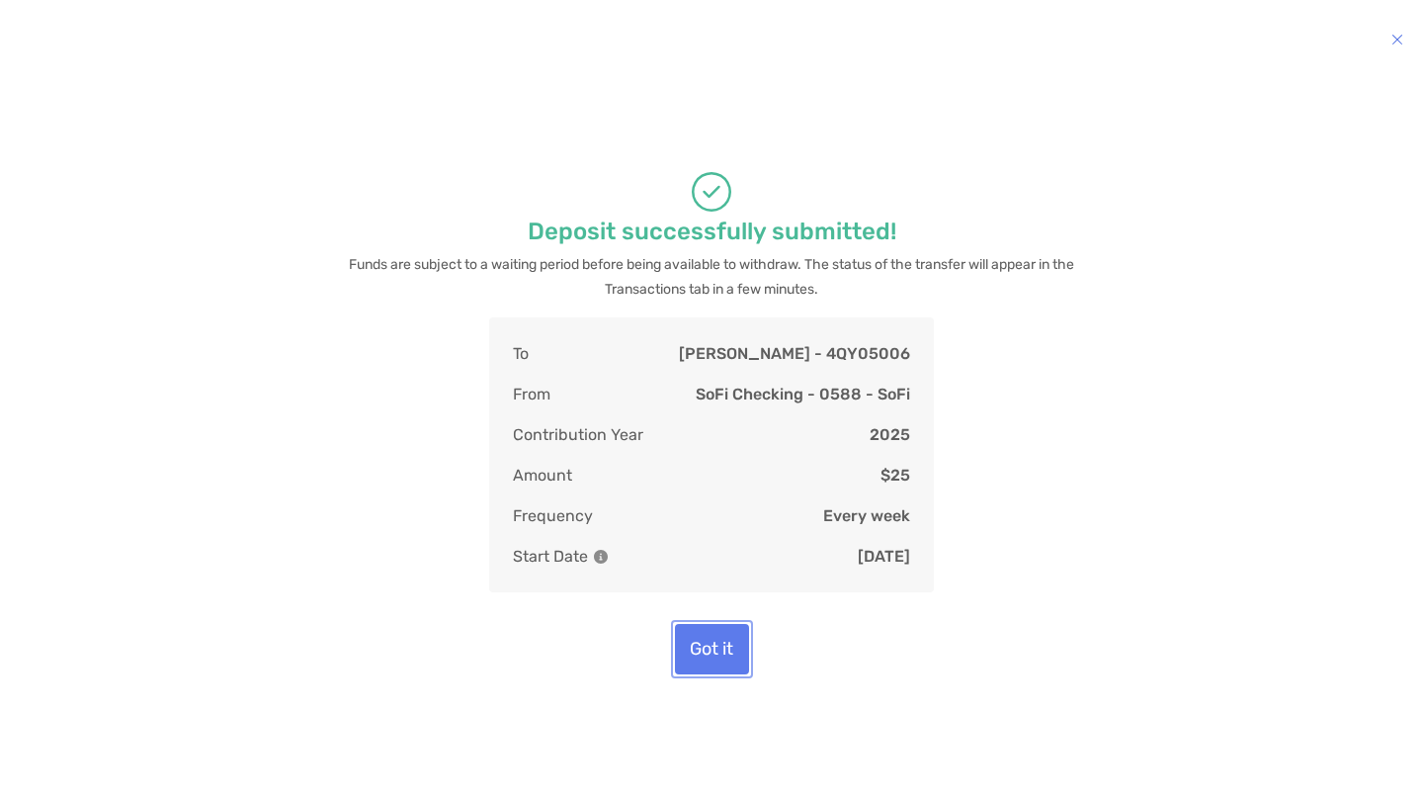
click at [733, 661] on button "Got it" at bounding box center [712, 649] width 74 height 50
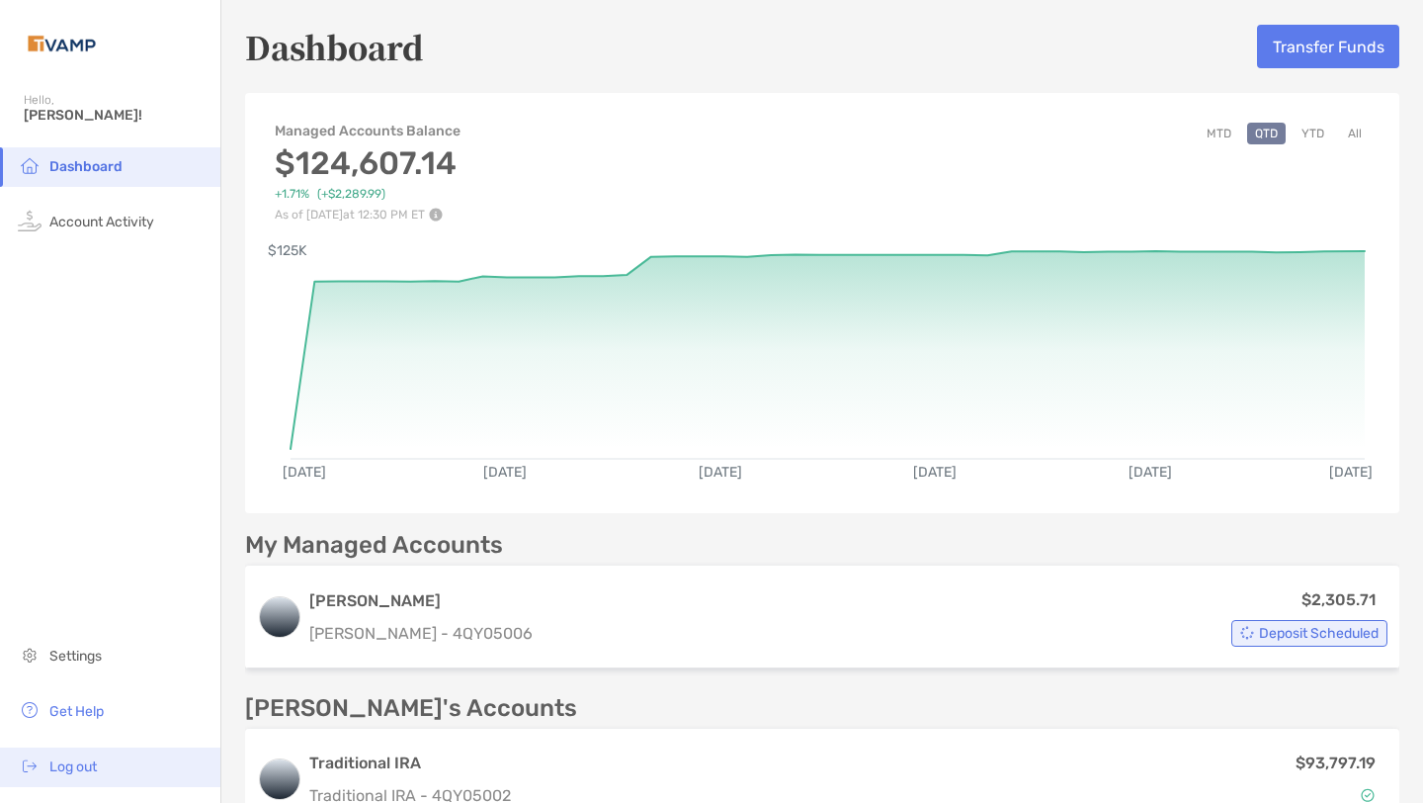
click at [71, 763] on span "Log out" at bounding box center [72, 766] width 47 height 17
